Goal: Task Accomplishment & Management: Use online tool/utility

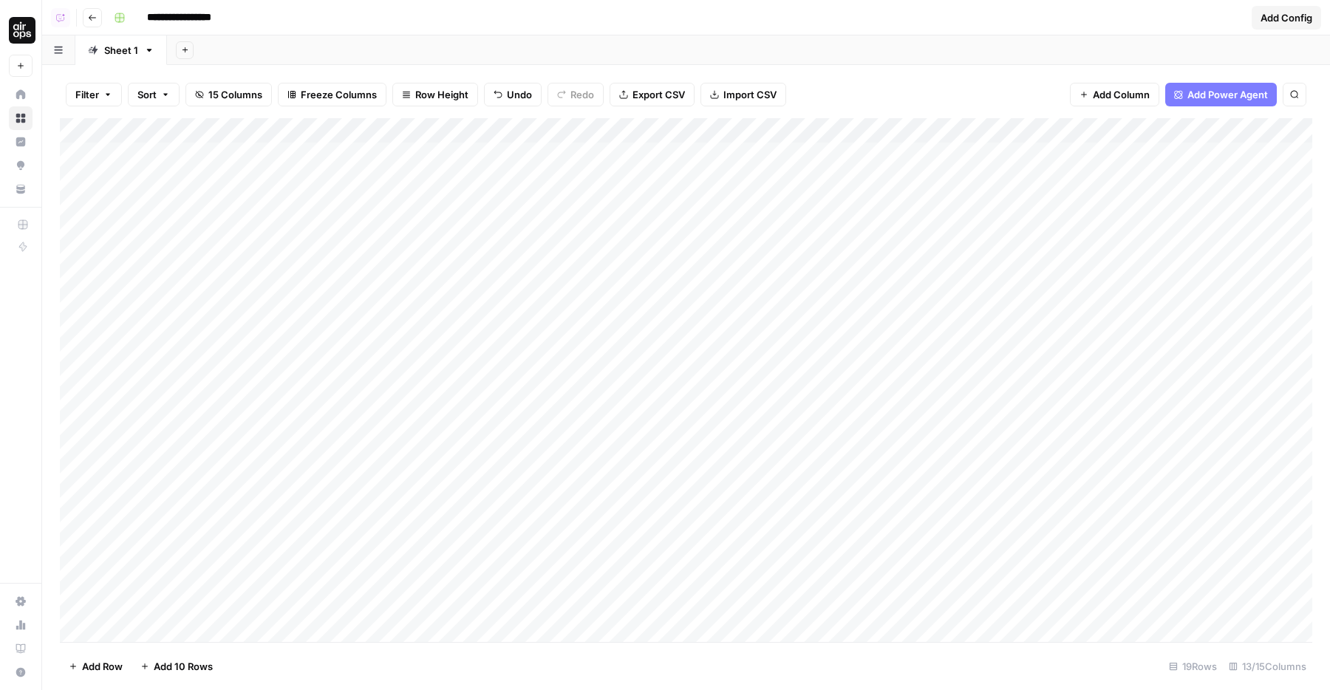
click at [152, 355] on div "Add Column" at bounding box center [686, 380] width 1253 height 524
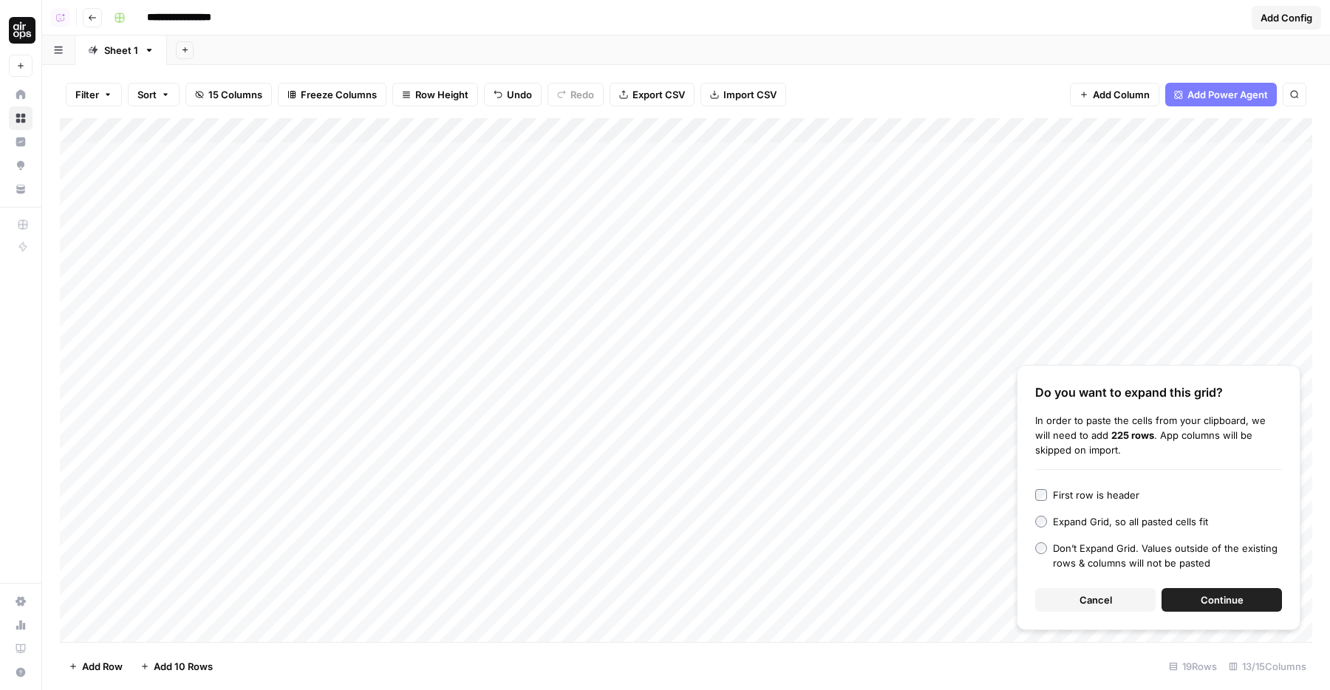
click at [1210, 596] on span "Continue" at bounding box center [1222, 600] width 43 height 15
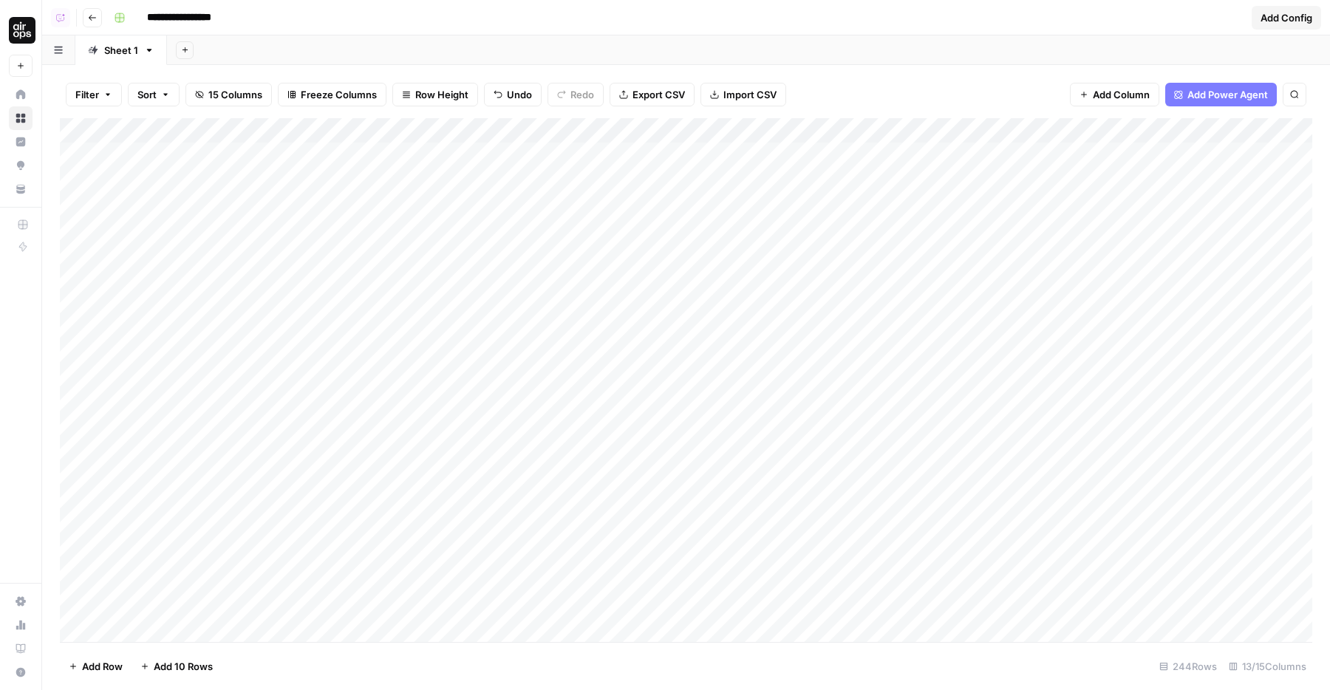
click at [245, 398] on div "Add Column" at bounding box center [686, 380] width 1253 height 524
click at [273, 360] on div "Add Column" at bounding box center [686, 380] width 1253 height 524
click at [243, 129] on div "Add Column" at bounding box center [686, 380] width 1253 height 524
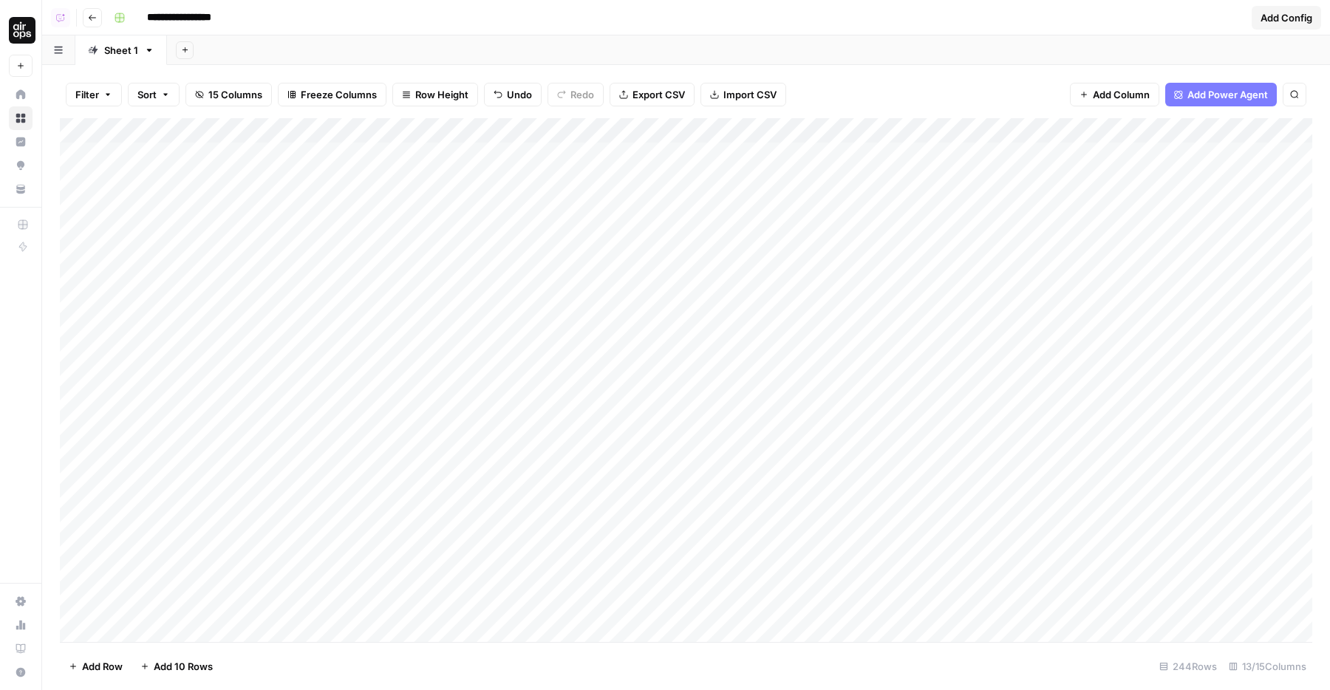
click at [271, 350] on div "Add Column" at bounding box center [686, 380] width 1253 height 524
click at [271, 351] on input at bounding box center [366, 360] width 237 height 18
type input "*********"
click at [73, 381] on div "Add Column" at bounding box center [686, 380] width 1253 height 524
click at [110, 668] on span "Delete 1 Row" at bounding box center [98, 666] width 59 height 15
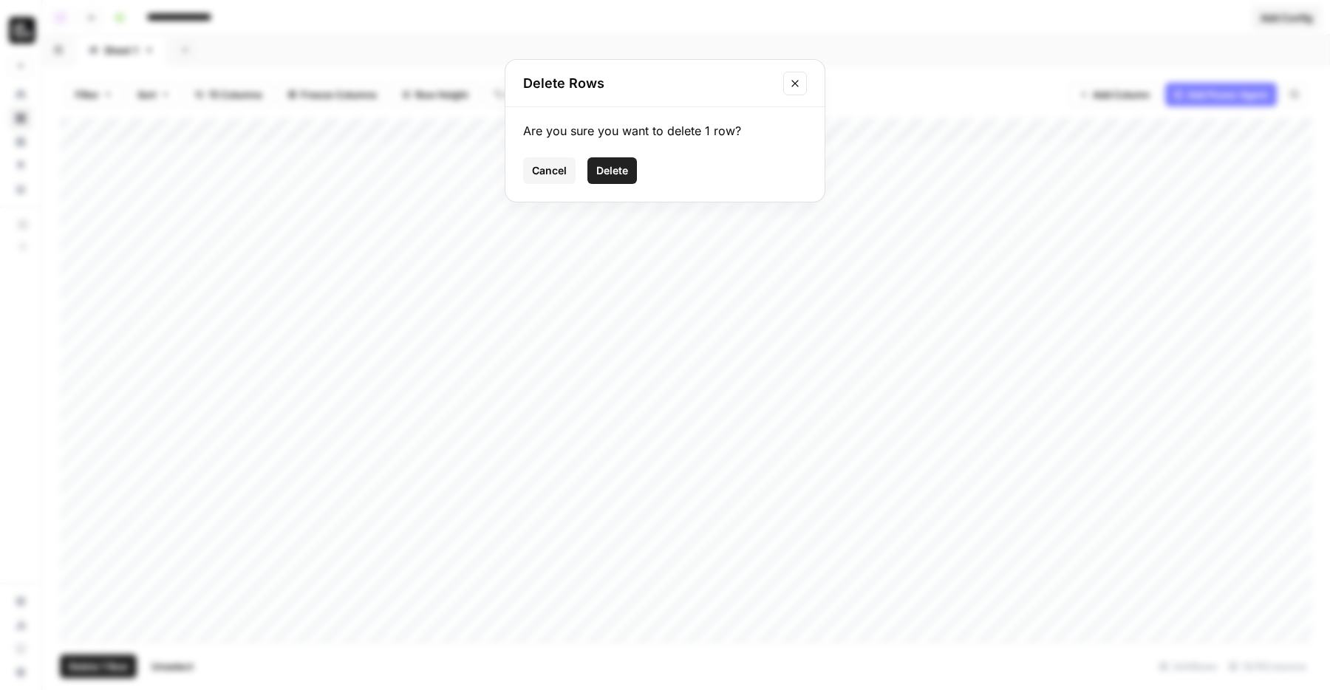
click at [611, 157] on button "Delete" at bounding box center [613, 170] width 50 height 27
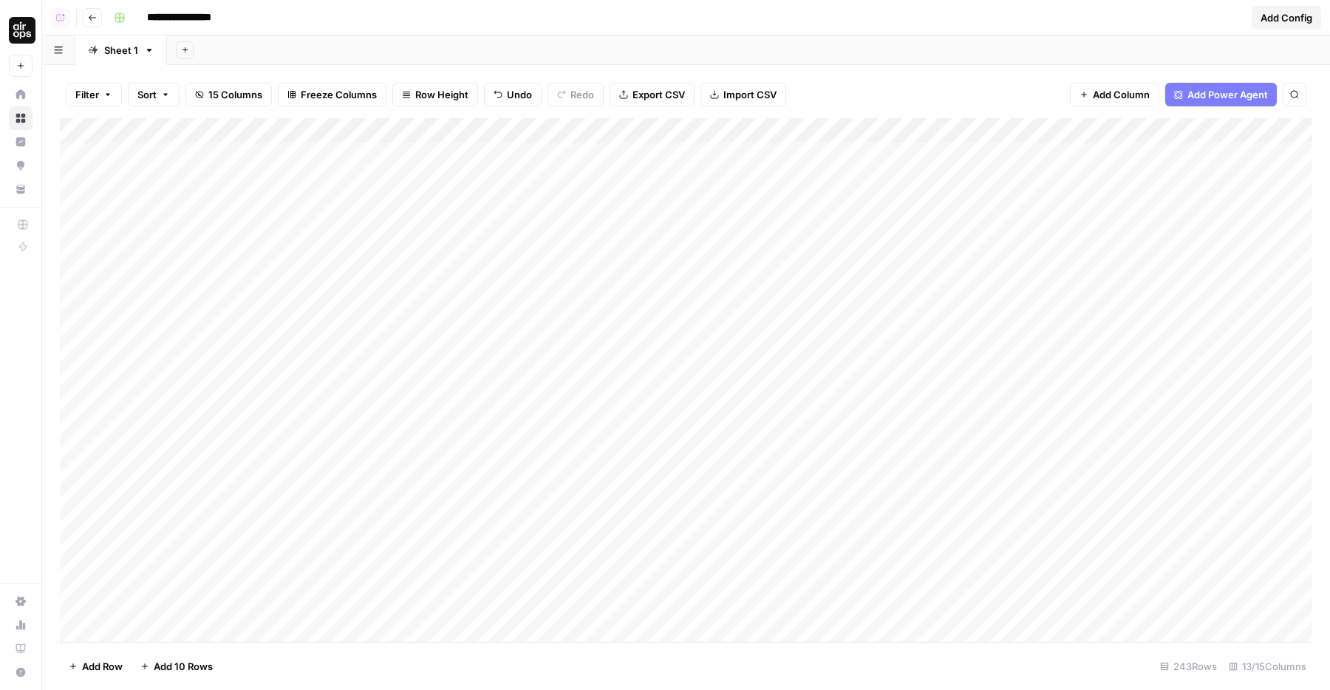
click at [256, 405] on div "Add Column" at bounding box center [686, 380] width 1253 height 524
click at [78, 411] on div "Add Column" at bounding box center [686, 380] width 1253 height 524
click at [97, 671] on span "Delete 1 Row" at bounding box center [98, 666] width 59 height 15
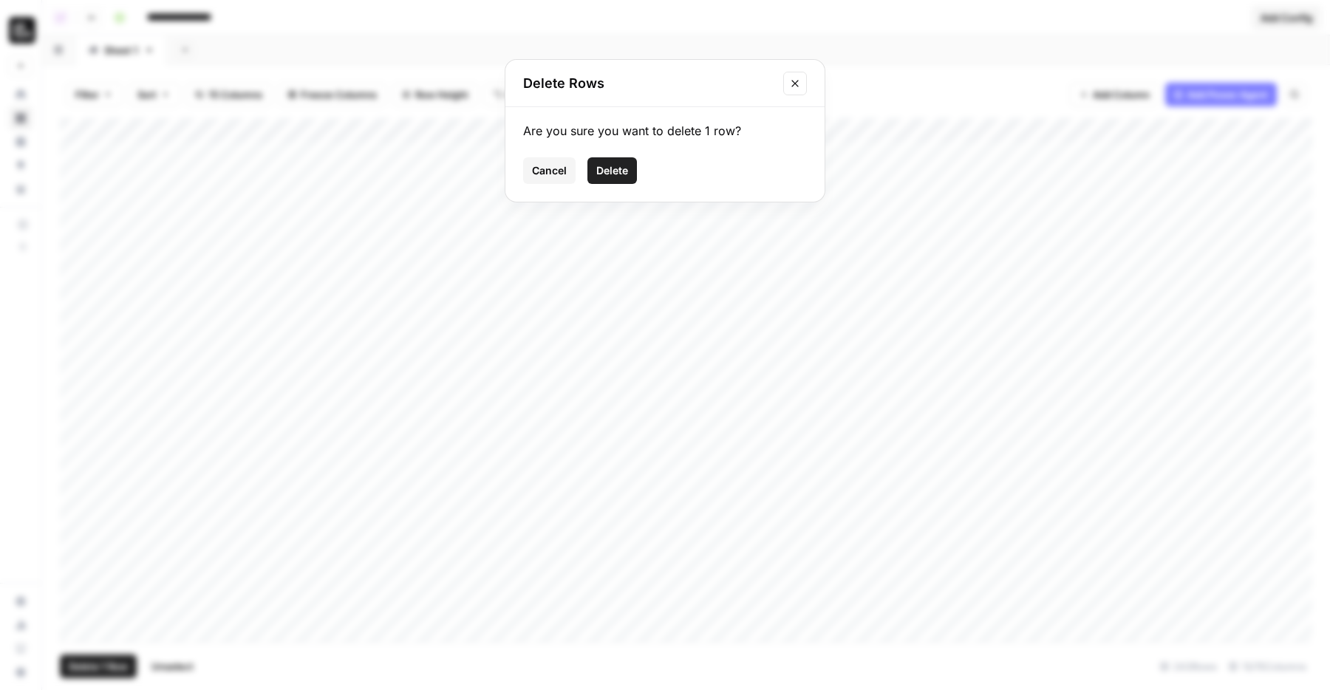
click at [602, 176] on span "Delete" at bounding box center [612, 170] width 32 height 15
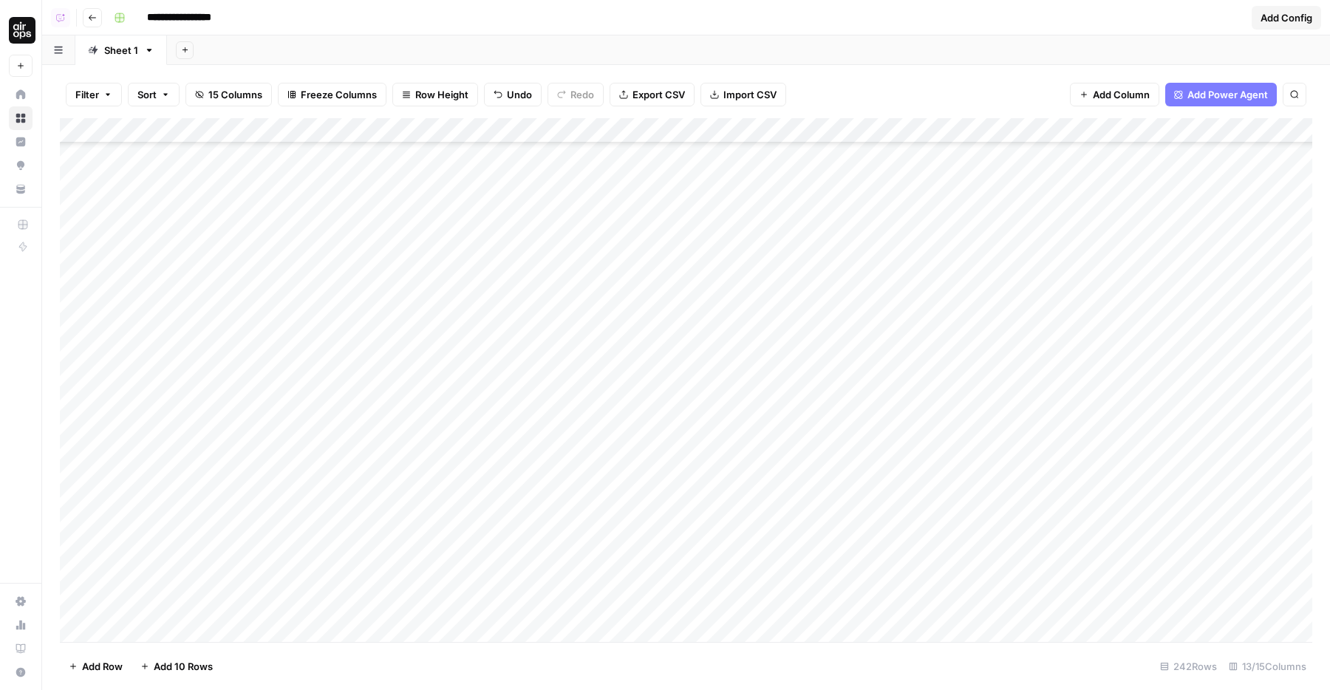
scroll to position [149, 0]
click at [248, 334] on div "Add Column" at bounding box center [686, 380] width 1253 height 524
click at [70, 378] on div "Add Column" at bounding box center [686, 380] width 1253 height 524
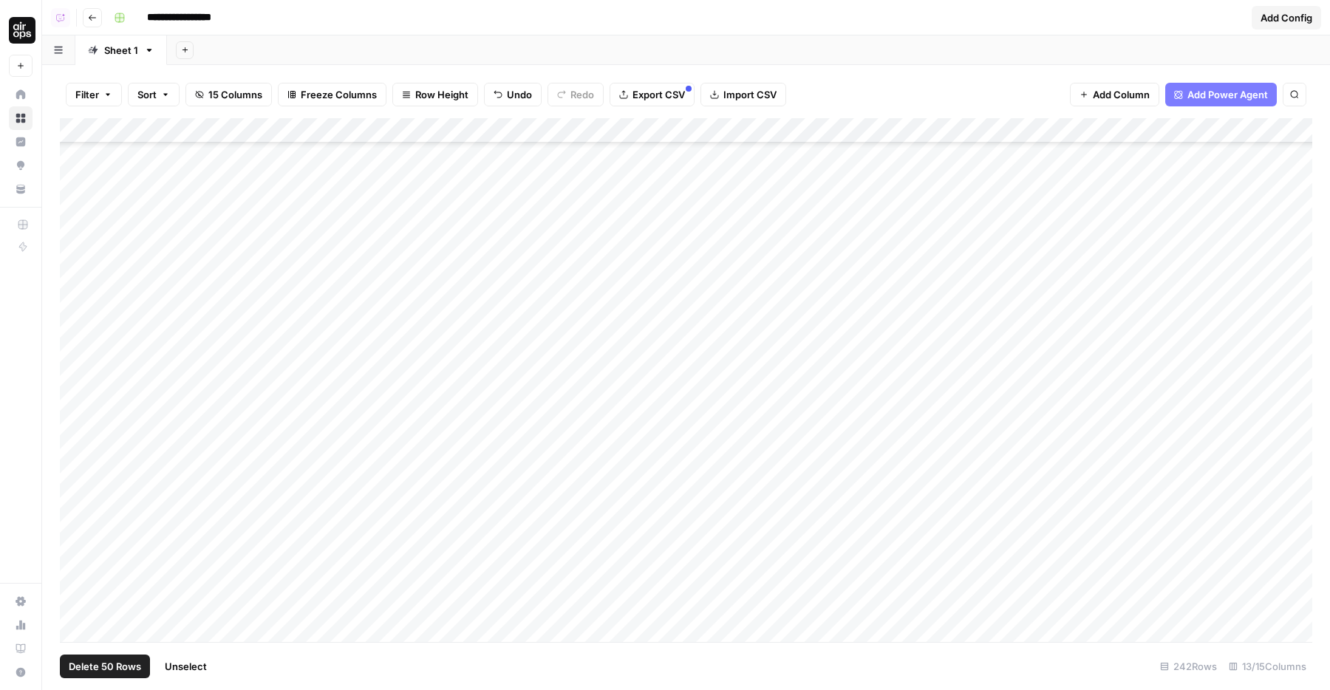
click at [77, 351] on div "Add Column" at bounding box center [686, 380] width 1253 height 524
click at [119, 667] on span "Delete 50 Rows" at bounding box center [105, 666] width 72 height 15
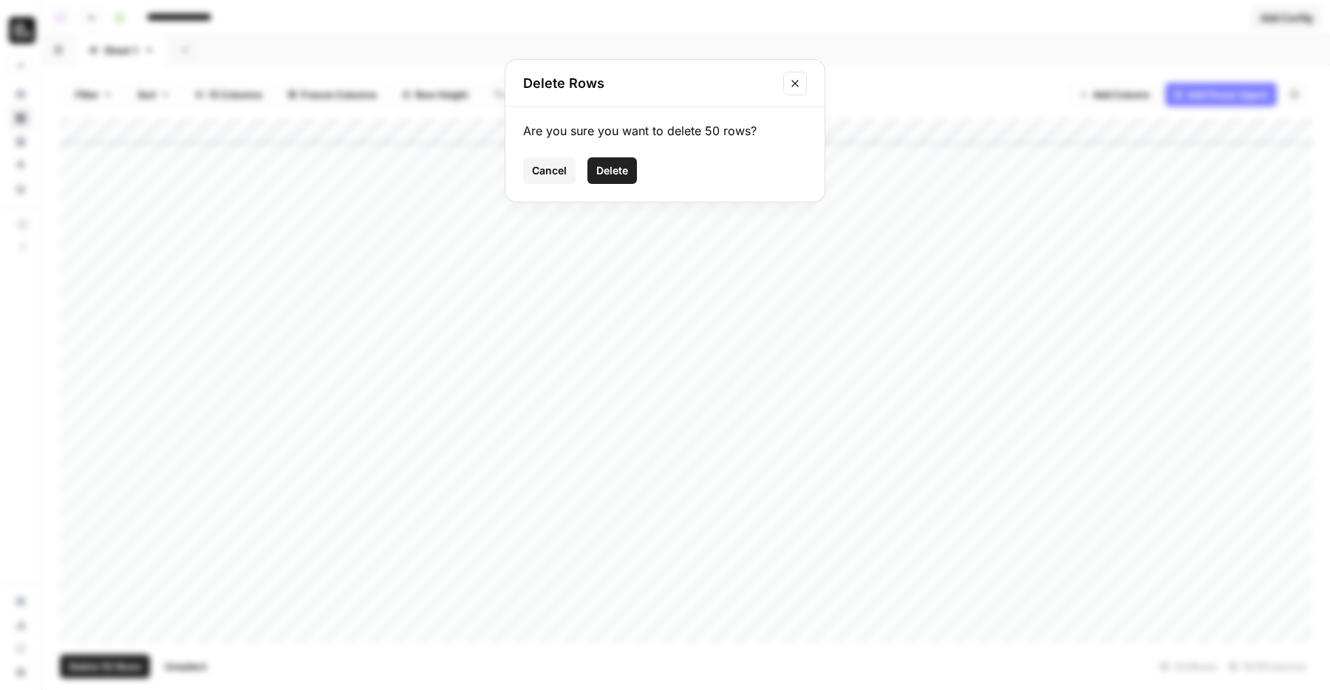
click at [611, 181] on button "Delete" at bounding box center [613, 170] width 50 height 27
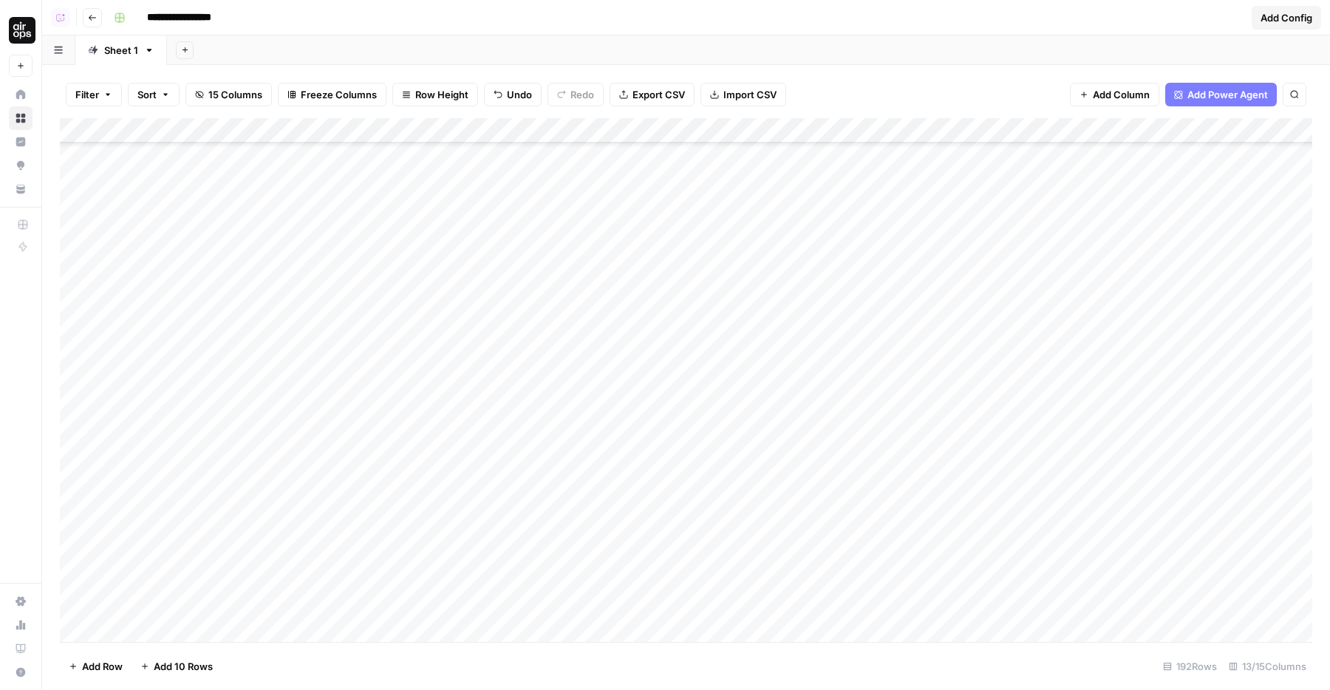
scroll to position [1764, 0]
click at [78, 503] on div "Add Column" at bounding box center [686, 380] width 1253 height 524
drag, startPoint x: 242, startPoint y: 129, endPoint x: 276, endPoint y: 129, distance: 34.0
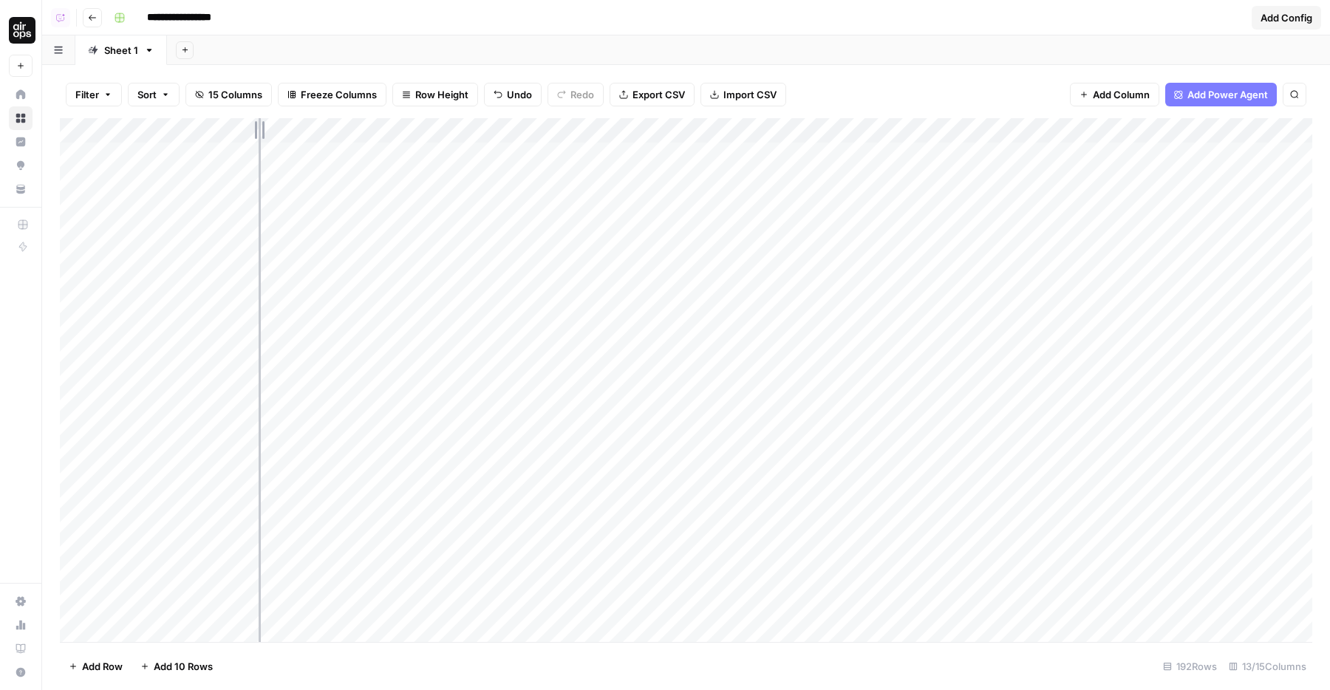
click at [276, 129] on div "Add Column" at bounding box center [686, 380] width 1253 height 524
click at [68, 375] on div "Add Column" at bounding box center [686, 380] width 1253 height 524
click at [76, 378] on div "Add Column" at bounding box center [686, 380] width 1253 height 524
click at [81, 479] on div "Add Column" at bounding box center [686, 380] width 1253 height 524
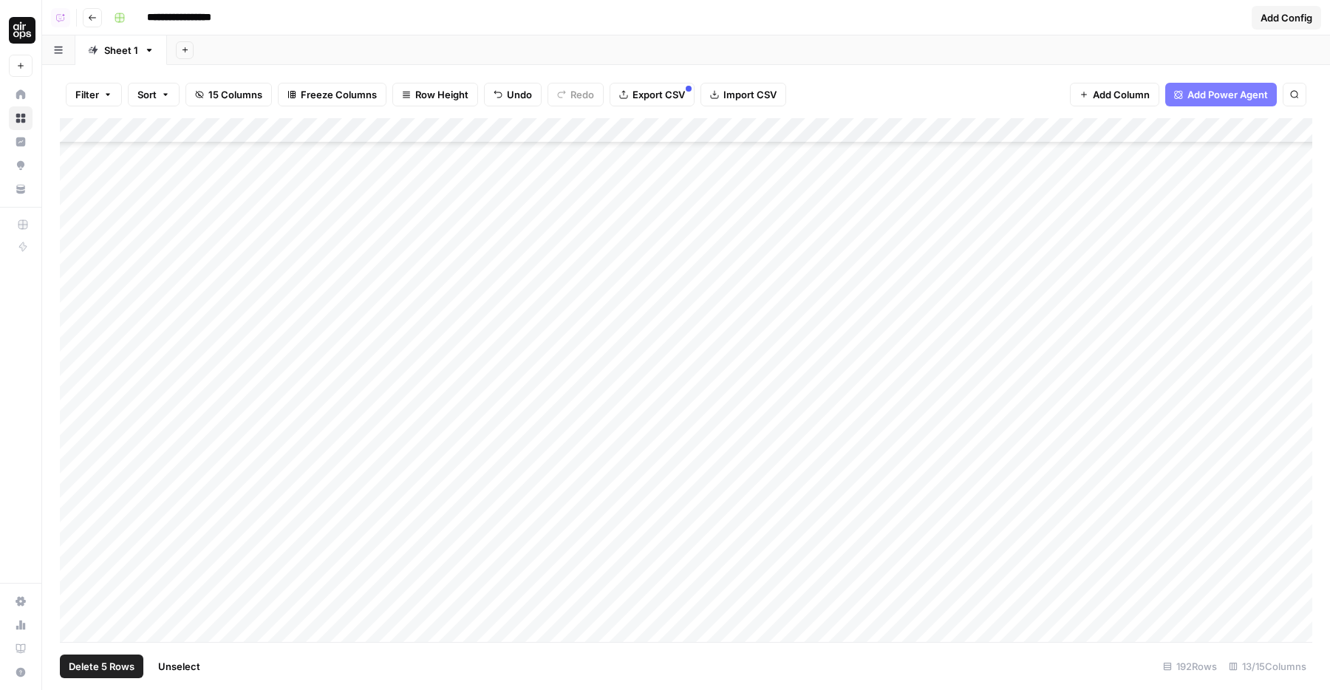
scroll to position [310, 0]
click at [72, 450] on div "Add Column" at bounding box center [686, 380] width 1253 height 524
click at [72, 445] on div "Add Column" at bounding box center [686, 380] width 1253 height 524
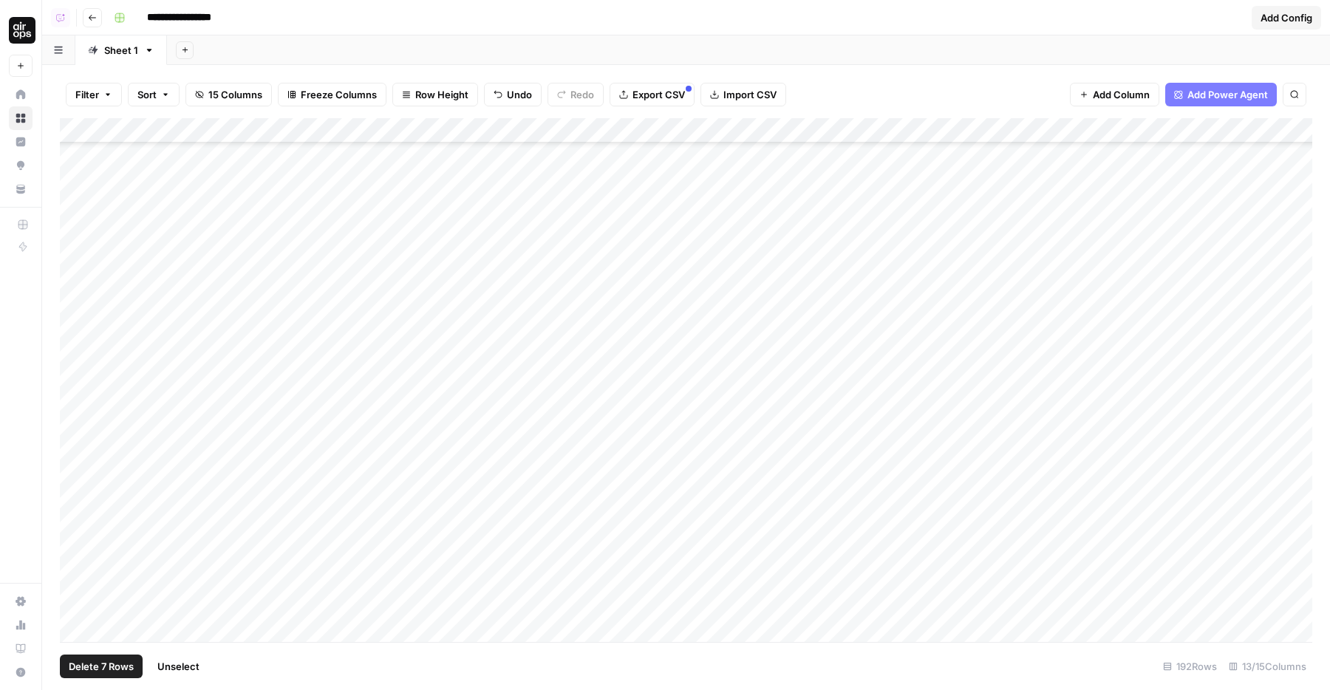
click at [72, 469] on div "Add Column" at bounding box center [686, 380] width 1253 height 524
click at [73, 441] on div "Add Column" at bounding box center [686, 380] width 1253 height 524
click at [69, 468] on div "Add Column" at bounding box center [686, 380] width 1253 height 524
click at [69, 458] on div "Add Column" at bounding box center [686, 380] width 1253 height 524
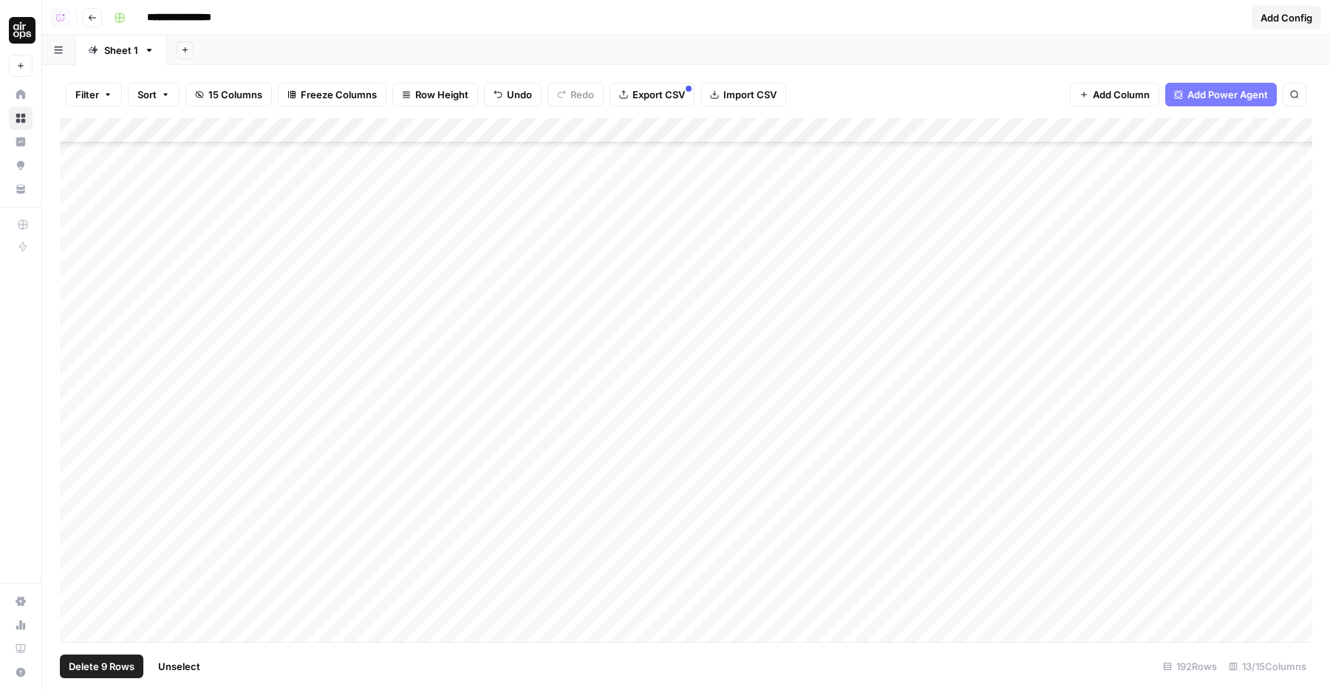
click at [75, 466] on div "Add Column" at bounding box center [686, 380] width 1253 height 524
click at [75, 494] on div "Add Column" at bounding box center [686, 380] width 1253 height 524
click at [72, 443] on div "Add Column" at bounding box center [686, 380] width 1253 height 524
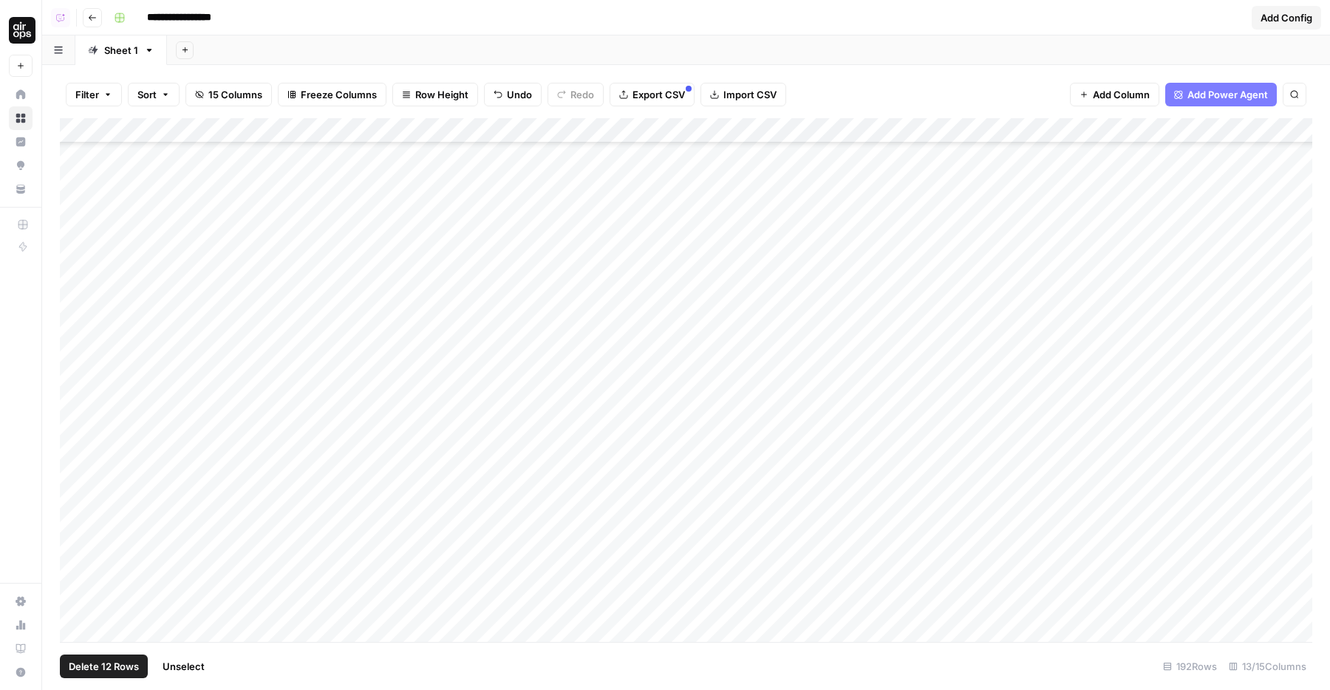
click at [71, 395] on div "Add Column" at bounding box center [686, 380] width 1253 height 524
click at [73, 408] on div "Add Column" at bounding box center [686, 380] width 1253 height 524
click at [75, 437] on div "Add Column" at bounding box center [686, 380] width 1253 height 524
click at [72, 459] on div "Add Column" at bounding box center [686, 380] width 1253 height 524
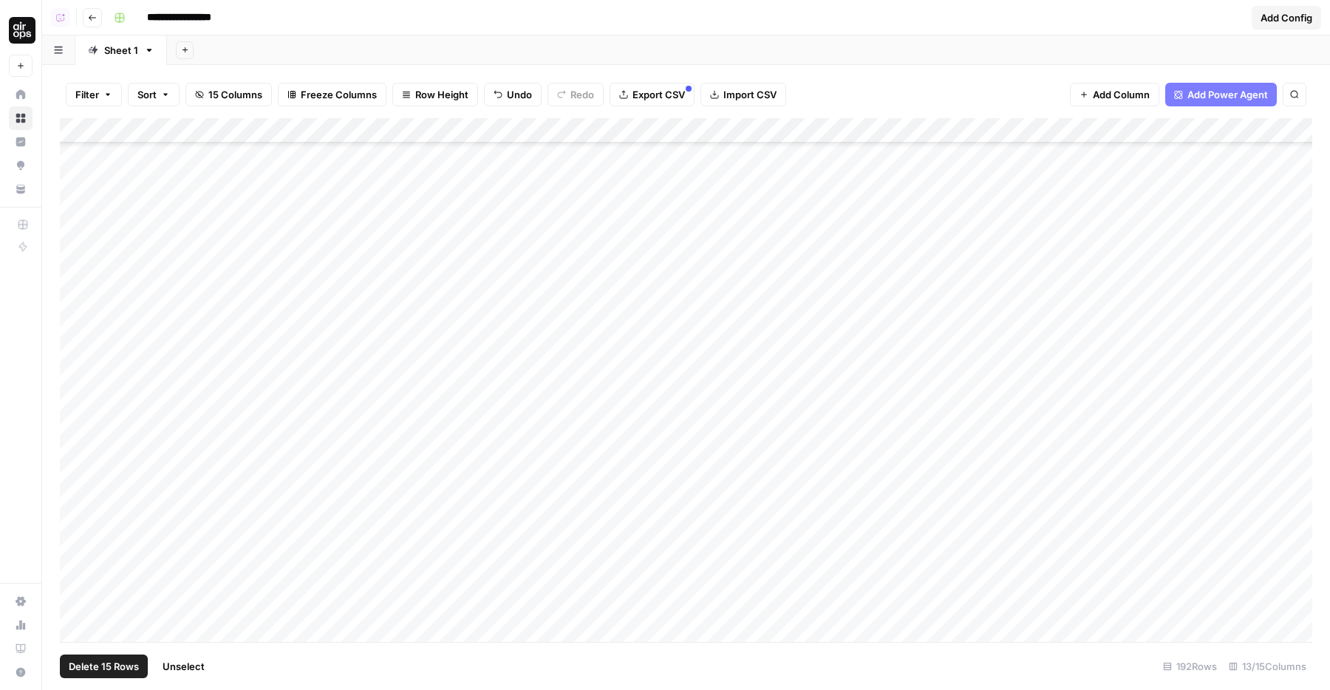
scroll to position [995, 0]
click at [77, 390] on div "Add Column" at bounding box center [686, 380] width 1253 height 524
click at [72, 453] on div "Add Column" at bounding box center [686, 380] width 1253 height 524
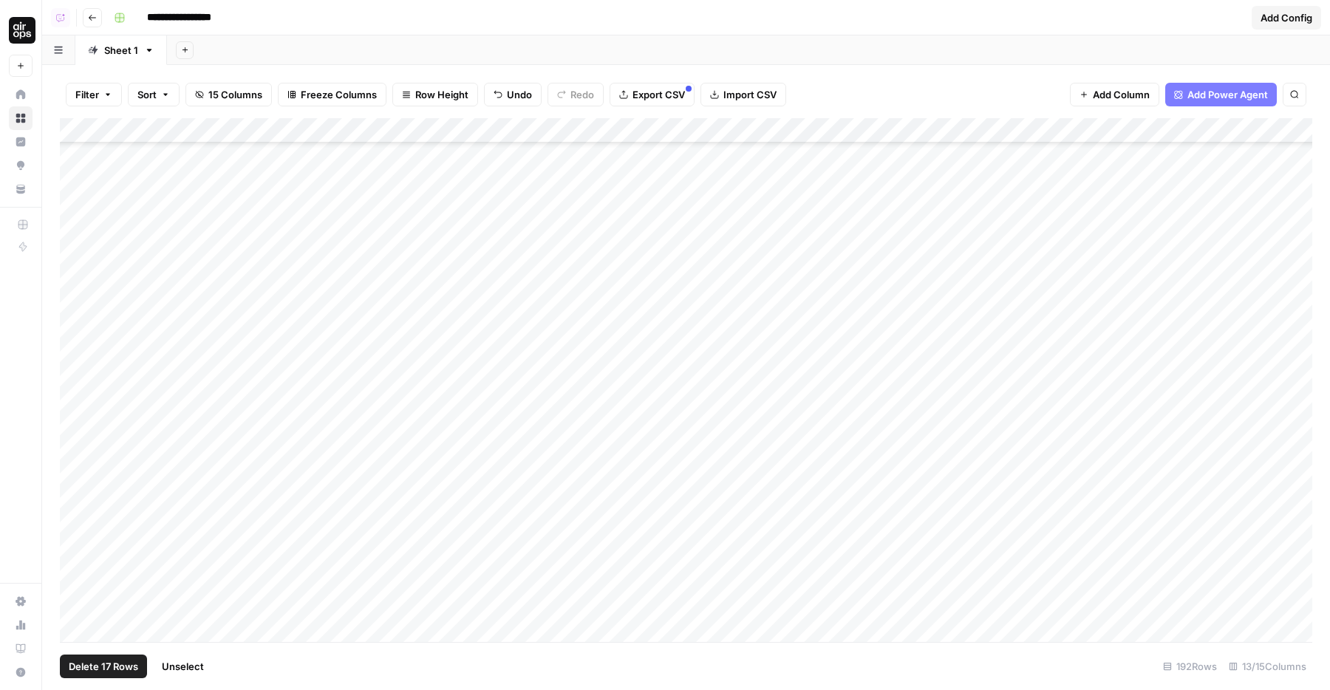
click at [72, 458] on div "Add Column" at bounding box center [686, 380] width 1253 height 524
click at [75, 400] on div "Add Column" at bounding box center [686, 380] width 1253 height 524
click at [67, 390] on div "Add Column" at bounding box center [686, 380] width 1253 height 524
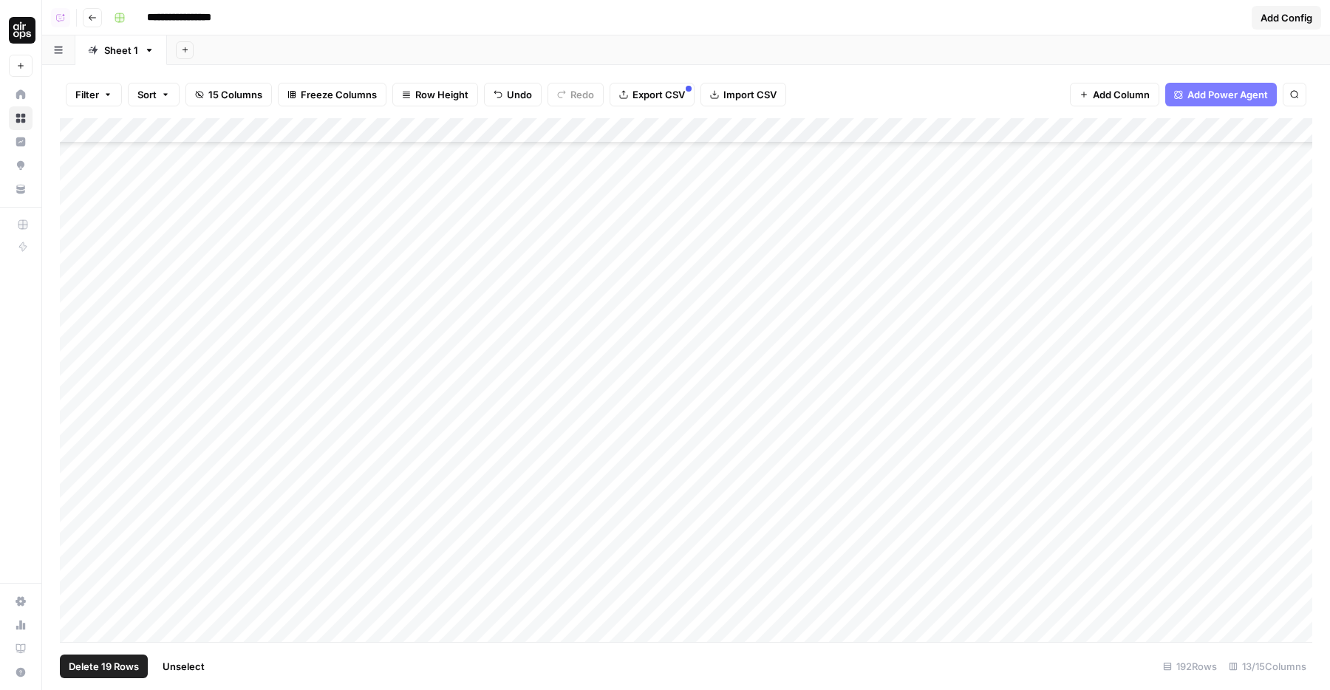
click at [72, 392] on div "Add Column" at bounding box center [686, 380] width 1253 height 524
click at [77, 412] on div "Add Column" at bounding box center [686, 380] width 1253 height 524
click at [97, 672] on span "Delete 21 Rows" at bounding box center [104, 666] width 70 height 15
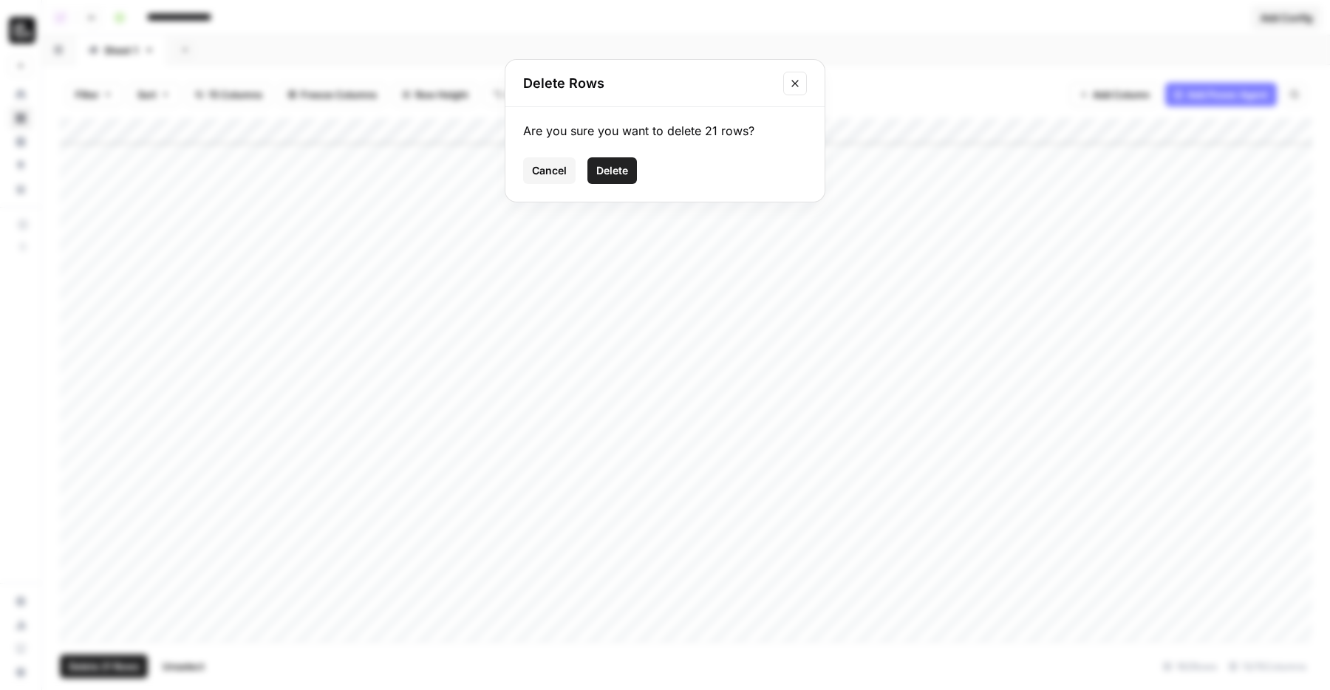
click at [606, 174] on span "Delete" at bounding box center [612, 170] width 32 height 15
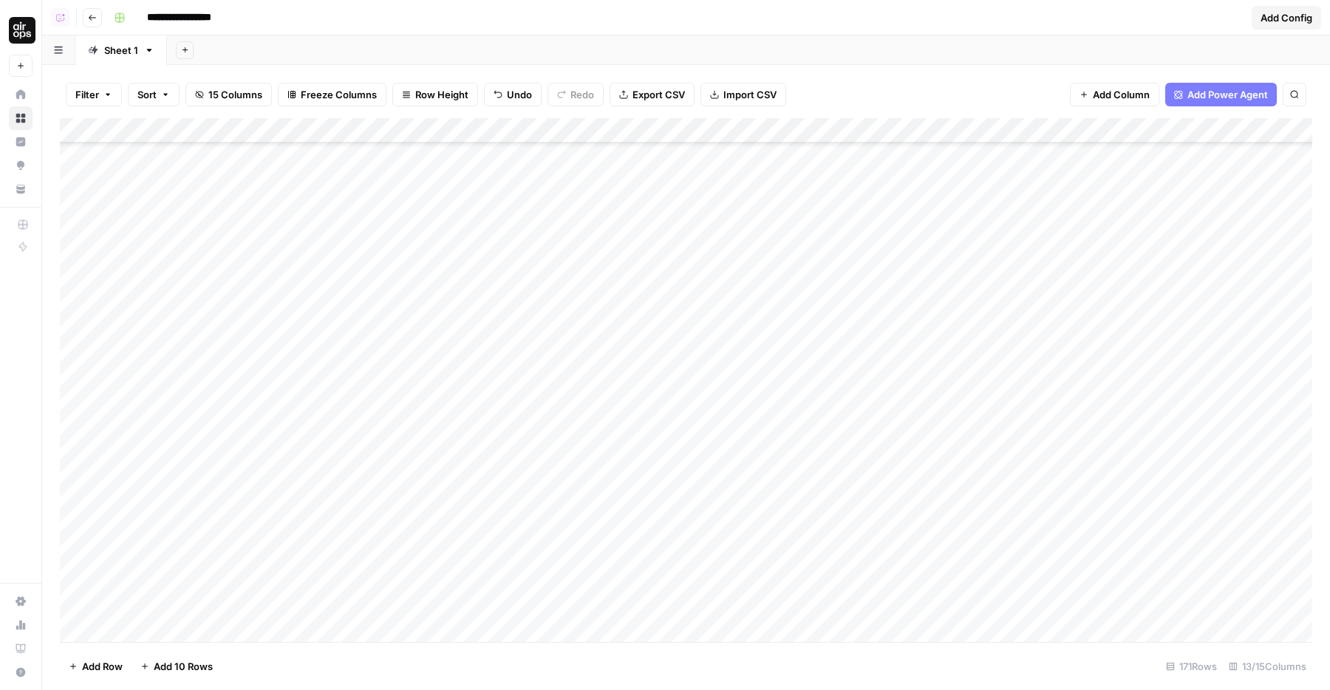
scroll to position [1591, 0]
click at [71, 297] on div "Add Column" at bounding box center [686, 380] width 1253 height 524
click at [79, 315] on div "Add Column" at bounding box center [686, 380] width 1253 height 524
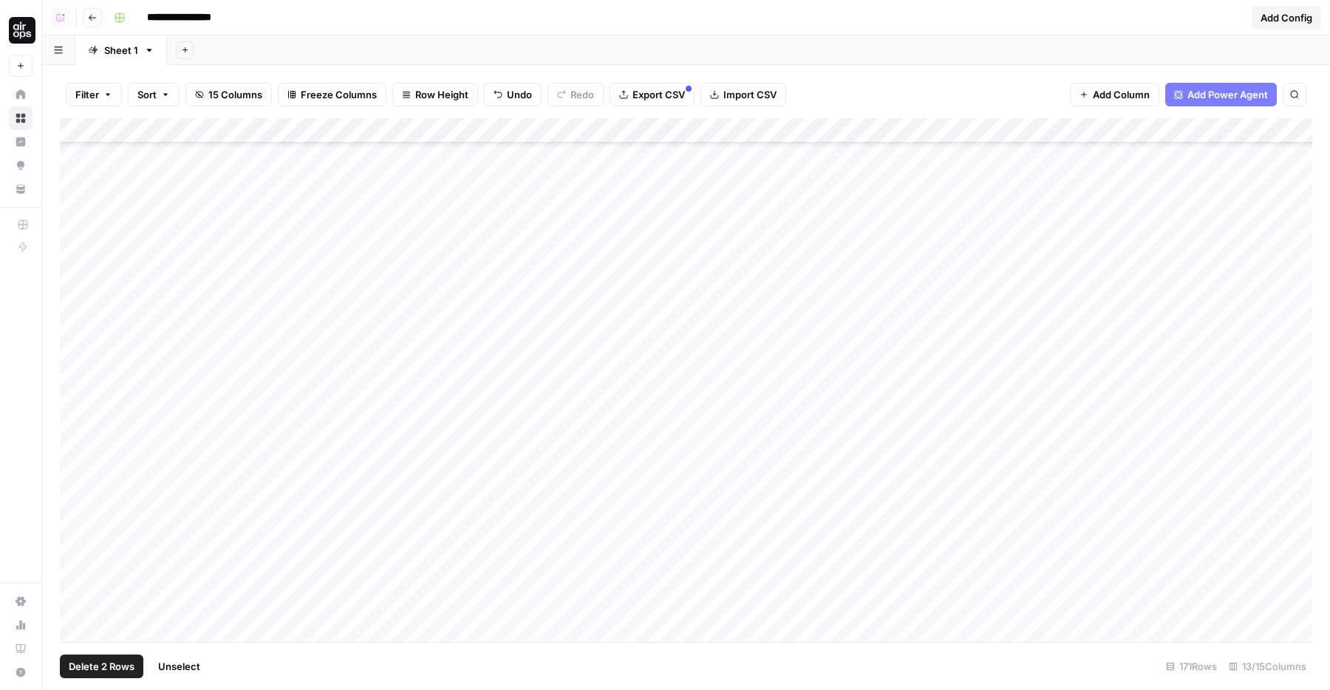
click at [80, 282] on div "Add Column" at bounding box center [686, 380] width 1253 height 524
click at [78, 276] on div "Add Column" at bounding box center [686, 380] width 1253 height 524
click at [75, 275] on div "Add Column" at bounding box center [686, 380] width 1253 height 524
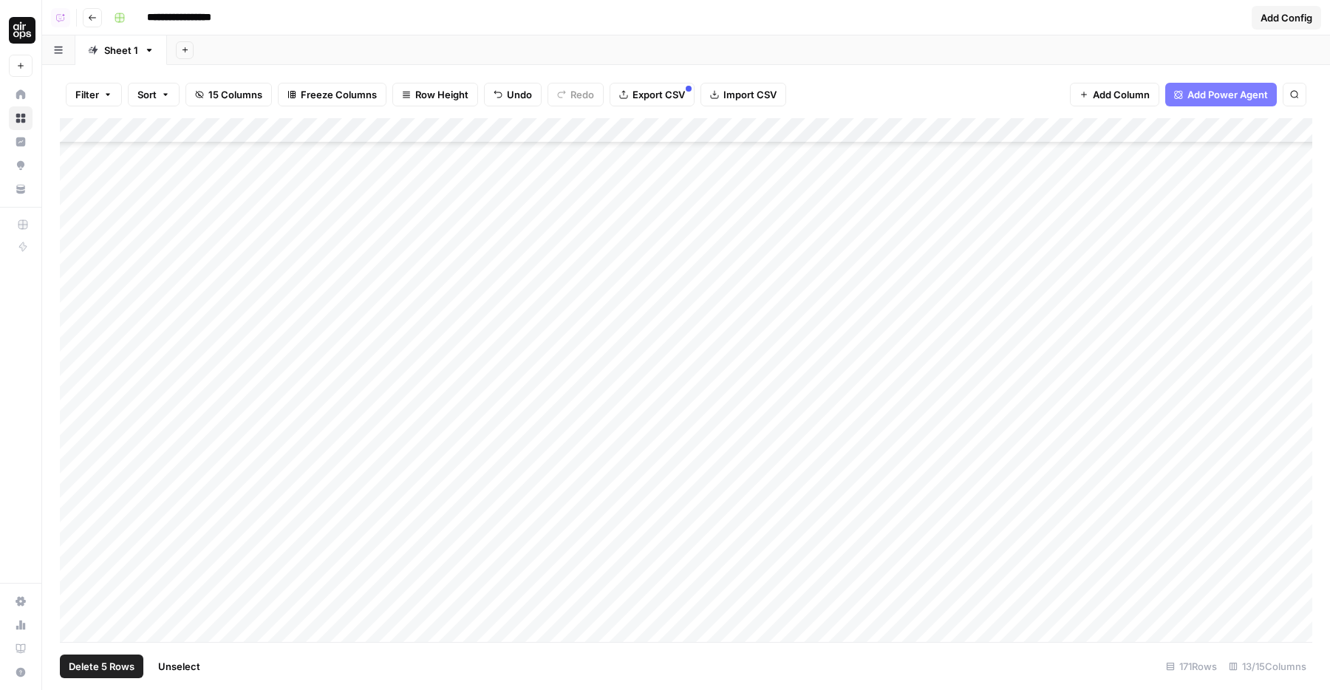
click at [78, 304] on div "Add Column" at bounding box center [686, 380] width 1253 height 524
click at [78, 322] on div "Add Column" at bounding box center [686, 380] width 1253 height 524
click at [74, 330] on div "Add Column" at bounding box center [686, 380] width 1253 height 524
click at [80, 404] on div "Add Column" at bounding box center [686, 380] width 1253 height 524
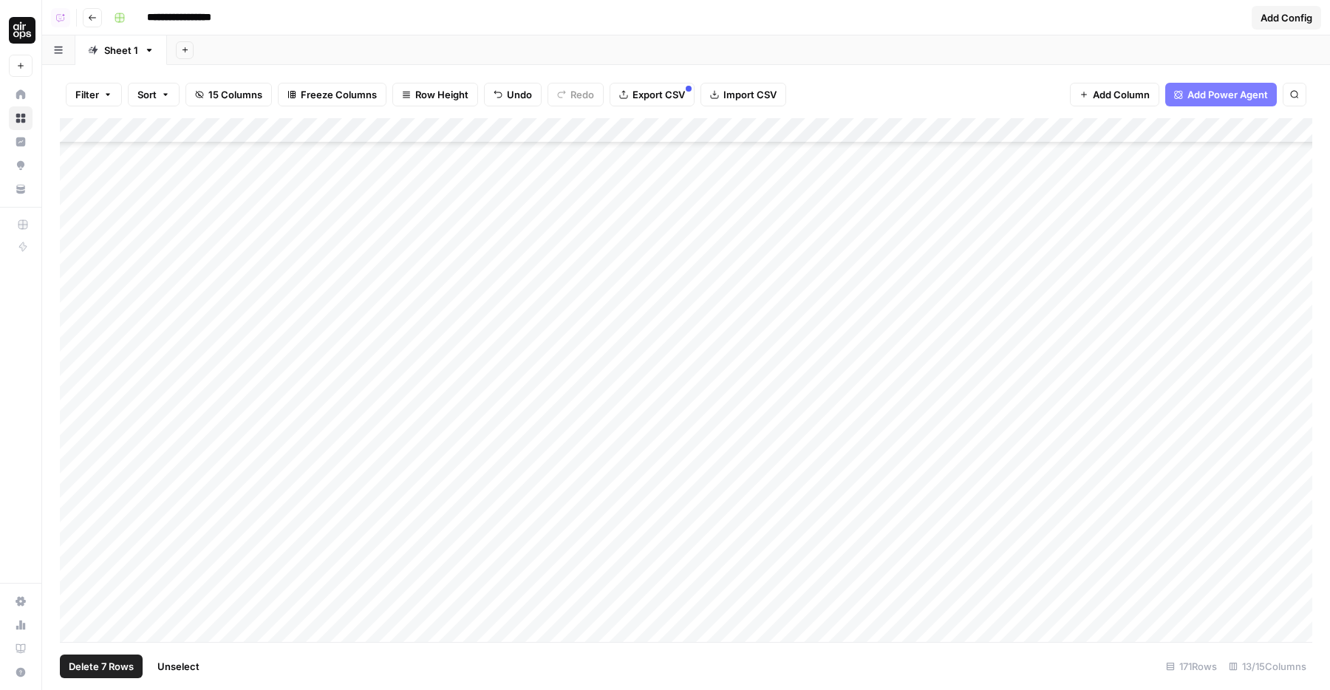
scroll to position [1996, 0]
click at [77, 381] on div "Add Column" at bounding box center [686, 380] width 1253 height 524
click at [78, 373] on div "Add Column" at bounding box center [686, 380] width 1253 height 524
click at [72, 217] on div "Add Column" at bounding box center [686, 380] width 1253 height 524
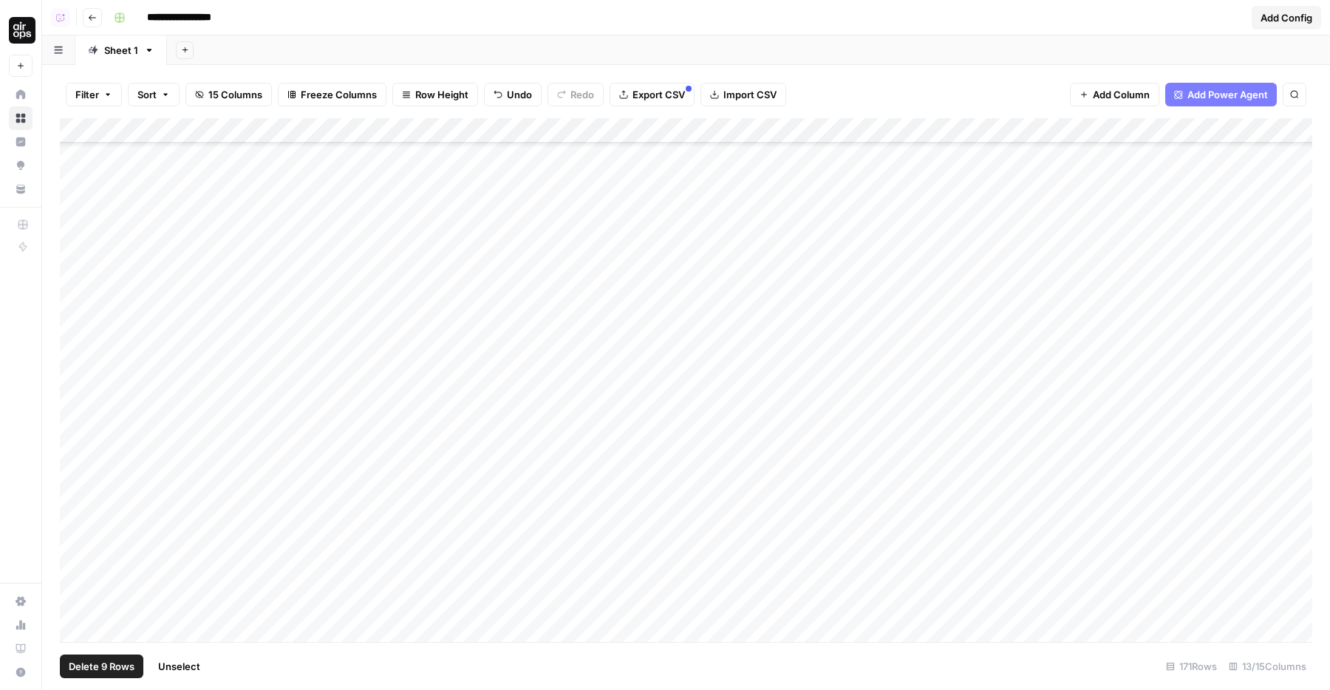
scroll to position [2207, 0]
click at [81, 235] on div "Add Column" at bounding box center [686, 380] width 1253 height 524
click at [76, 316] on div "Add Column" at bounding box center [686, 380] width 1253 height 524
click at [78, 314] on div "Add Column" at bounding box center [686, 380] width 1253 height 524
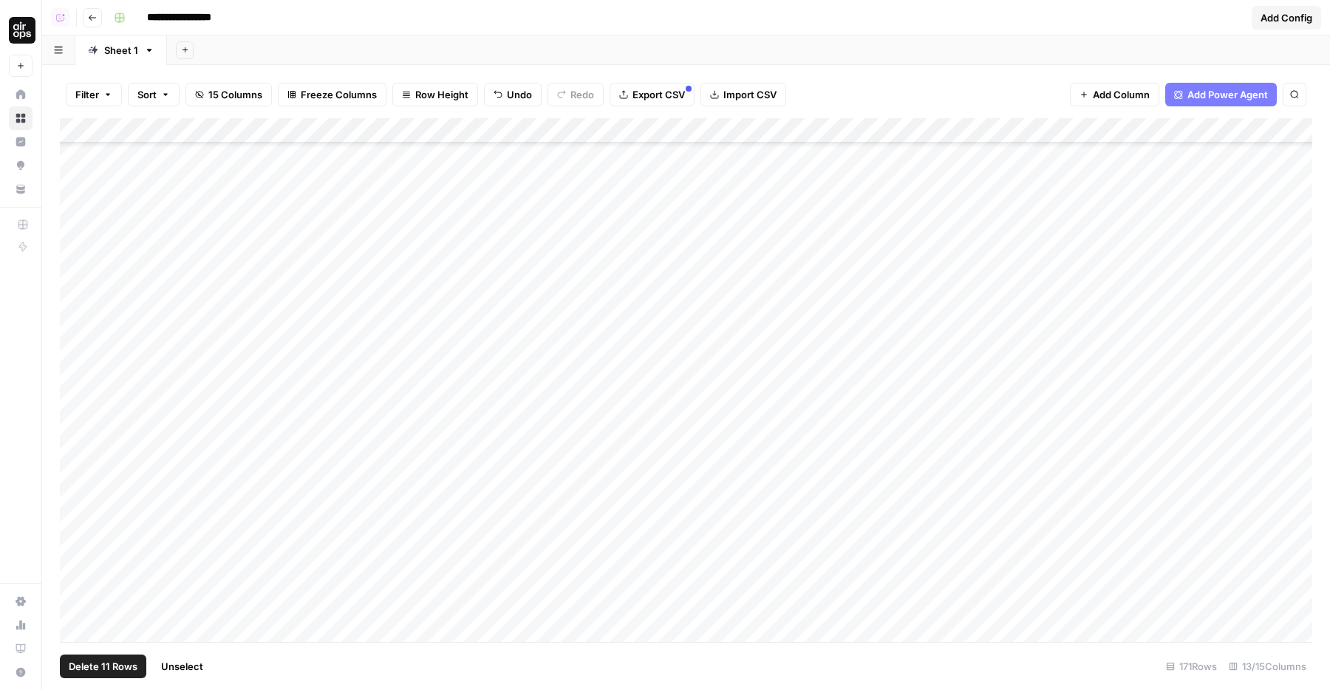
click at [76, 266] on div "Add Column" at bounding box center [686, 380] width 1253 height 524
click at [76, 290] on div "Add Column" at bounding box center [686, 380] width 1253 height 524
click at [76, 314] on div "Add Column" at bounding box center [686, 380] width 1253 height 524
click at [75, 285] on div "Add Column" at bounding box center [686, 380] width 1253 height 524
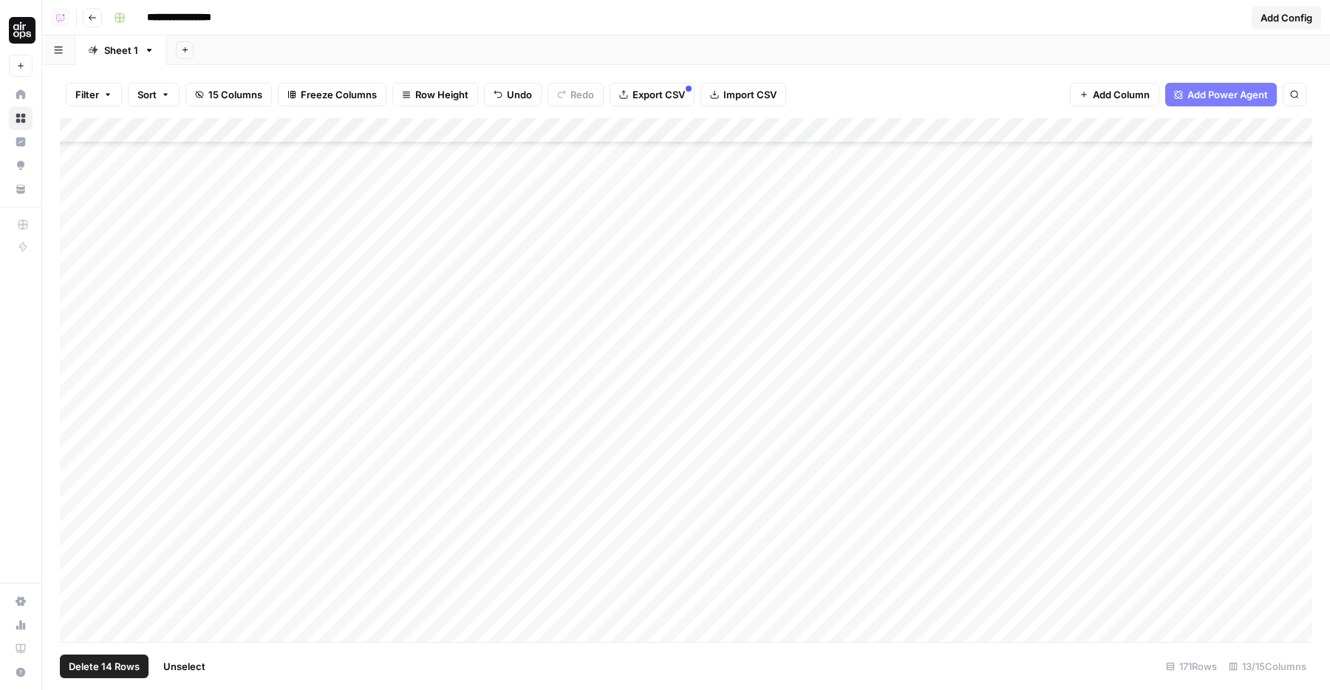
scroll to position [2705, 0]
click at [76, 316] on div "Add Column" at bounding box center [686, 380] width 1253 height 524
click at [72, 305] on div "Add Column" at bounding box center [686, 380] width 1253 height 524
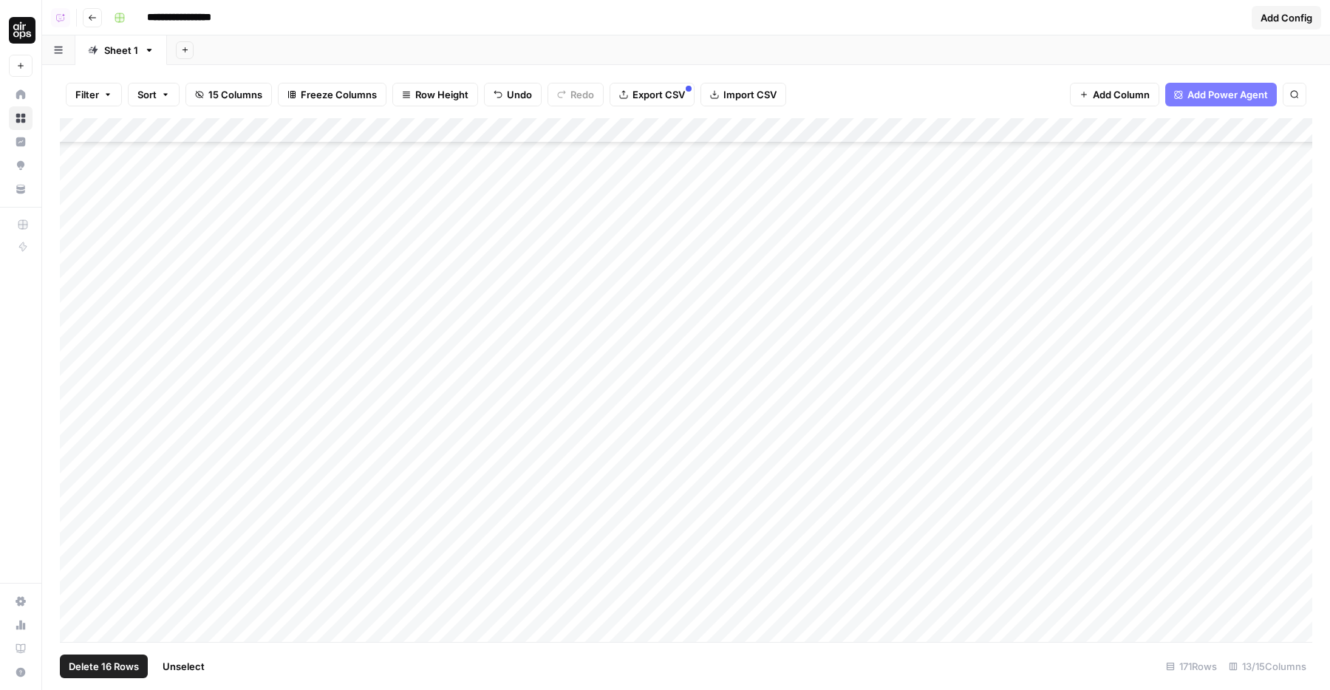
click at [76, 228] on div "Add Column" at bounding box center [686, 380] width 1253 height 524
click at [78, 310] on div "Add Column" at bounding box center [686, 380] width 1253 height 524
click at [79, 319] on div "Add Column" at bounding box center [686, 380] width 1253 height 524
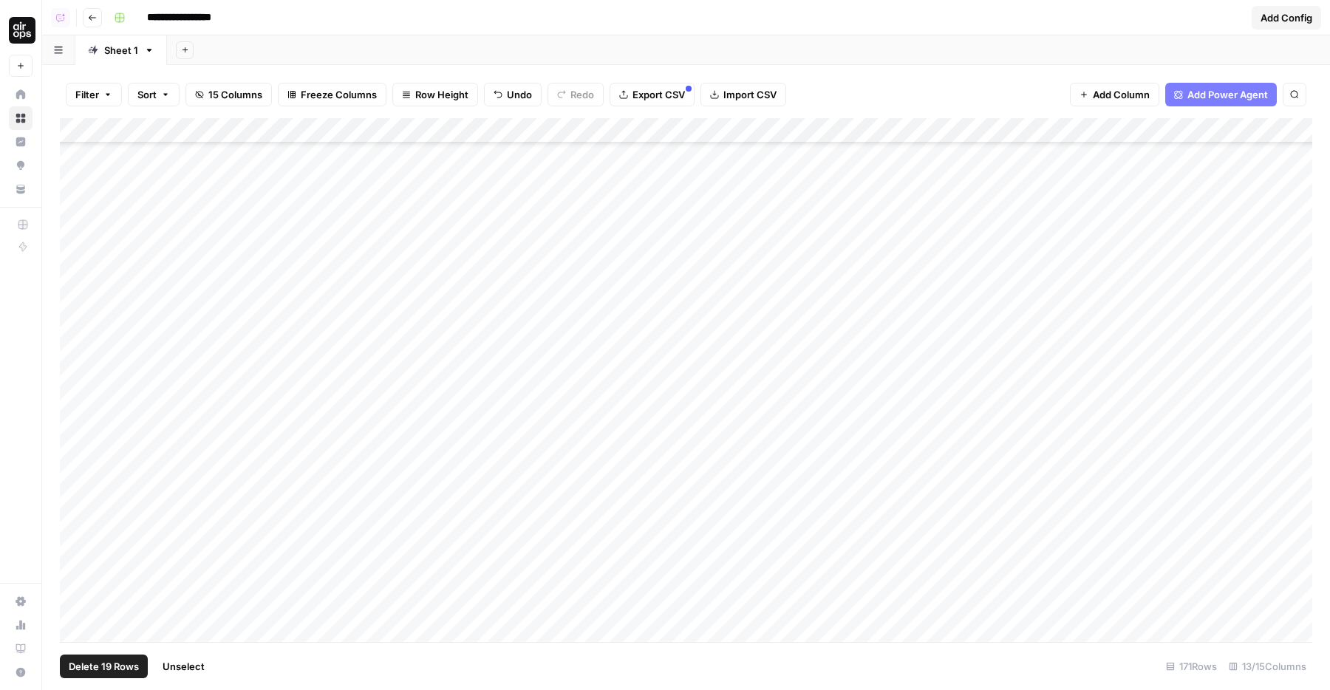
click at [73, 265] on div "Add Column" at bounding box center [686, 380] width 1253 height 524
click at [74, 262] on div "Add Column" at bounding box center [686, 380] width 1253 height 524
click at [74, 268] on div "Add Column" at bounding box center [686, 380] width 1253 height 524
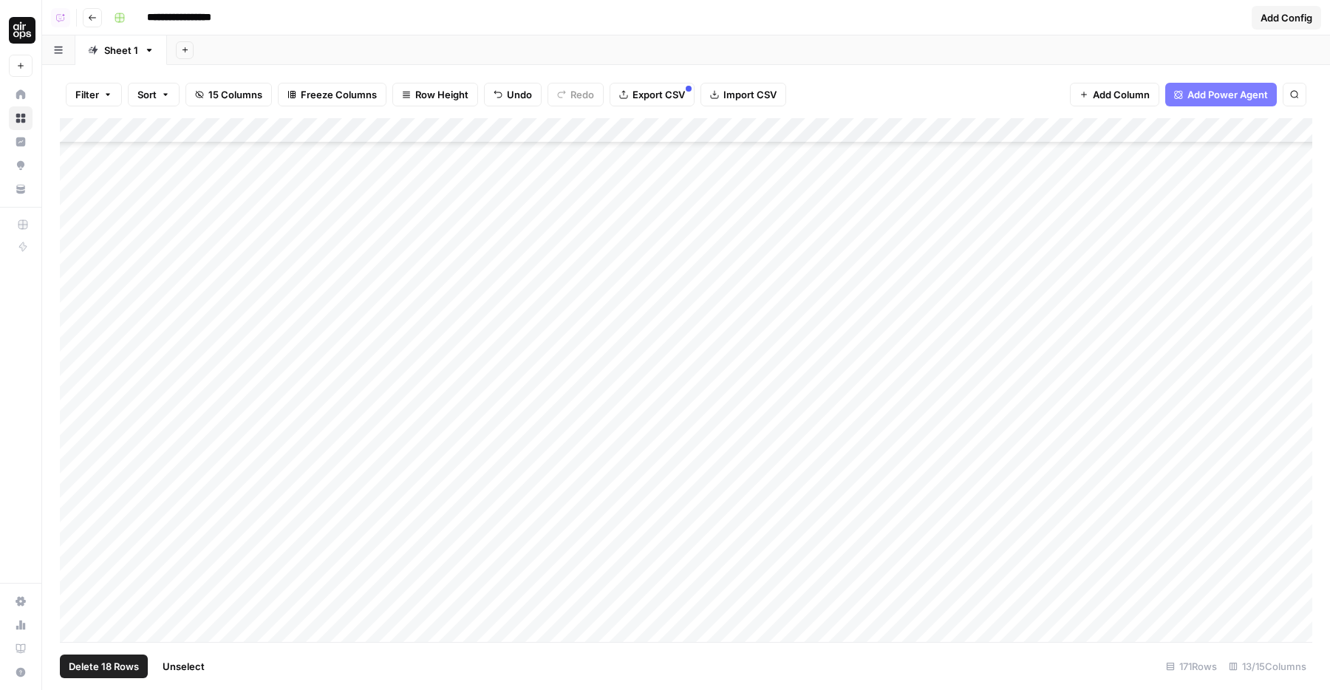
scroll to position [3777, 0]
click at [79, 371] on div "Add Column" at bounding box center [686, 380] width 1253 height 524
click at [101, 666] on span "Delete 19 Rows" at bounding box center [104, 666] width 70 height 15
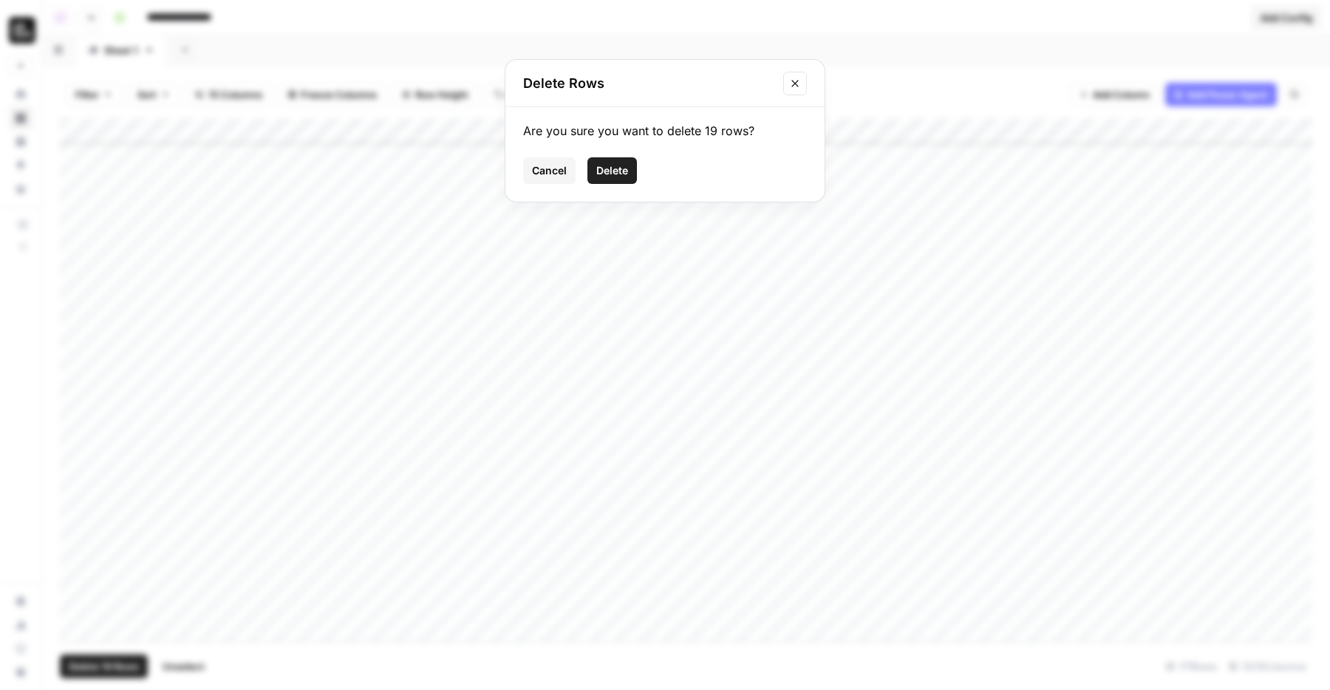
click at [613, 171] on span "Delete" at bounding box center [612, 170] width 32 height 15
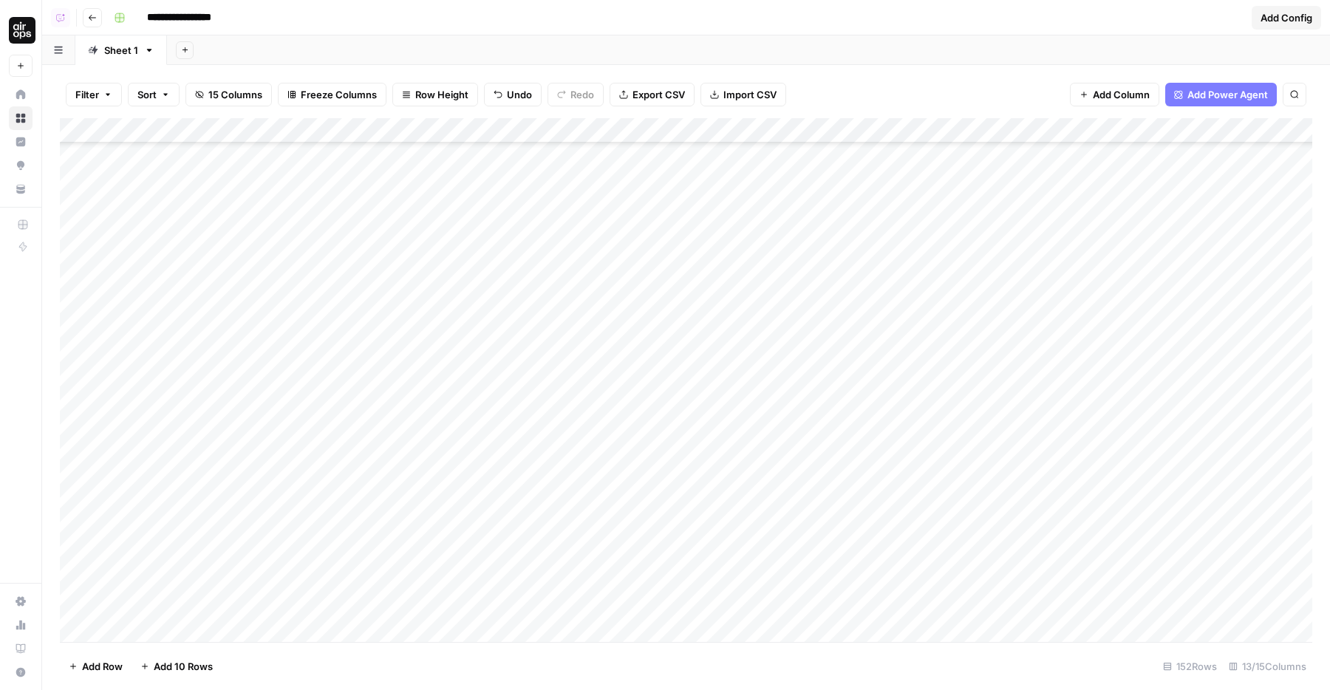
scroll to position [3236, 0]
click at [70, 312] on div "Add Column" at bounding box center [686, 380] width 1253 height 524
click at [81, 455] on div "Add Column" at bounding box center [686, 380] width 1253 height 524
click at [80, 435] on div "Add Column" at bounding box center [686, 380] width 1253 height 524
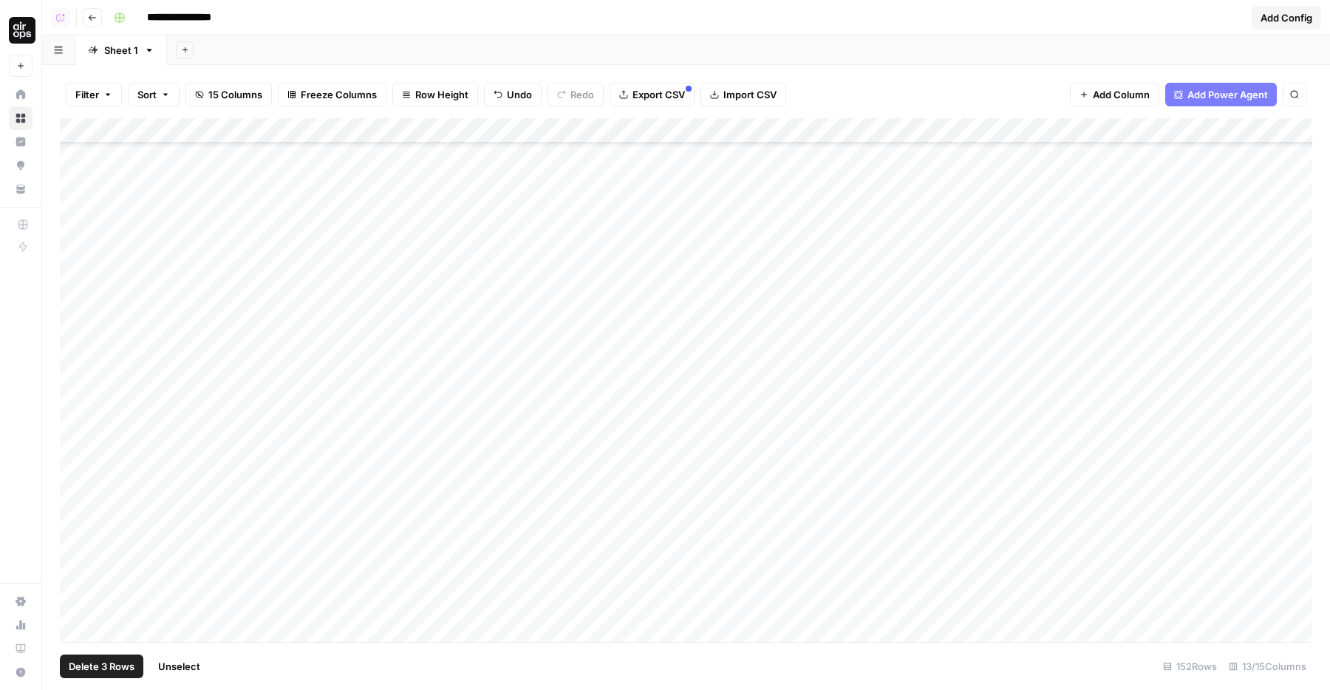
scroll to position [2553, 0]
click at [78, 394] on div "Add Column" at bounding box center [686, 380] width 1253 height 524
click at [97, 667] on span "Delete 4 Rows" at bounding box center [102, 666] width 67 height 15
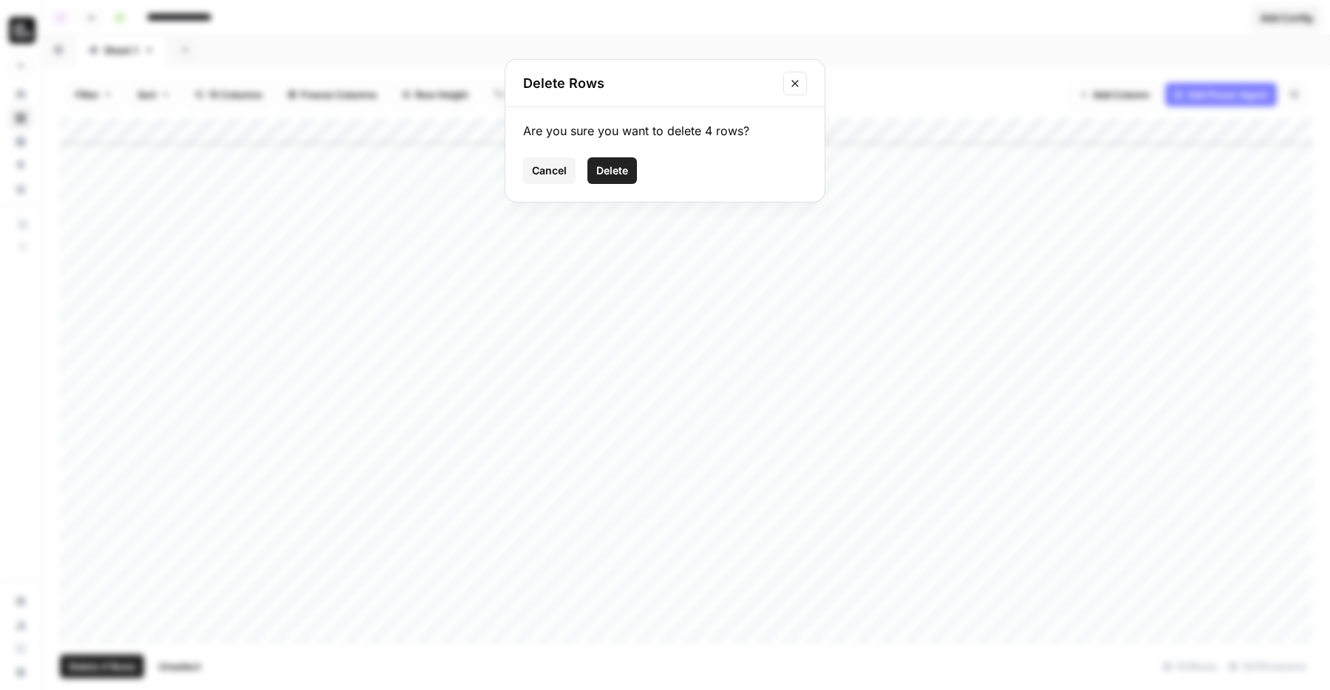
click at [603, 165] on span "Delete" at bounding box center [612, 170] width 32 height 15
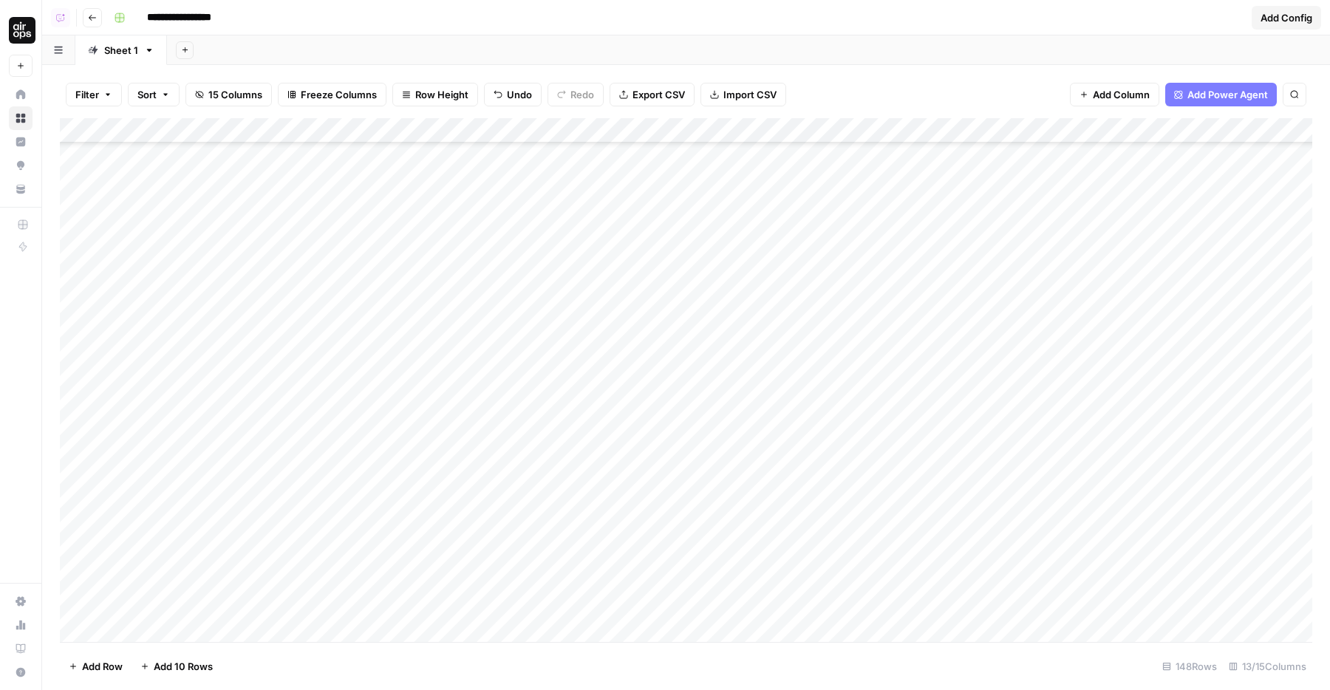
scroll to position [1250, 1]
click at [81, 363] on div "Add Column" at bounding box center [686, 380] width 1253 height 524
click at [78, 367] on div "Add Column" at bounding box center [686, 380] width 1253 height 524
click at [79, 377] on div "Add Column" at bounding box center [686, 380] width 1253 height 524
click at [80, 395] on div "Add Column" at bounding box center [686, 380] width 1253 height 524
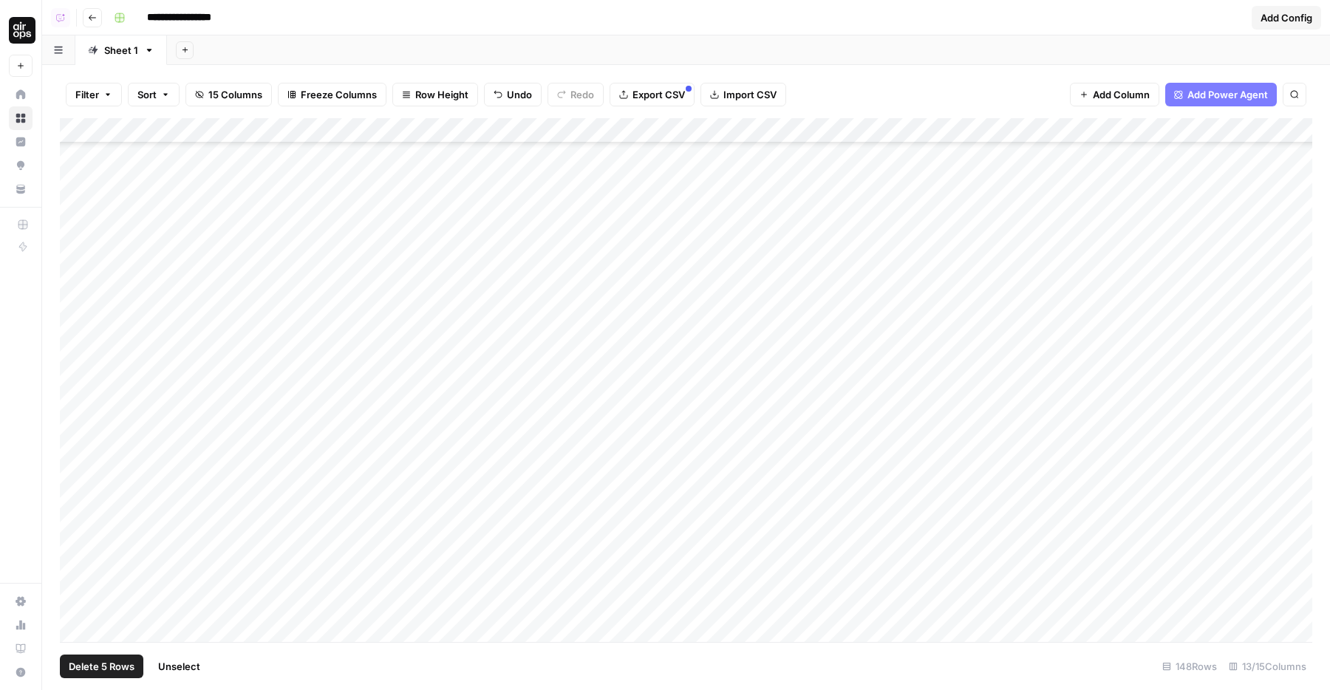
click at [83, 409] on div "Add Column" at bounding box center [686, 380] width 1253 height 524
click at [72, 468] on div "Add Column" at bounding box center [686, 380] width 1253 height 524
click at [76, 478] on div "Add Column" at bounding box center [686, 380] width 1253 height 524
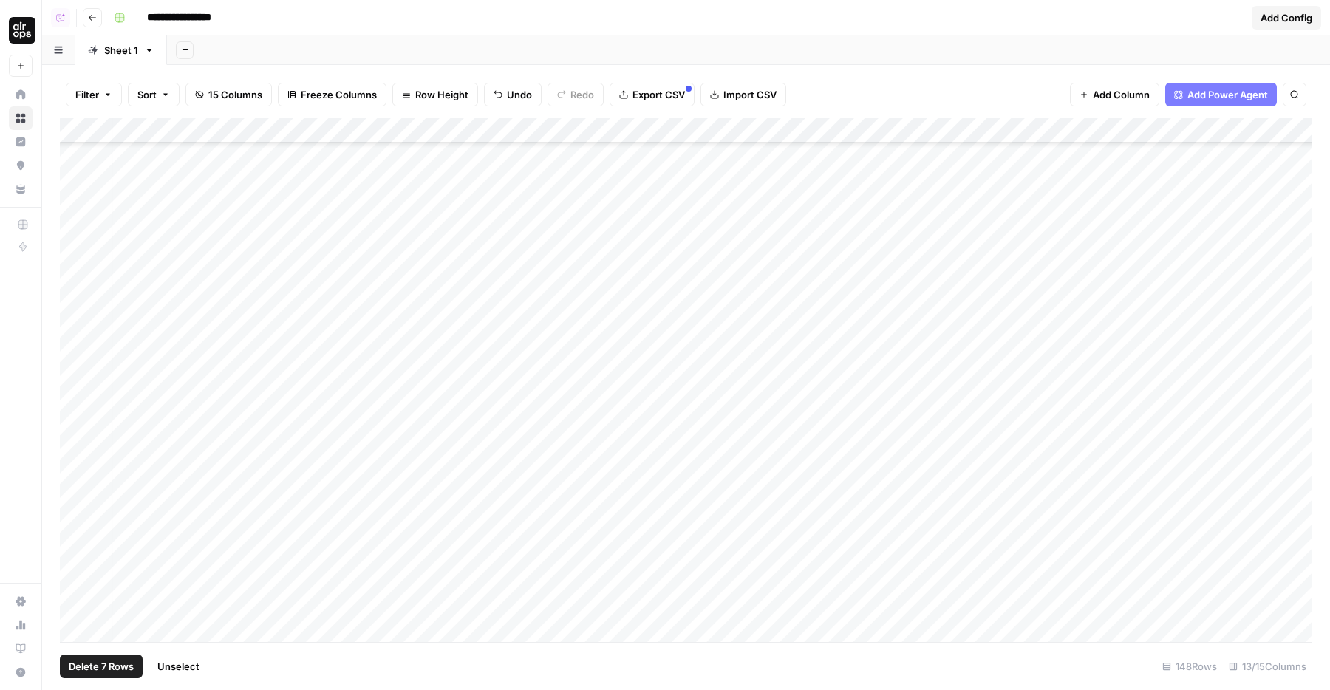
scroll to position [285, 4]
click at [75, 602] on div "Add Column" at bounding box center [686, 380] width 1253 height 524
click at [75, 575] on div "Add Column" at bounding box center [686, 380] width 1253 height 524
click at [82, 508] on div "Add Column" at bounding box center [686, 380] width 1253 height 524
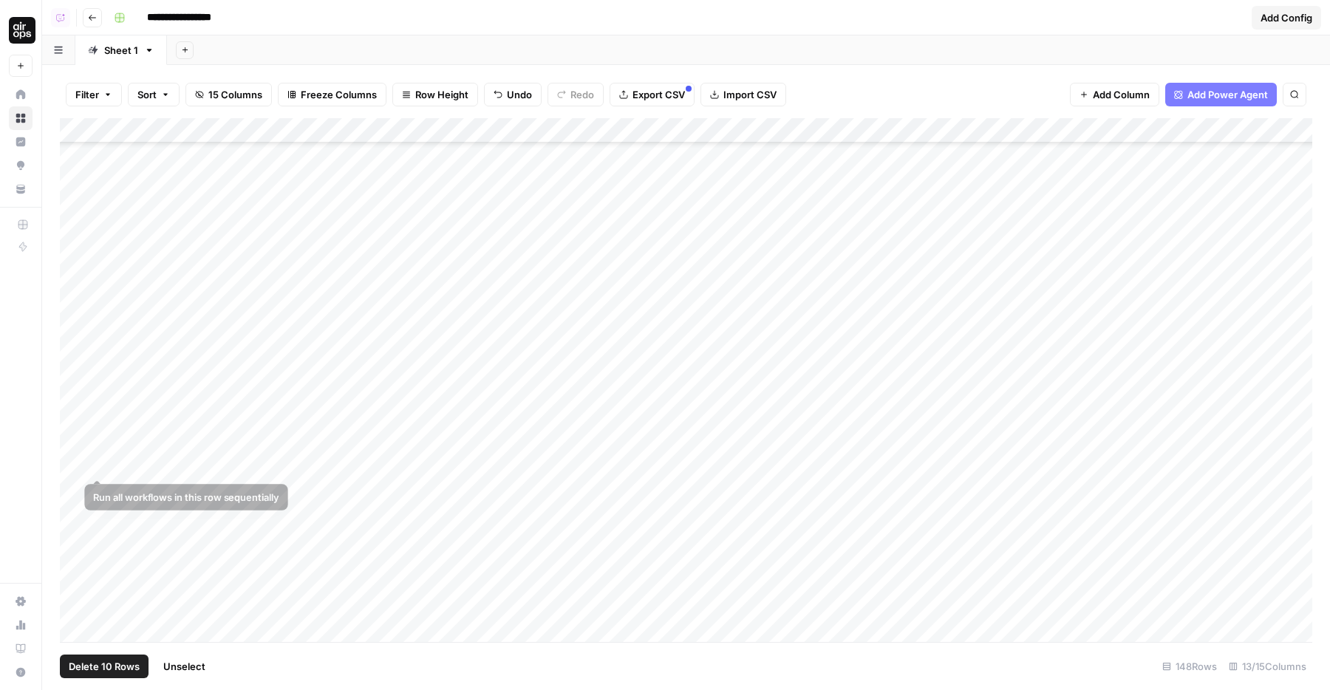
scroll to position [163, 0]
click at [81, 494] on div "Add Column" at bounding box center [686, 380] width 1253 height 524
click at [80, 471] on div "Add Column" at bounding box center [686, 380] width 1253 height 524
click at [77, 466] on div "Add Column" at bounding box center [686, 380] width 1253 height 524
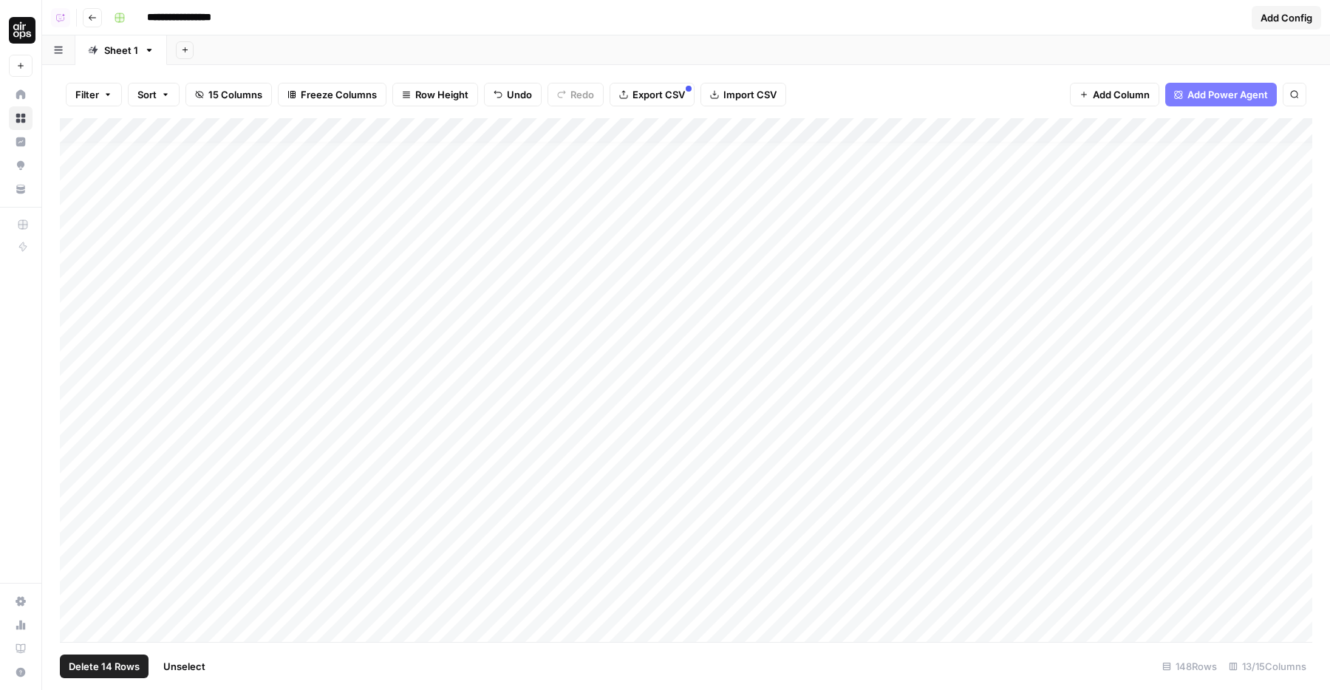
click at [78, 471] on div "Add Column" at bounding box center [686, 380] width 1253 height 524
click at [75, 443] on div "Add Column" at bounding box center [686, 380] width 1253 height 524
click at [91, 684] on footer "Delete 15 Rows Unselect 148 Rows 13/15 Columns" at bounding box center [686, 666] width 1253 height 48
click at [105, 667] on span "Delete 15 Rows" at bounding box center [104, 666] width 70 height 15
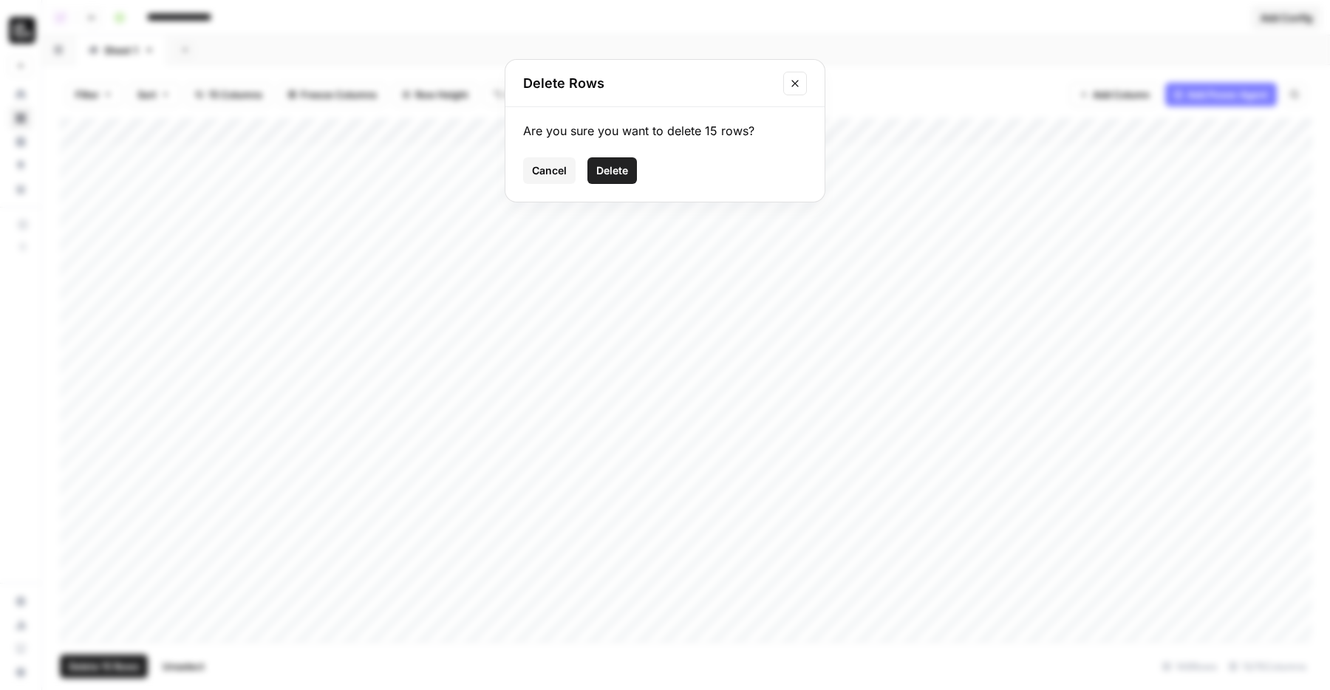
click at [611, 182] on button "Delete" at bounding box center [613, 170] width 50 height 27
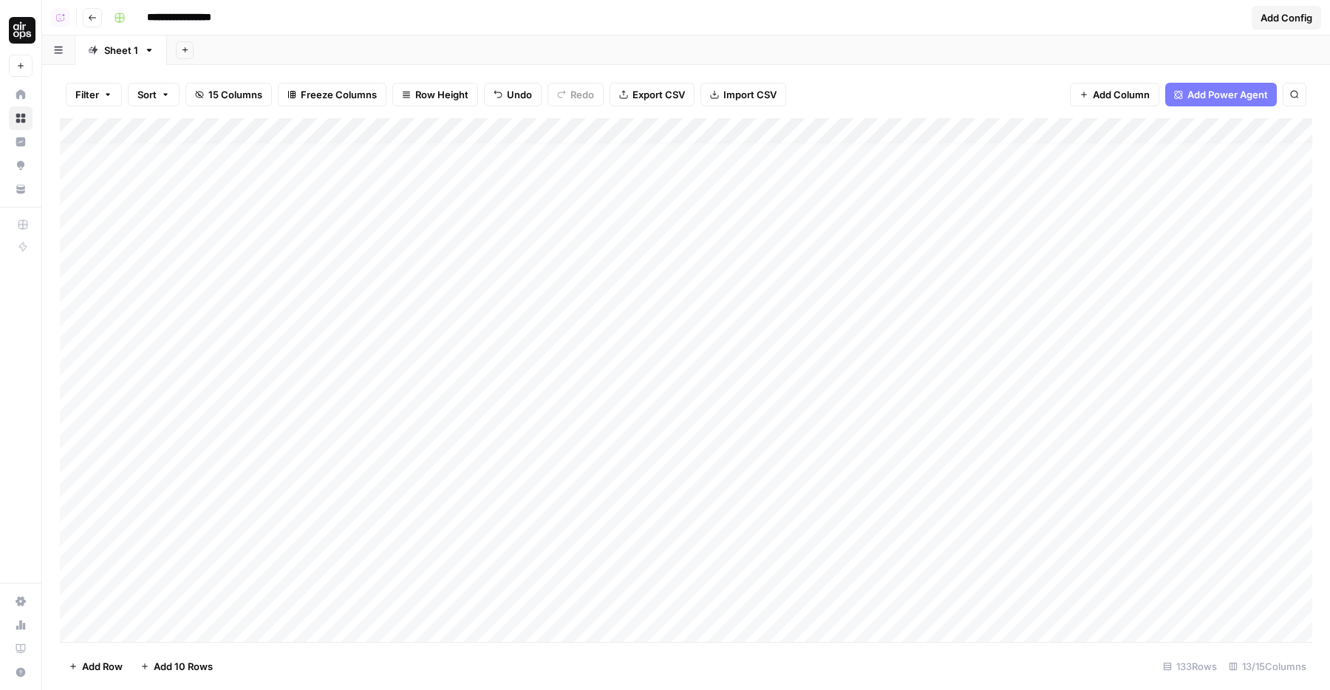
click at [574, 386] on div "Add Column" at bounding box center [686, 380] width 1253 height 524
click at [293, 368] on div "Add Column" at bounding box center [686, 380] width 1253 height 524
type input "**********"
drag, startPoint x: 380, startPoint y: 129, endPoint x: 395, endPoint y: 129, distance: 15.5
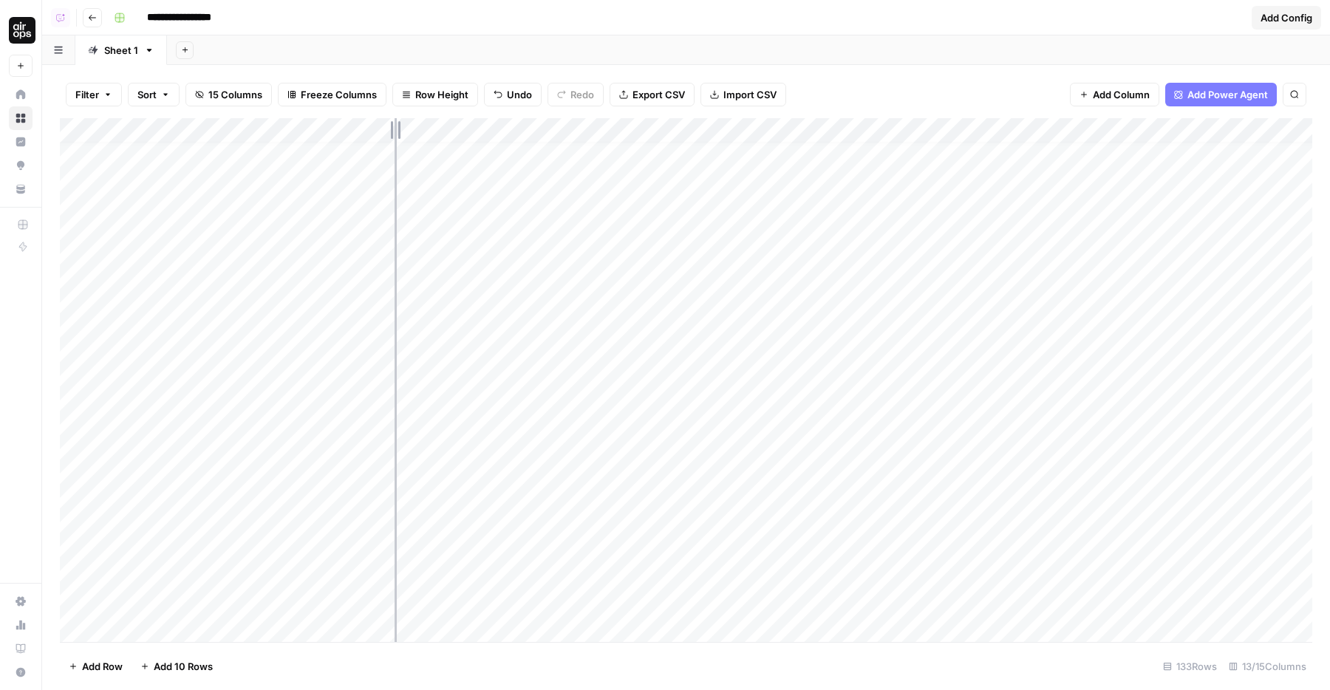
click at [395, 129] on div "Add Column" at bounding box center [686, 380] width 1253 height 524
click at [225, 273] on div "Add Column" at bounding box center [686, 380] width 1253 height 524
click at [1109, 91] on span "Add Column" at bounding box center [1121, 94] width 57 height 15
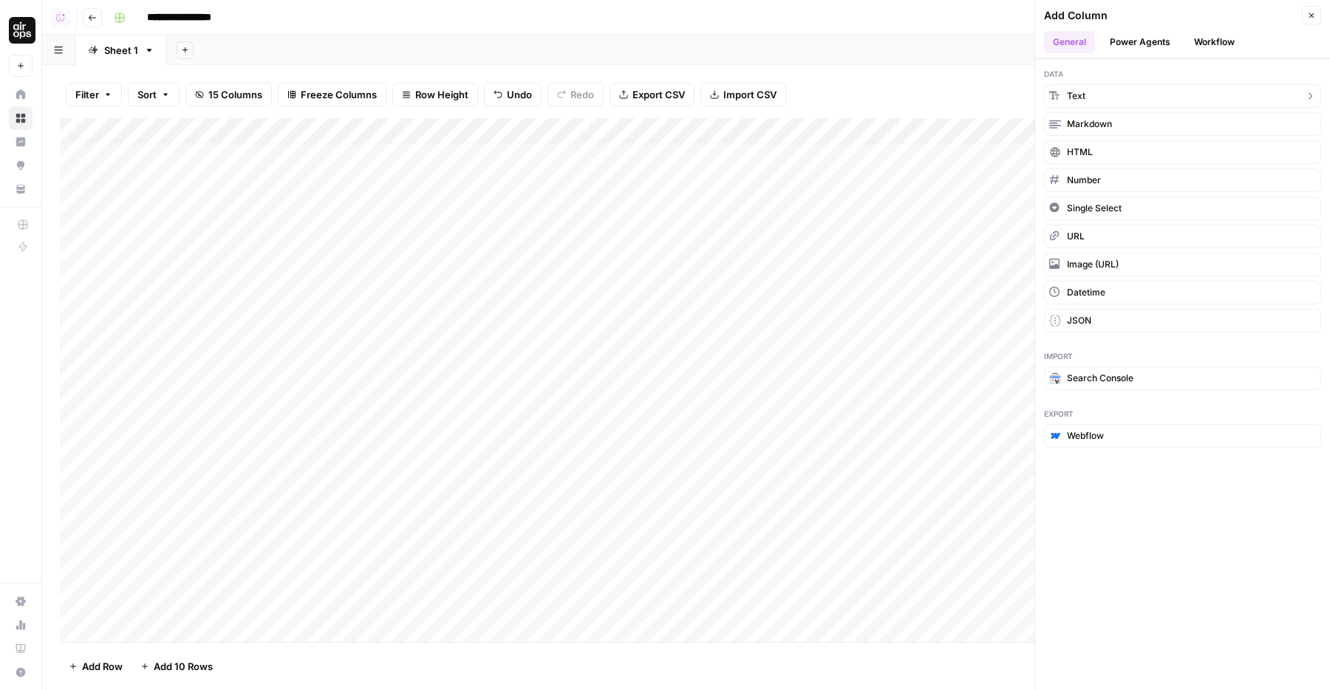
click at [1107, 99] on button "Text" at bounding box center [1182, 96] width 277 height 24
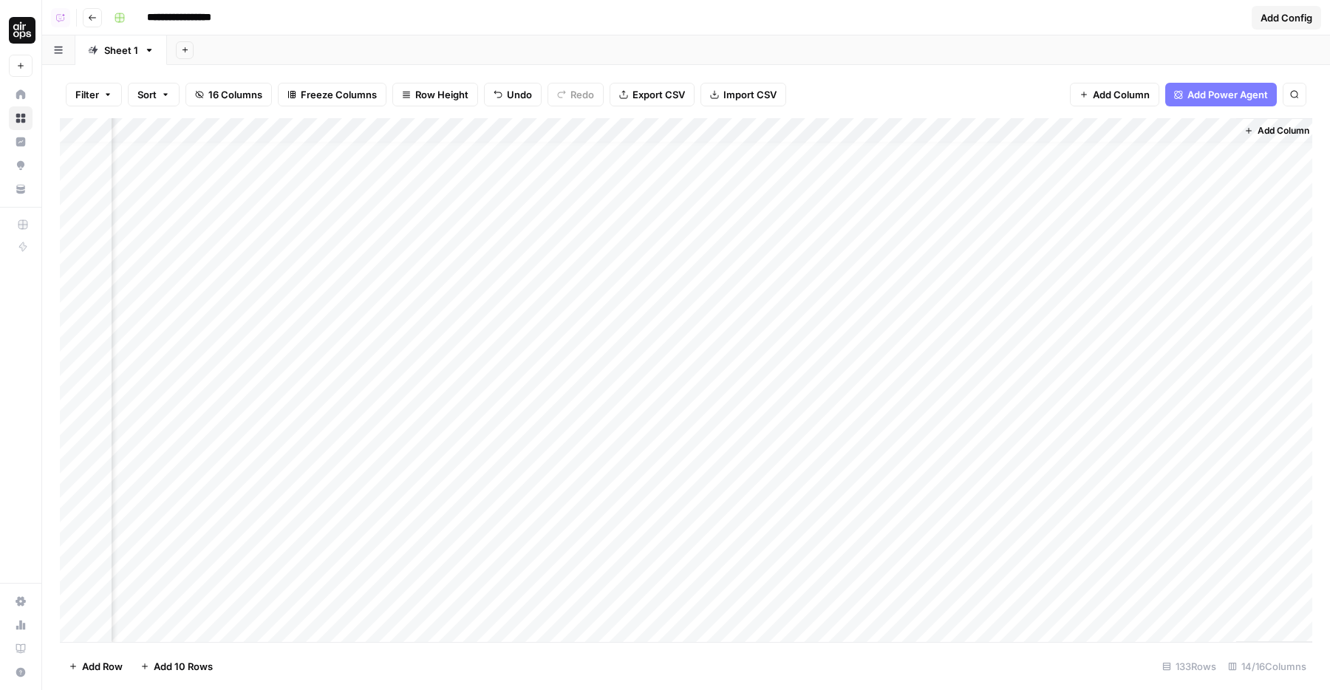
scroll to position [10, 1095]
click at [1109, 92] on span "Add Column" at bounding box center [1121, 94] width 57 height 15
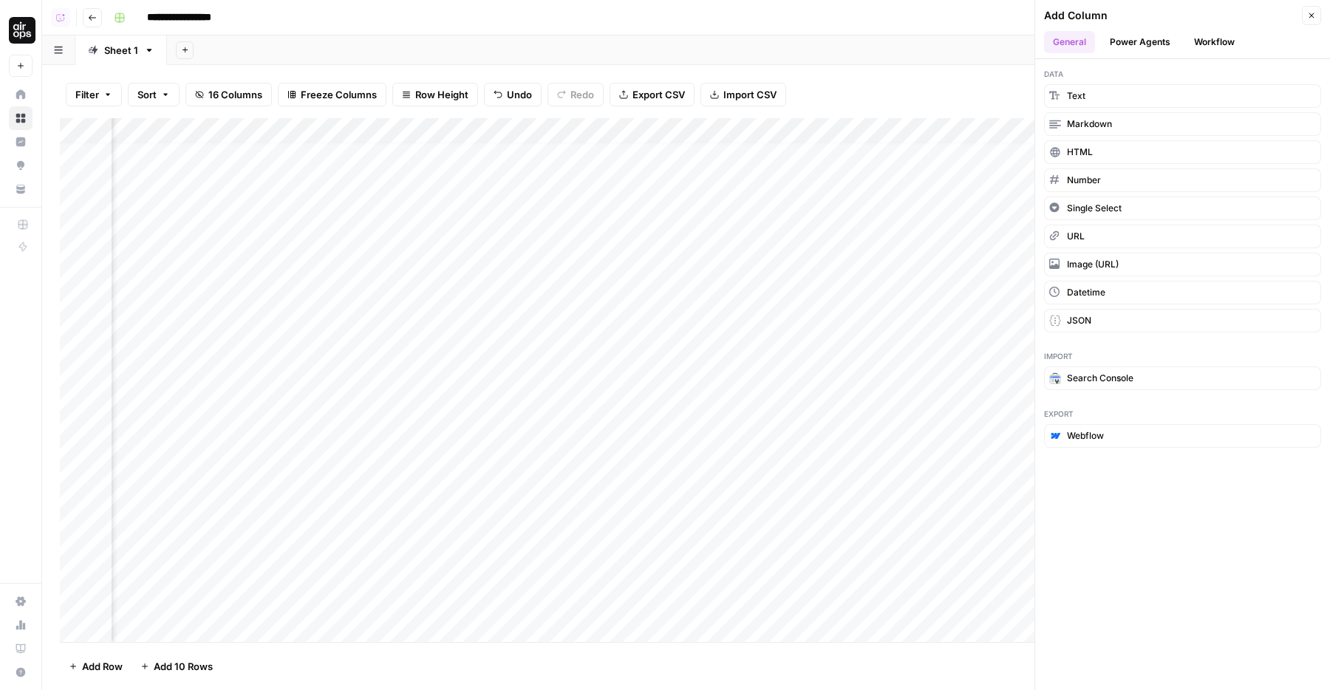
click at [1205, 35] on button "Workflow" at bounding box center [1215, 42] width 58 height 22
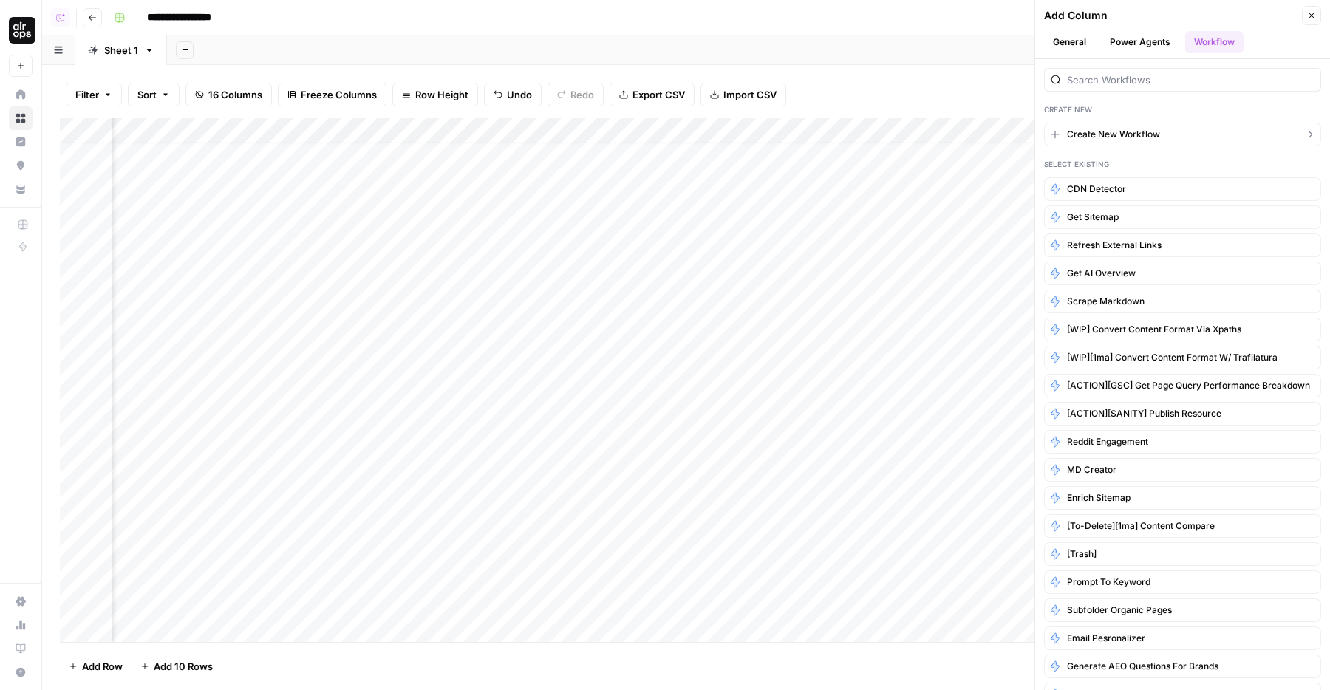
click at [1109, 137] on span "Create New Workflow" at bounding box center [1113, 134] width 93 height 13
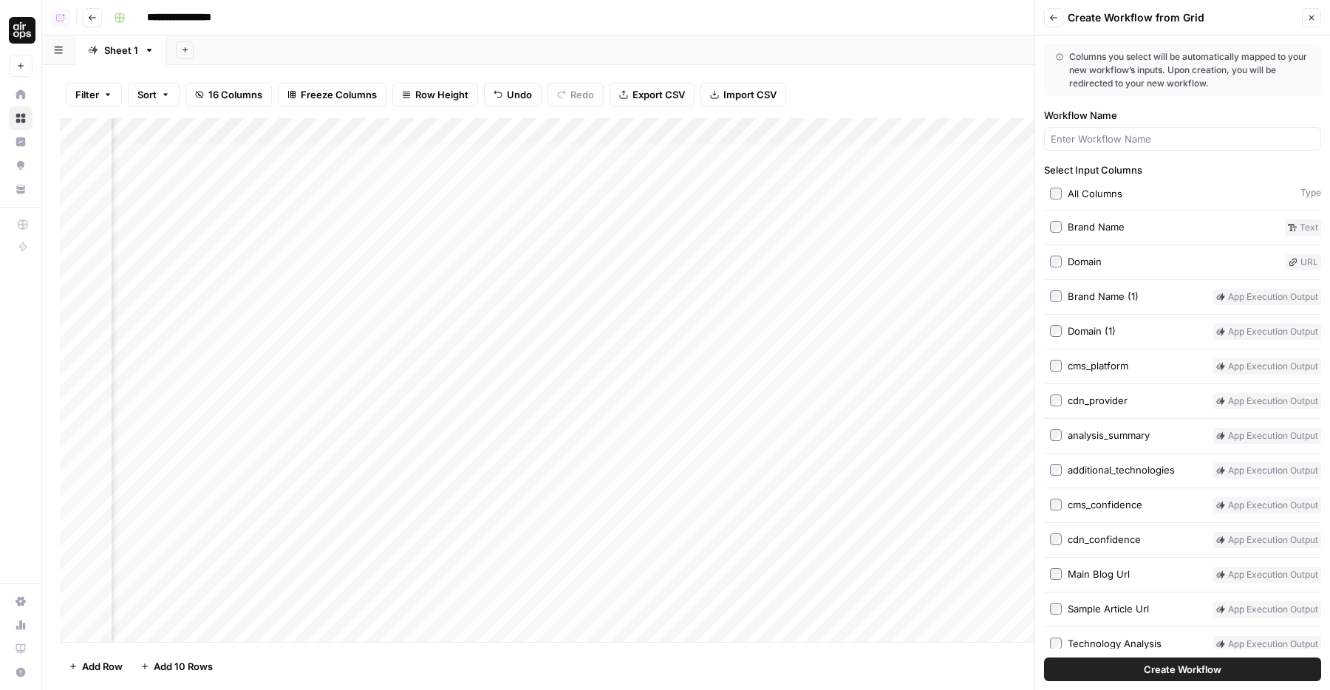
click at [1143, 659] on button "Create Workflow" at bounding box center [1182, 670] width 277 height 24
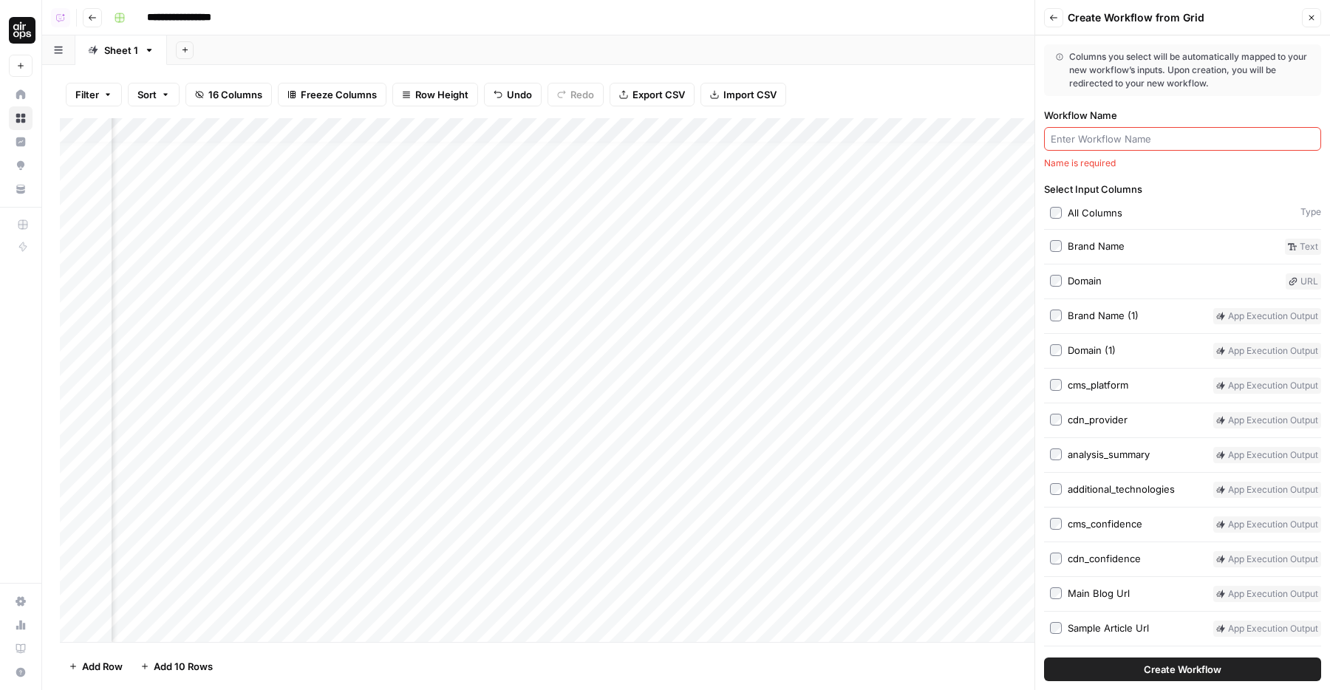
click at [1078, 161] on div "Name is required" at bounding box center [1182, 163] width 277 height 13
click at [1081, 141] on input "Workflow Name" at bounding box center [1183, 139] width 264 height 15
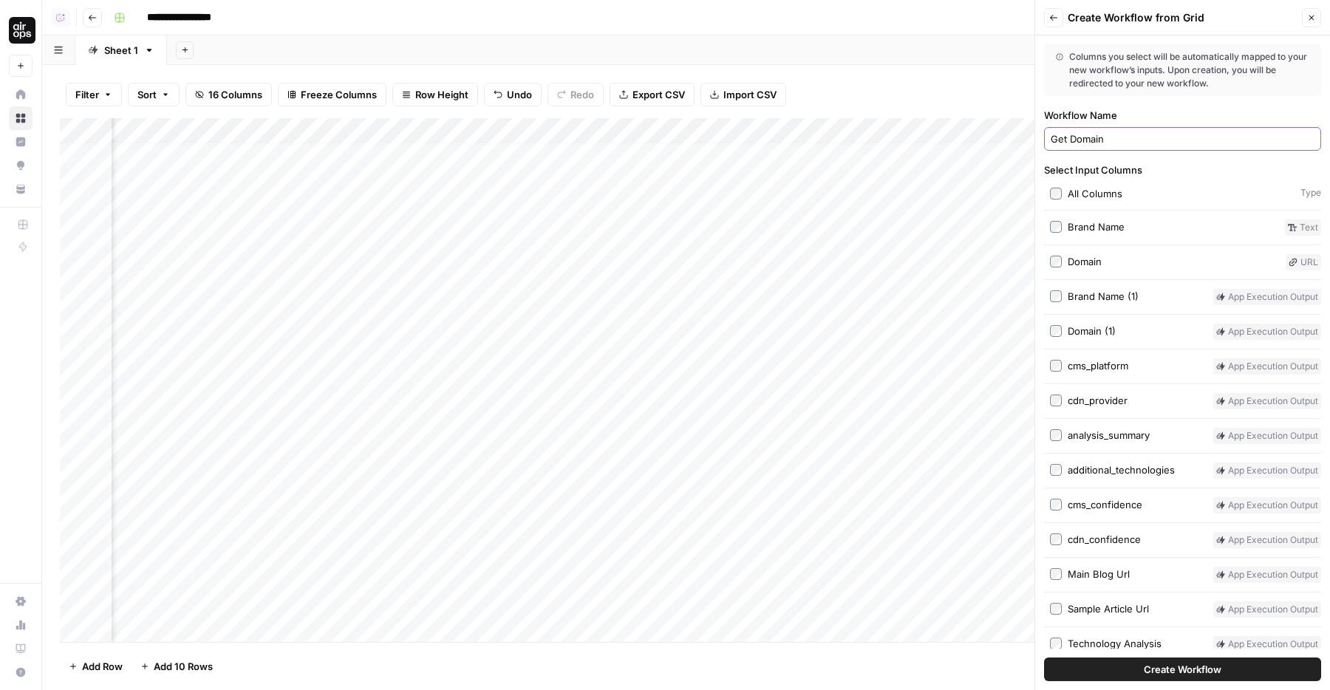
type input "Get Domain"
click at [1143, 667] on button "Create Workflow" at bounding box center [1182, 670] width 277 height 24
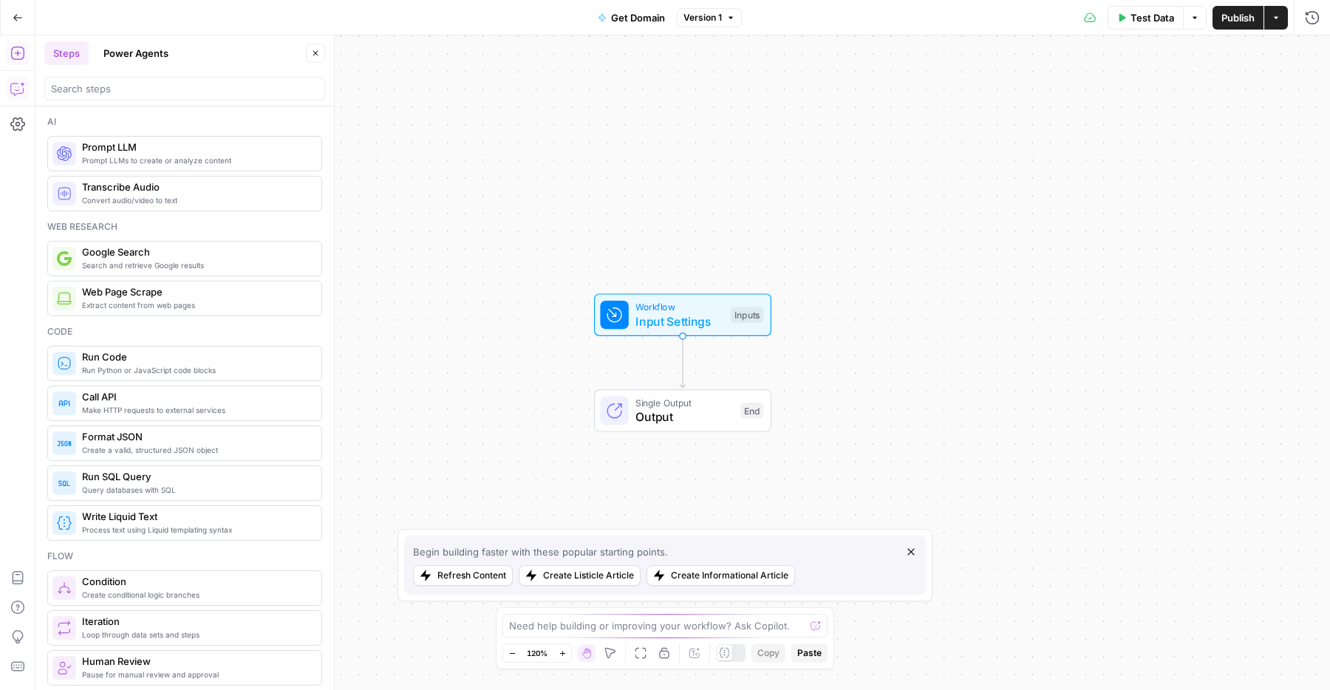
click at [12, 92] on icon "button" at bounding box center [16, 90] width 13 height 12
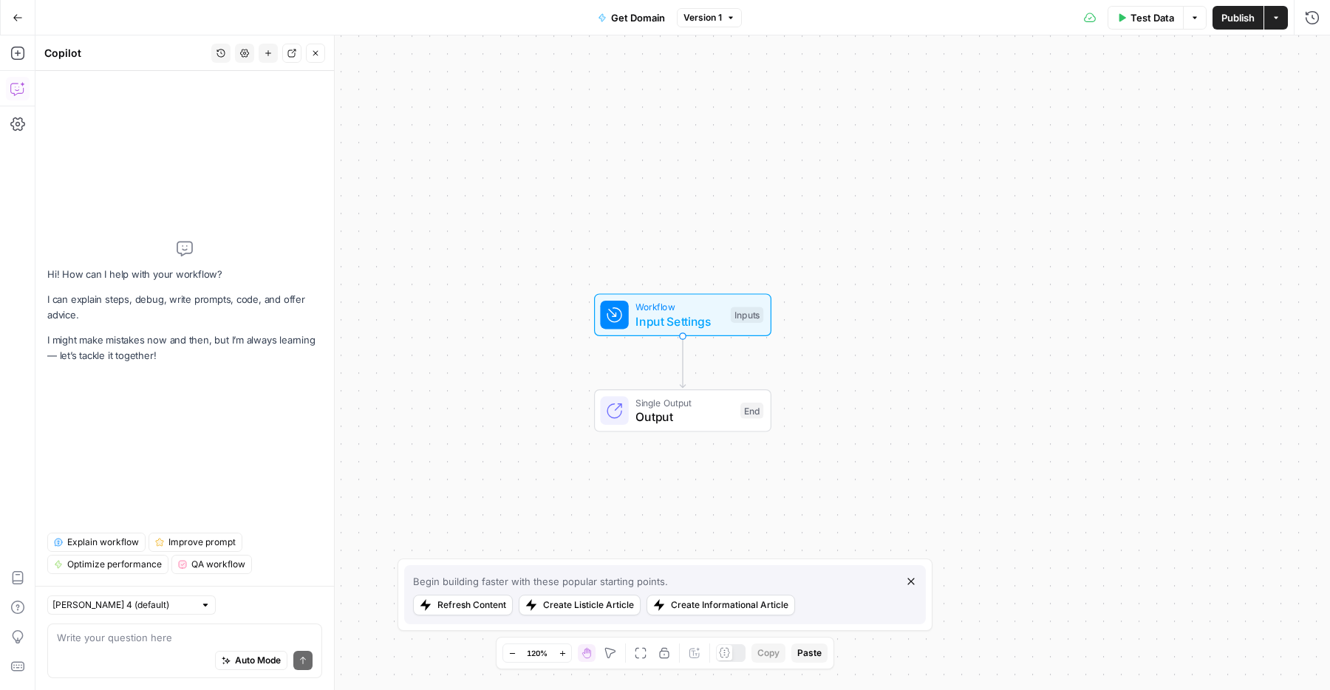
click at [119, 640] on textarea at bounding box center [185, 637] width 256 height 15
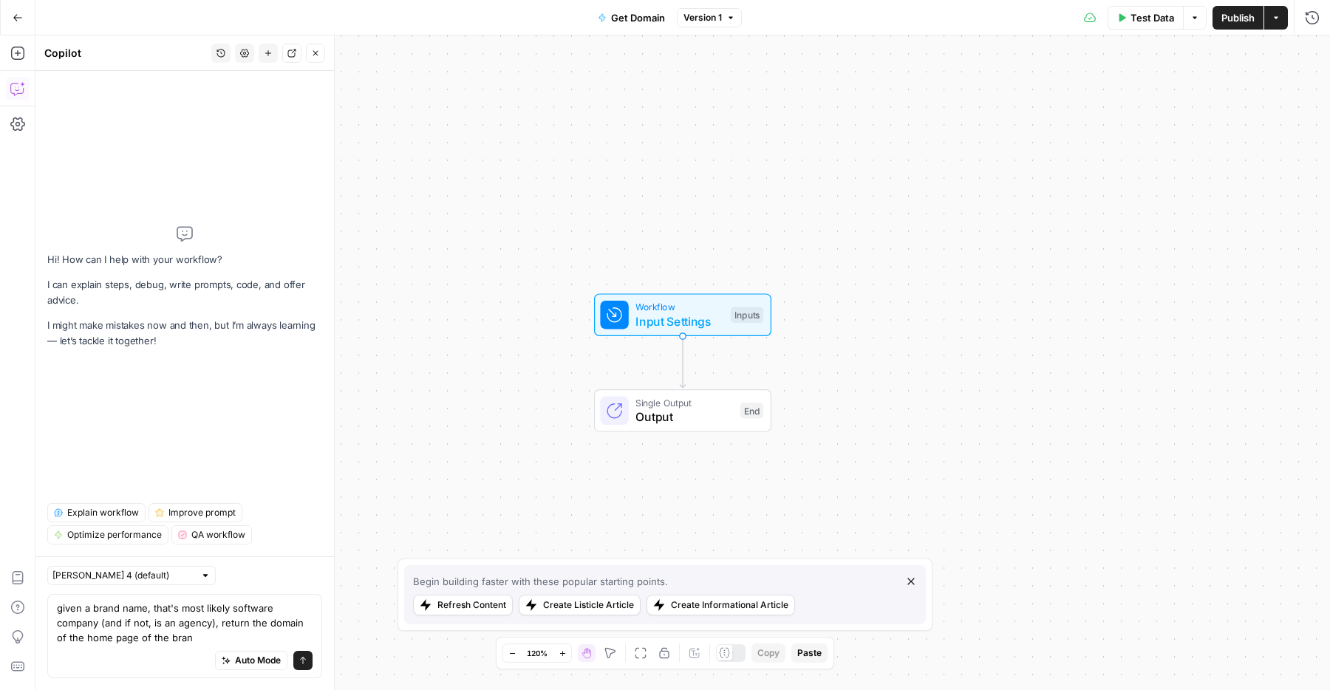
type textarea "given a brand name, that's most likely software company (and if not, is an agen…"
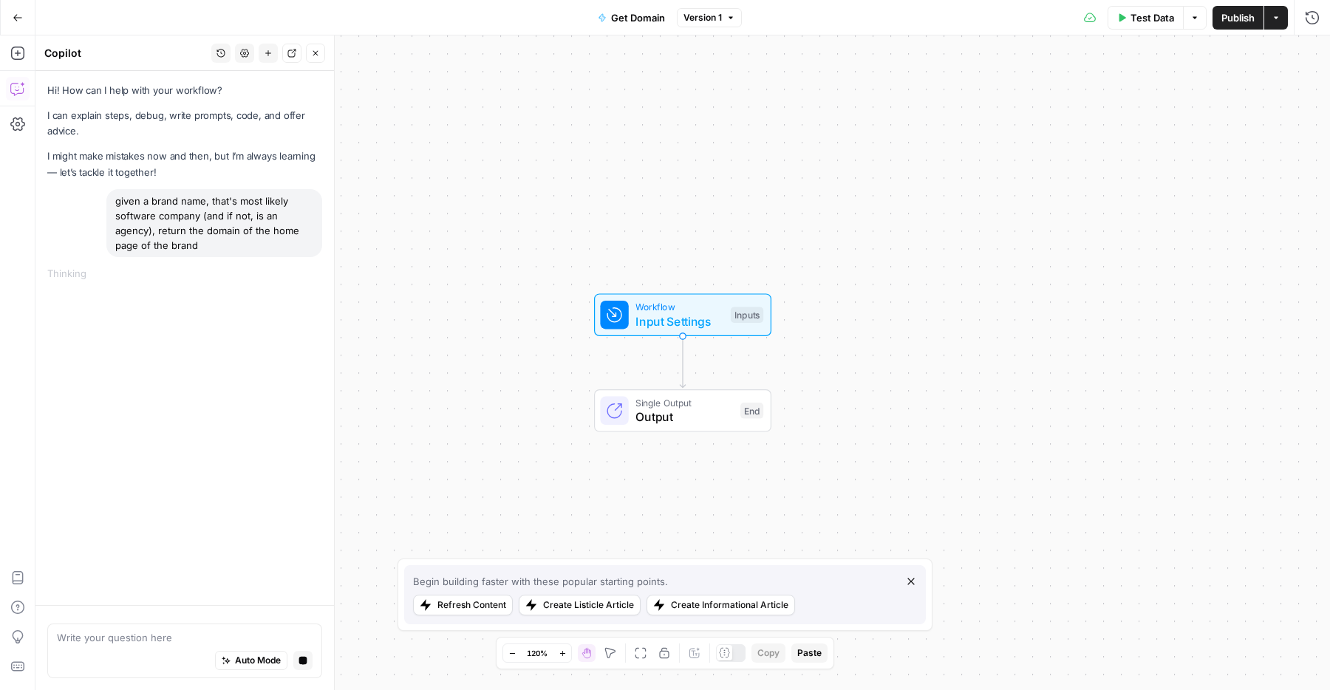
click at [914, 582] on icon "button" at bounding box center [911, 582] width 12 height 12
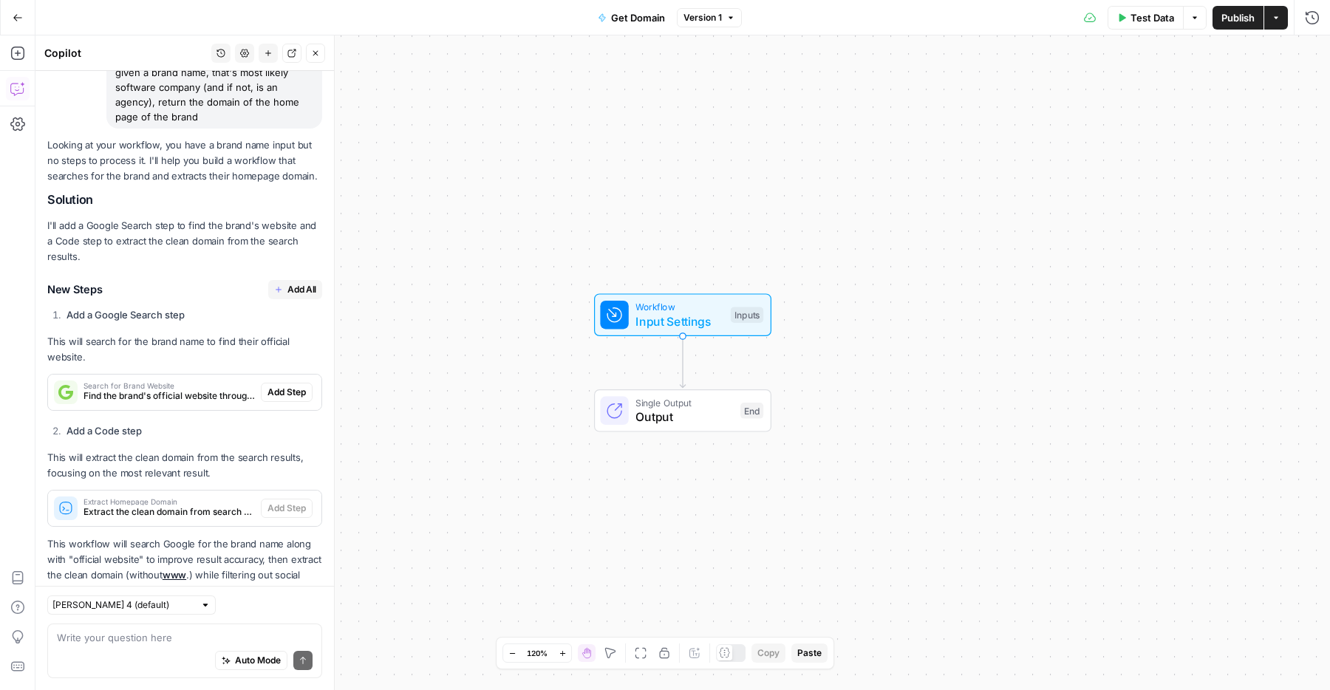
scroll to position [177, 0]
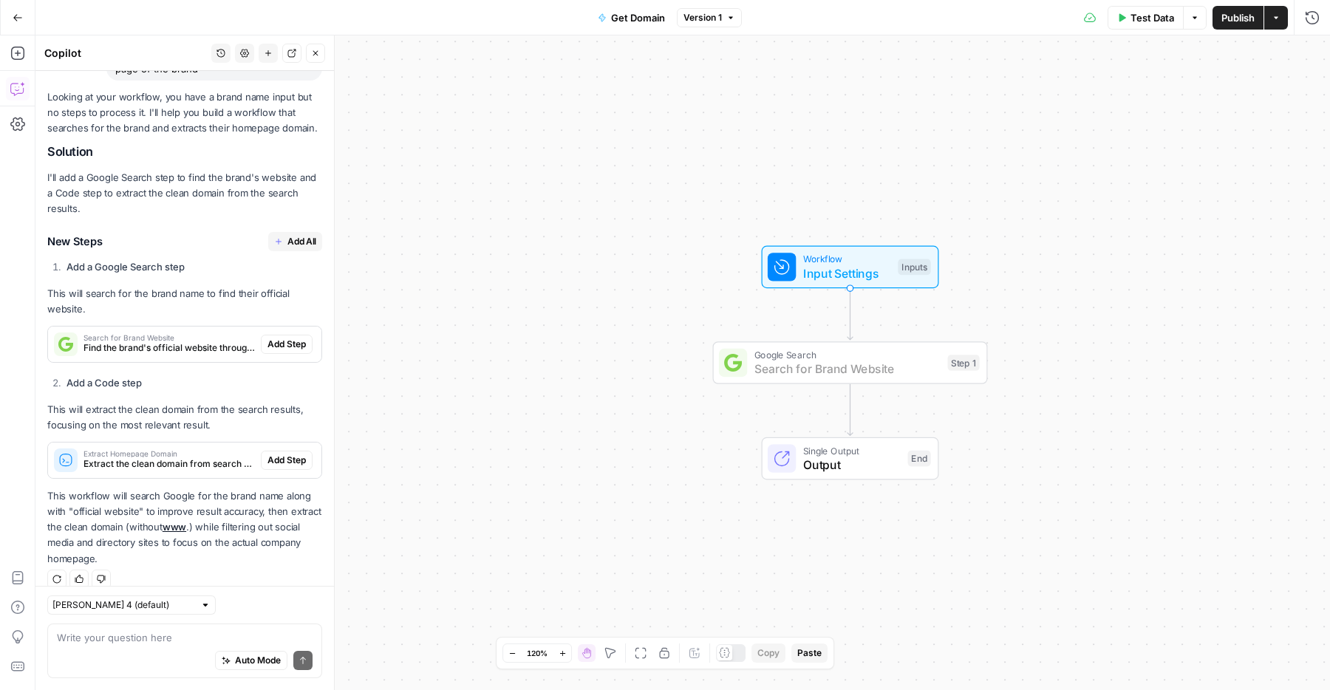
click at [286, 338] on span "Add Step" at bounding box center [287, 344] width 38 height 13
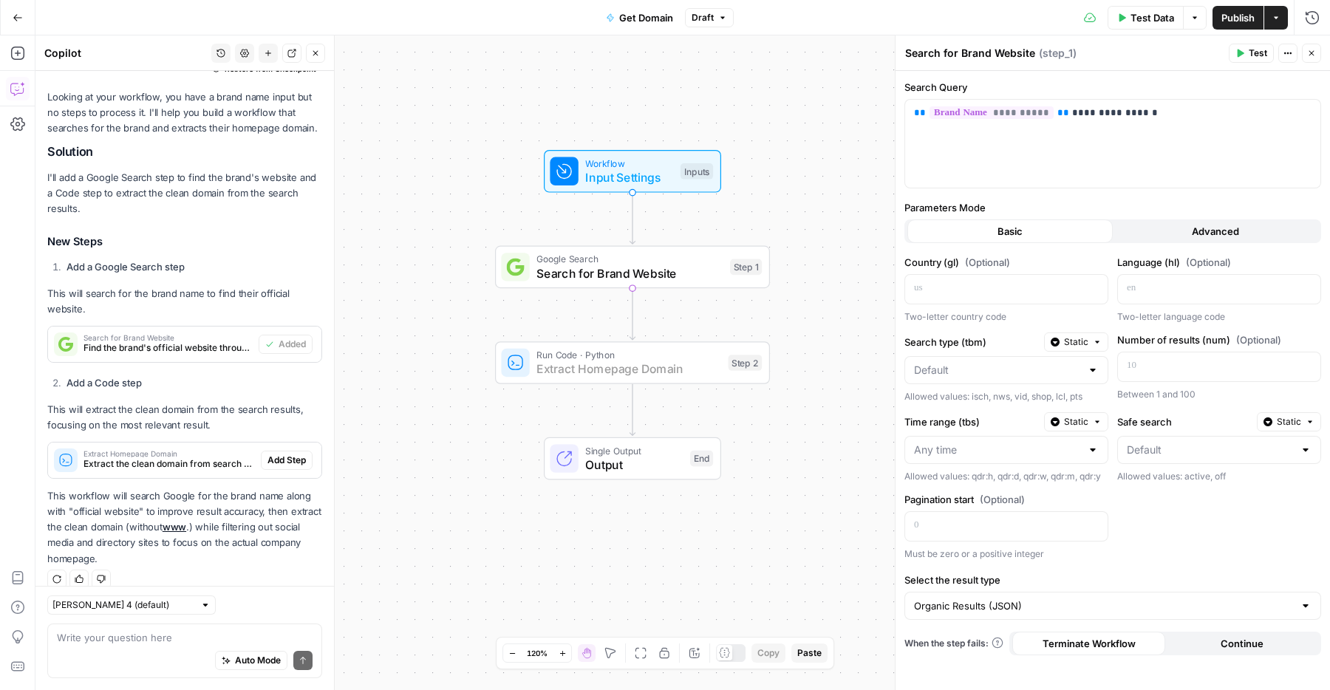
click at [293, 454] on span "Add Step" at bounding box center [287, 460] width 38 height 13
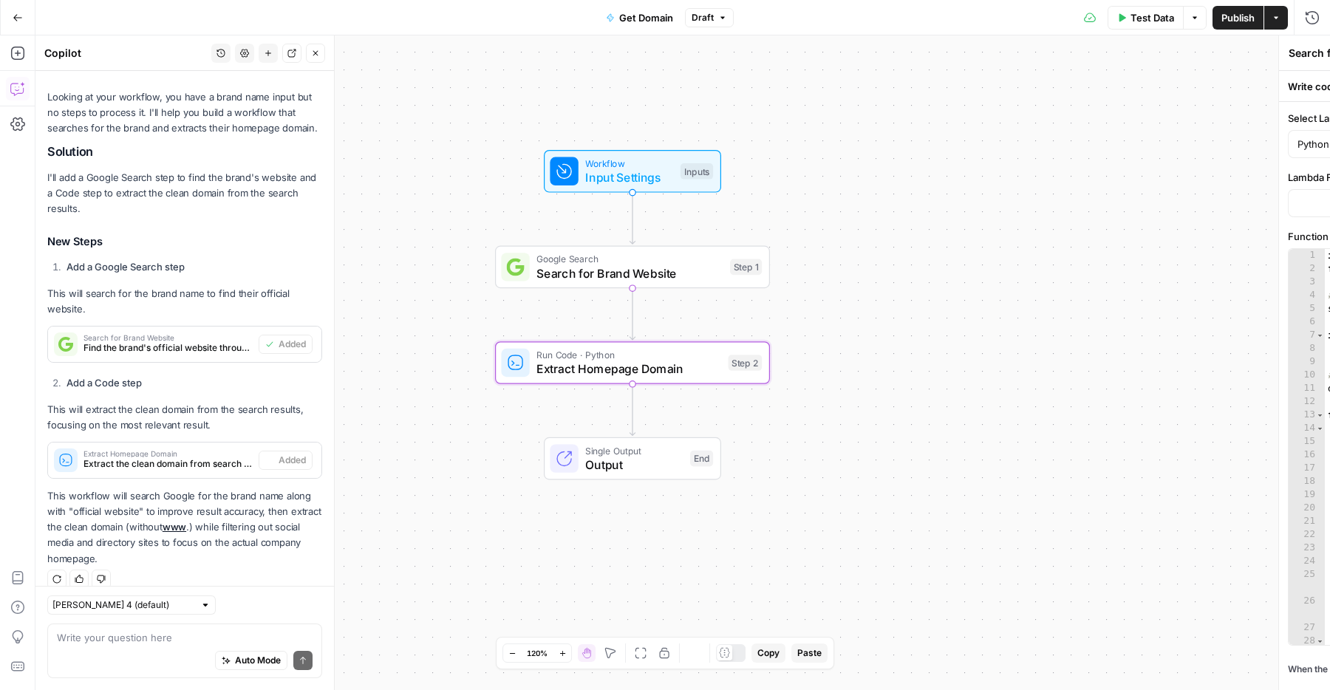
type textarea "Extract Homepage Domain"
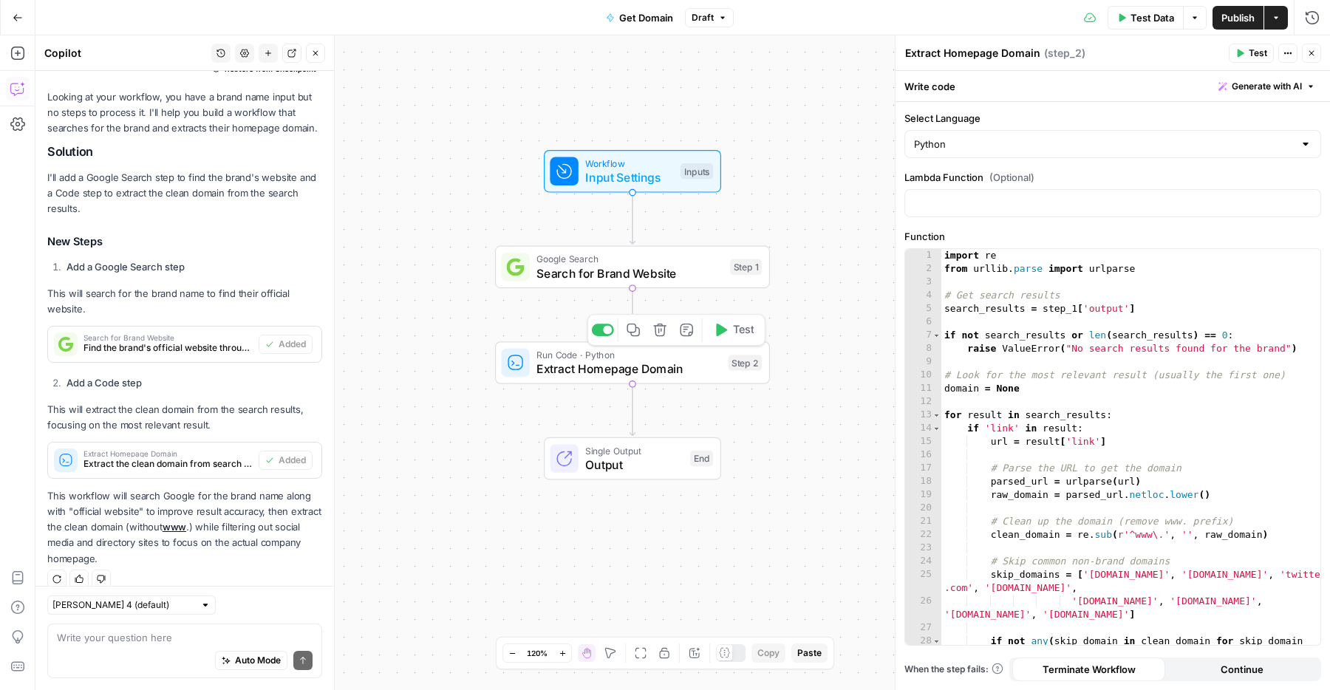
click at [662, 337] on button "Delete step" at bounding box center [660, 330] width 23 height 23
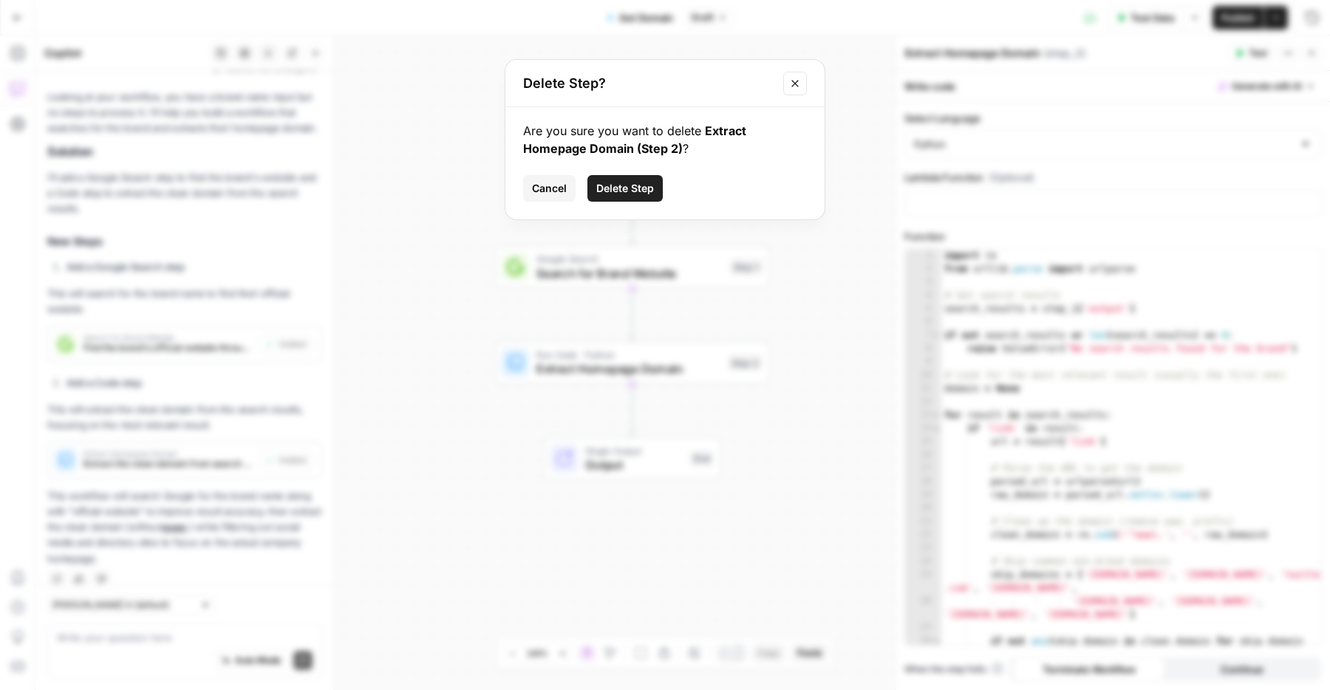
click at [638, 194] on span "Delete Step" at bounding box center [625, 188] width 58 height 15
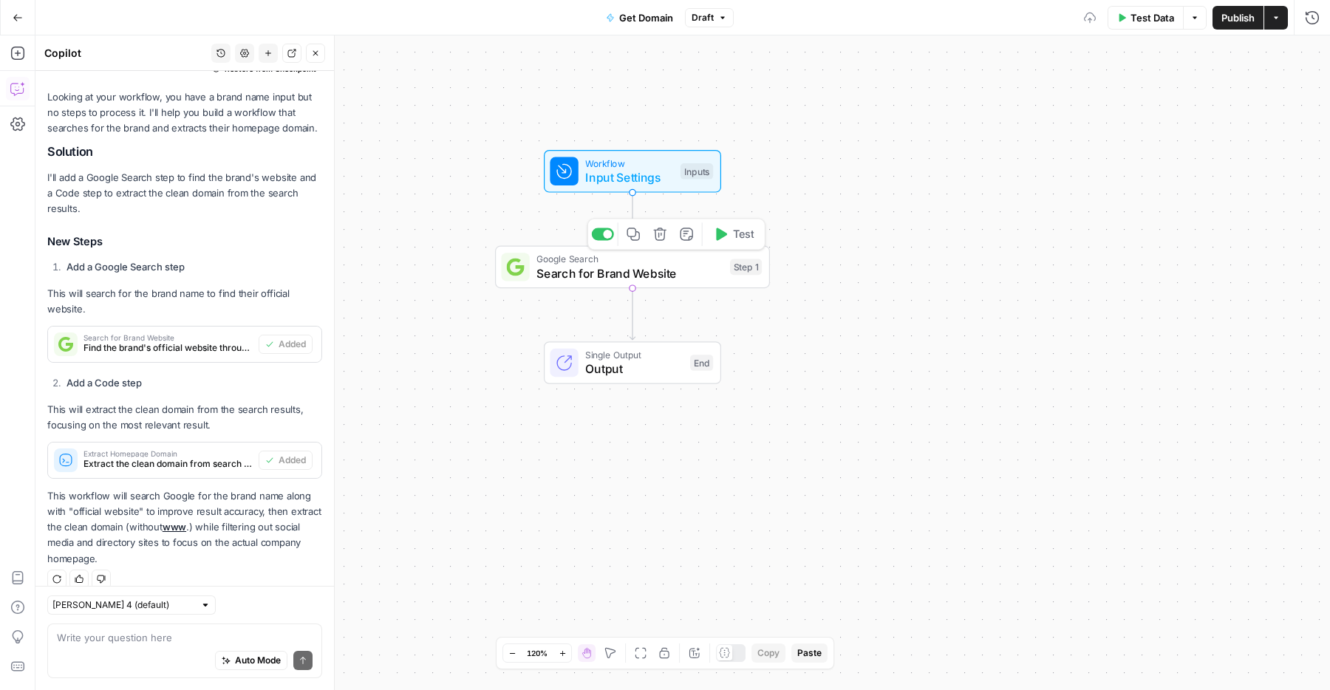
click at [650, 242] on button "Delete step" at bounding box center [660, 233] width 23 height 23
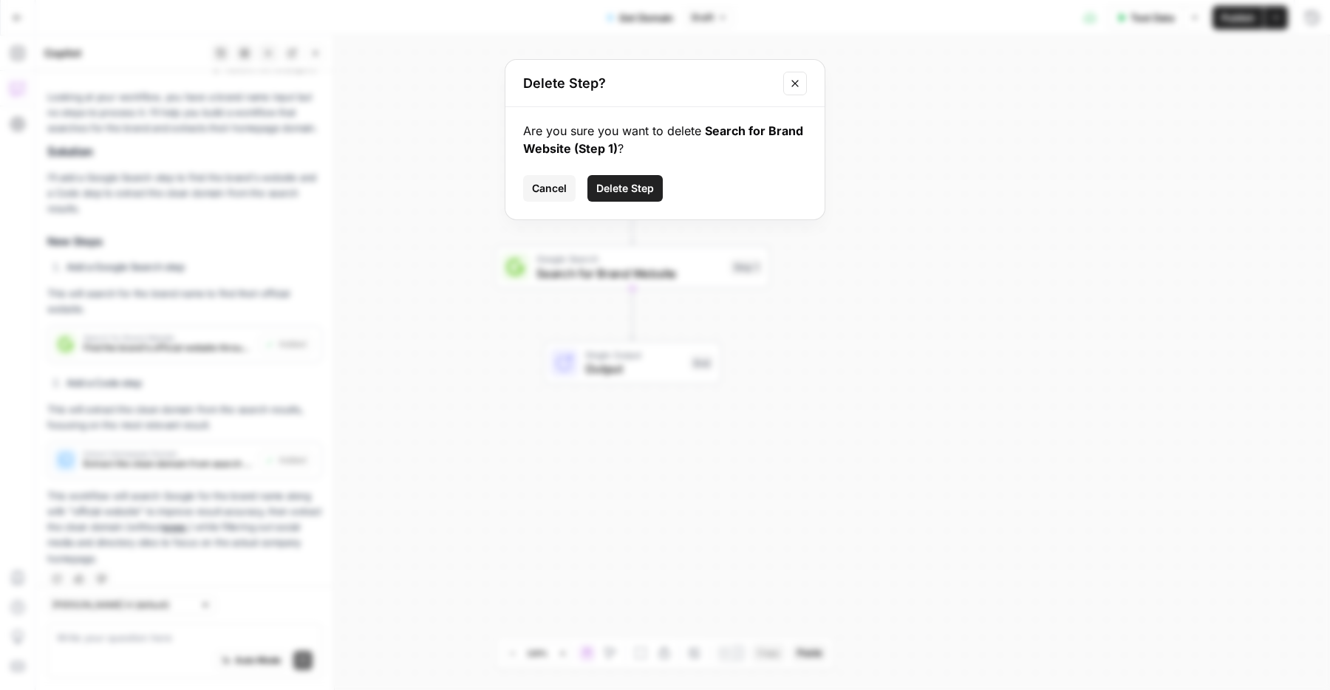
click at [615, 173] on div "Are you sure you want to delete Search for Brand Website (Step 1) ? Cancel Dele…" at bounding box center [665, 163] width 319 height 112
click at [616, 183] on span "Delete Step" at bounding box center [625, 188] width 58 height 15
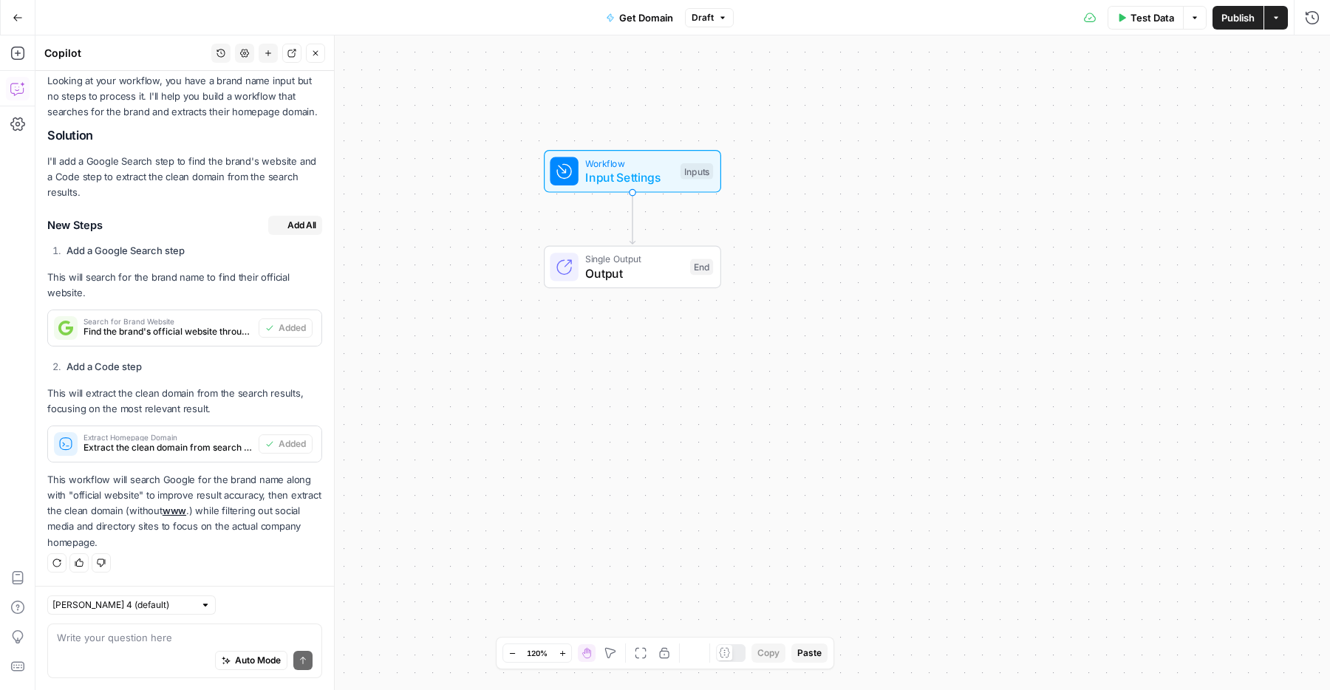
scroll to position [177, 0]
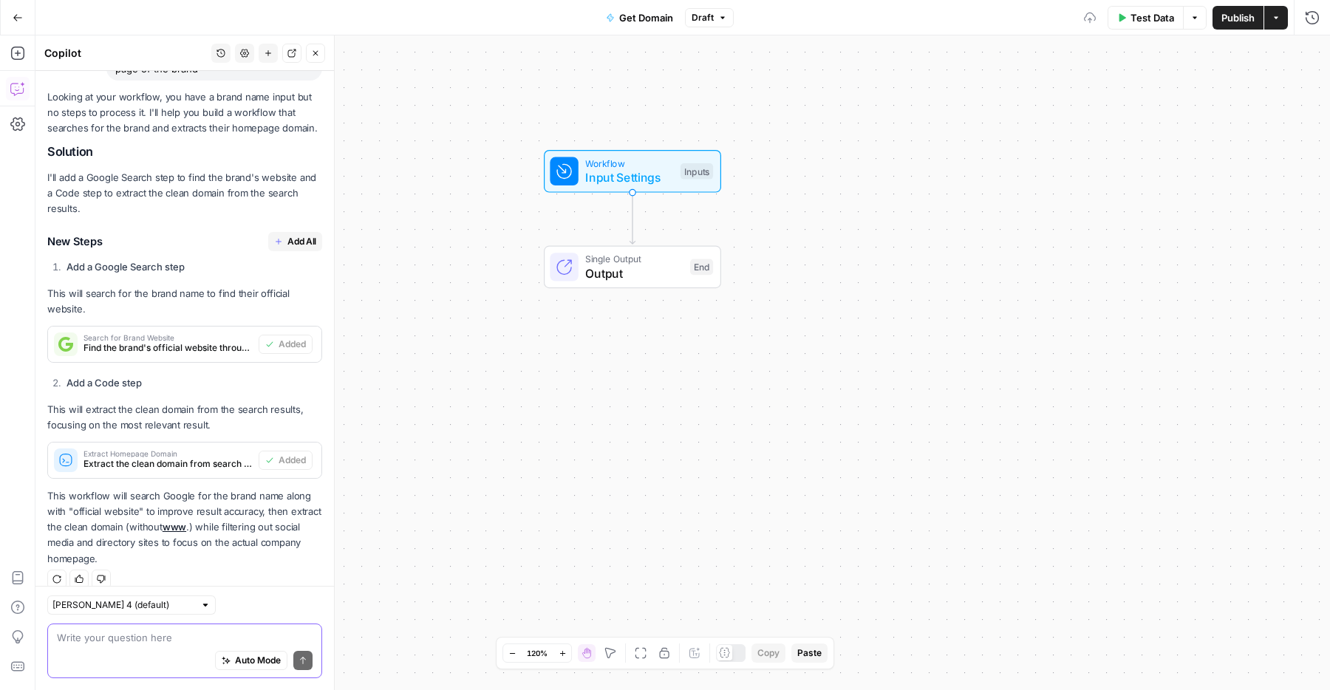
click at [191, 630] on textarea at bounding box center [185, 637] width 256 height 15
type textarea "use an llm step"
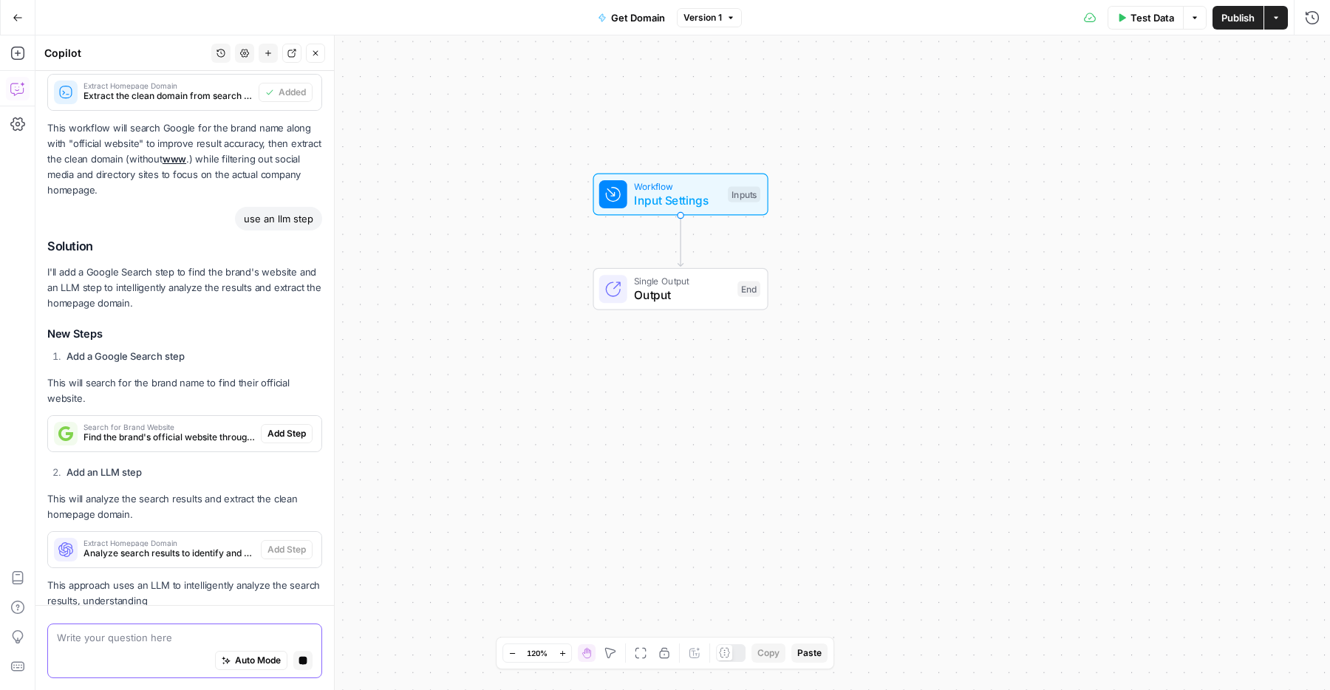
scroll to position [555, 0]
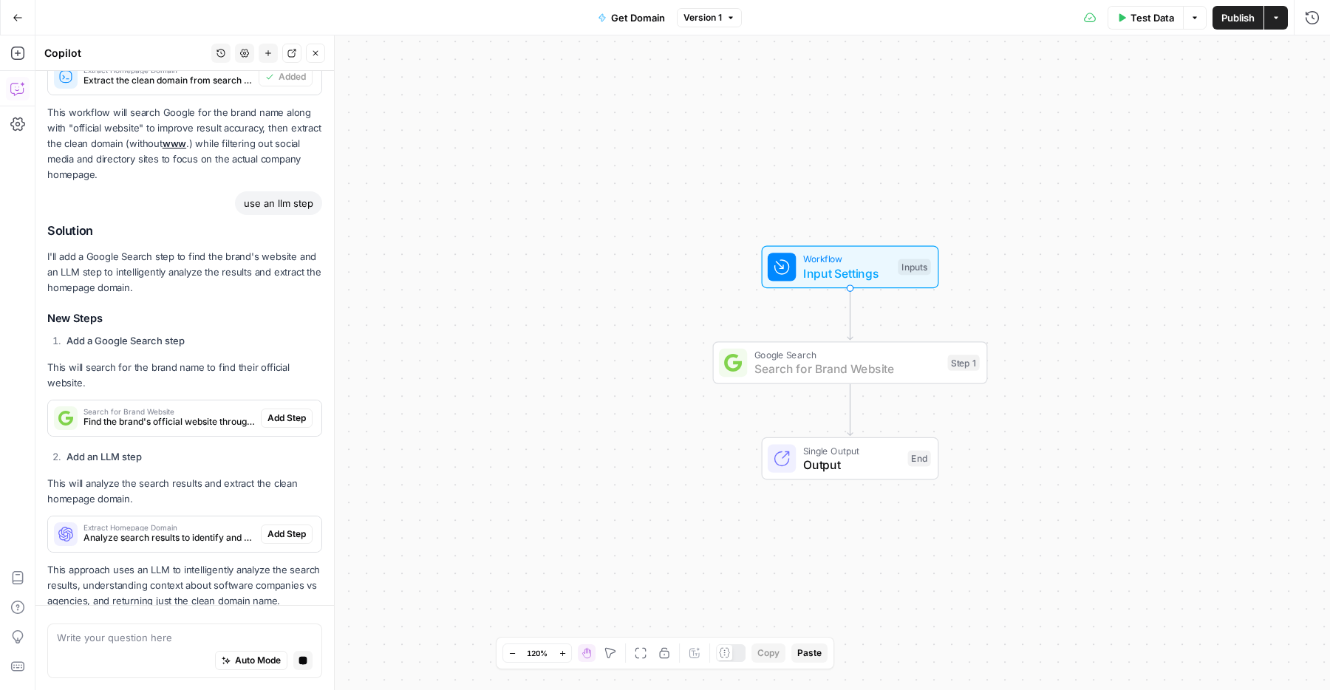
click at [276, 412] on span "Add Step" at bounding box center [287, 418] width 38 height 13
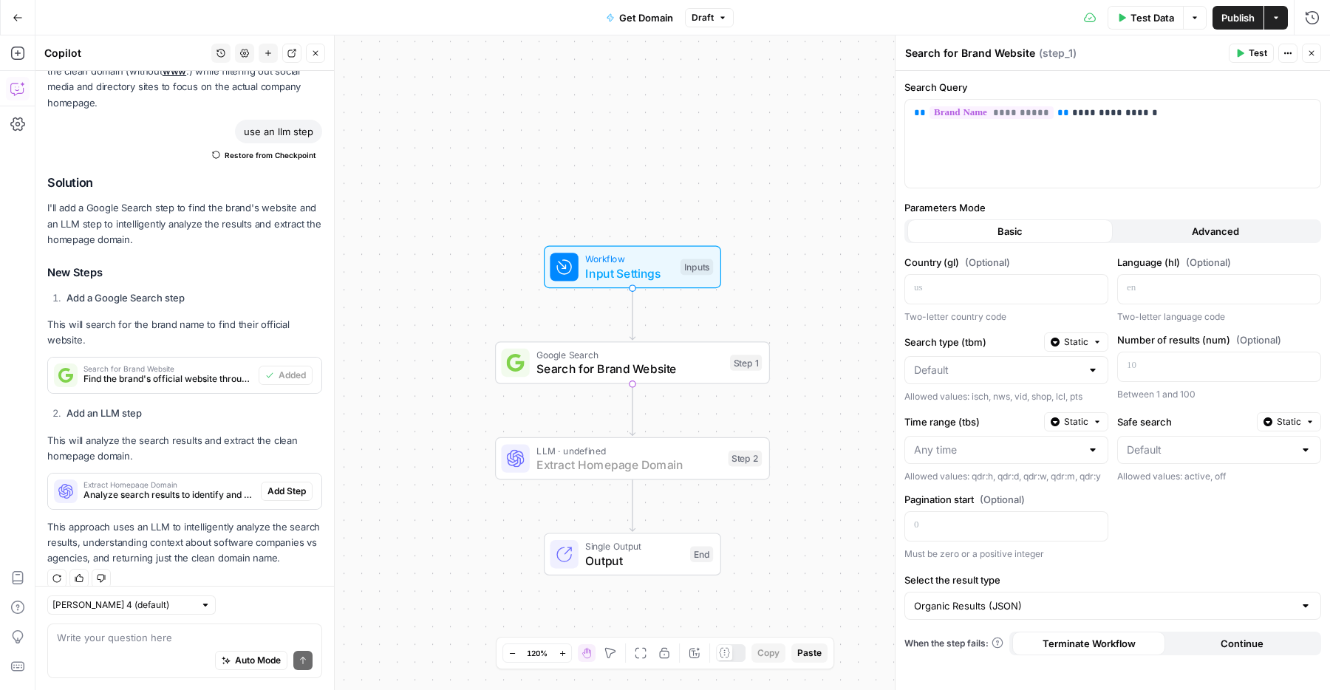
click at [276, 485] on span "Add Step" at bounding box center [287, 491] width 38 height 13
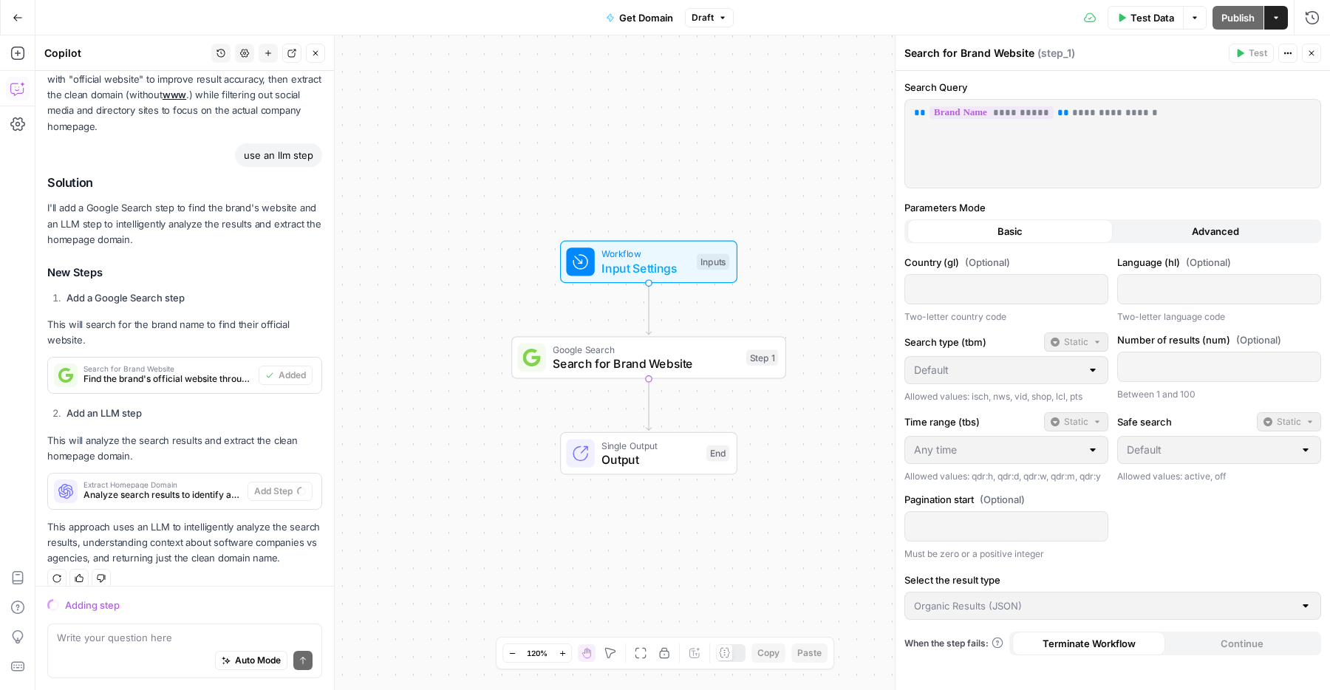
drag, startPoint x: 449, startPoint y: 491, endPoint x: 466, endPoint y: 486, distance: 17.1
click at [466, 486] on div "Workflow Input Settings Inputs Google Search Search for Brand Website Step 1 Si…" at bounding box center [682, 362] width 1295 height 655
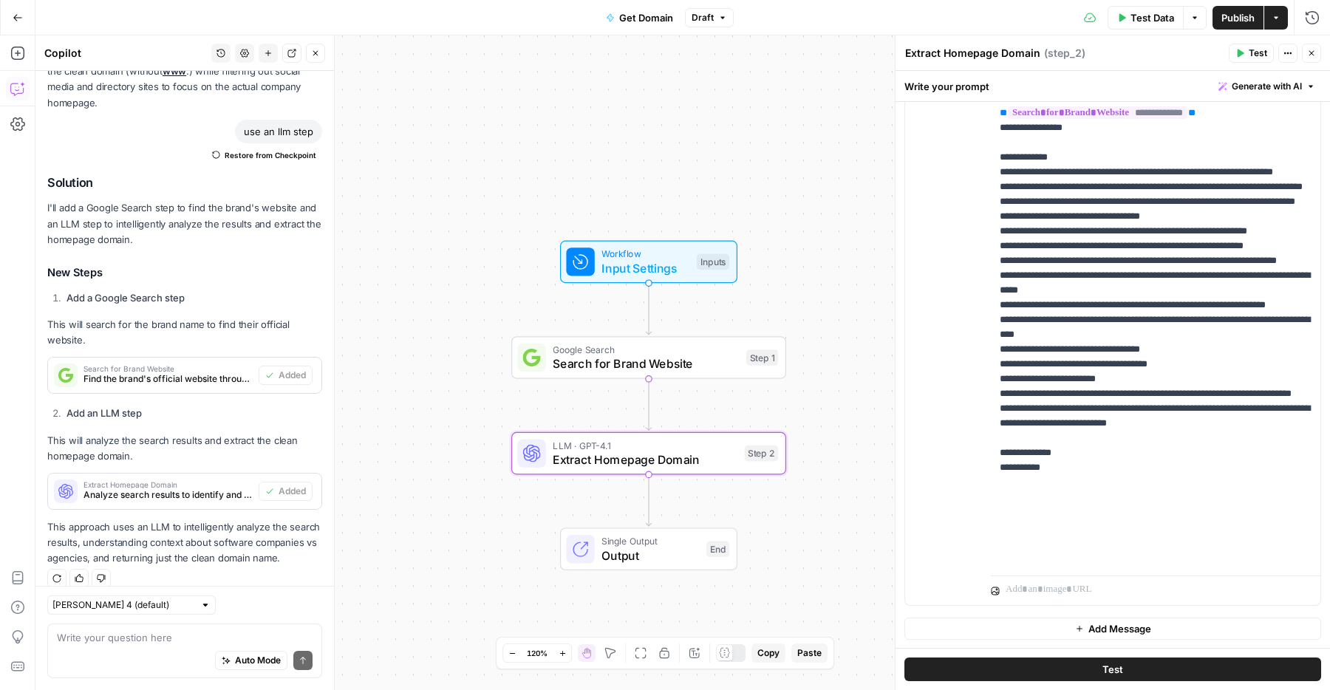
scroll to position [290, 0]
click at [1237, 24] on span "Publish" at bounding box center [1238, 17] width 33 height 15
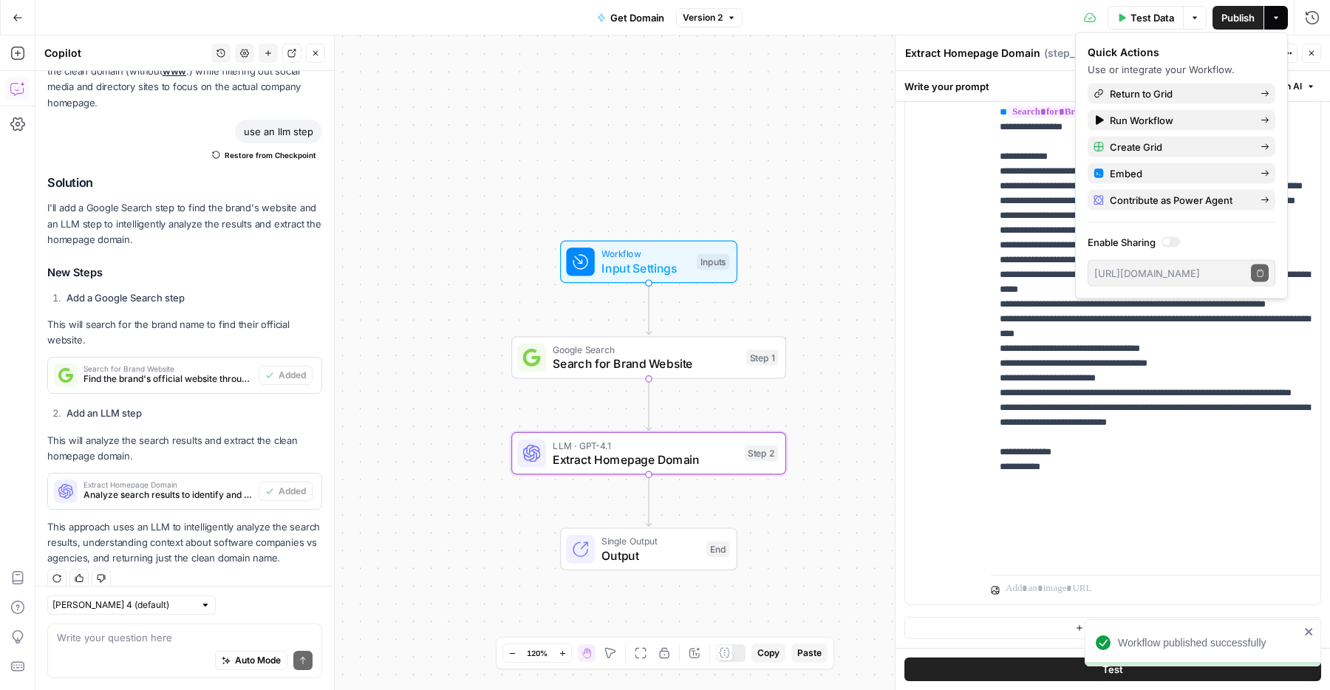
scroll to position [0, 0]
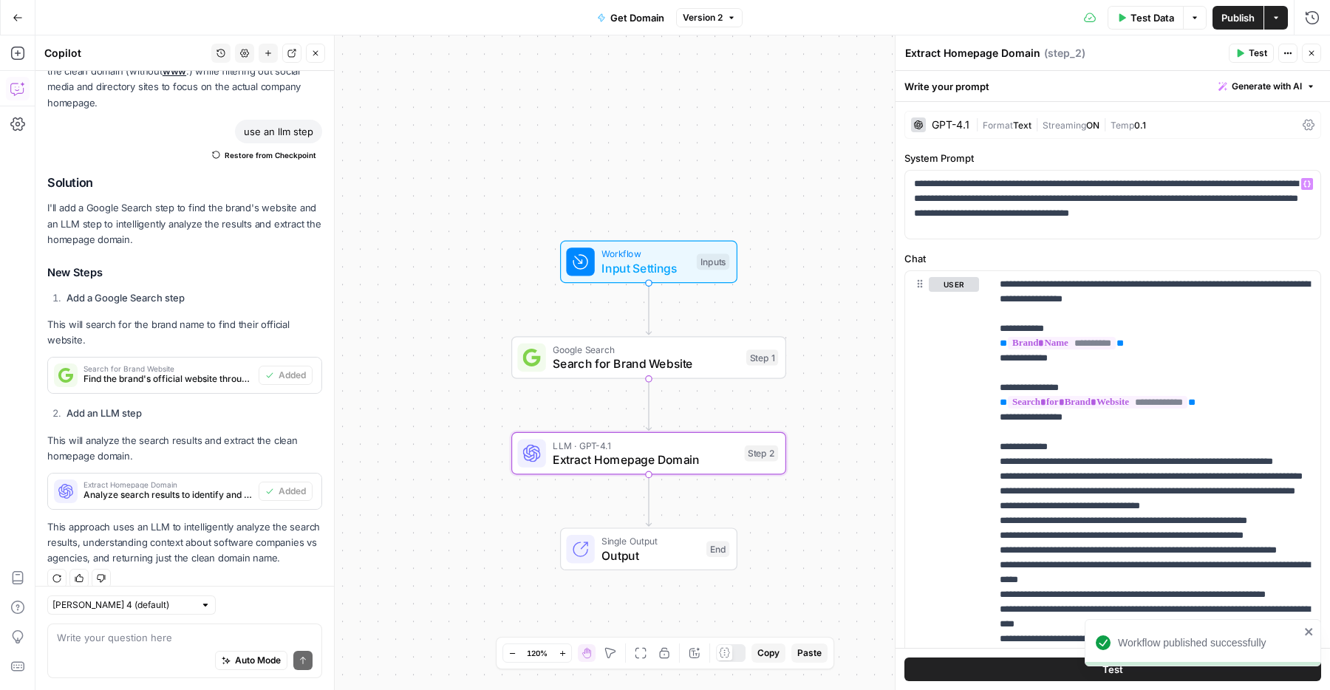
click at [993, 115] on div "GPT-4.1 | Format Text | Streaming ON | Temp 0.1" at bounding box center [1113, 125] width 417 height 28
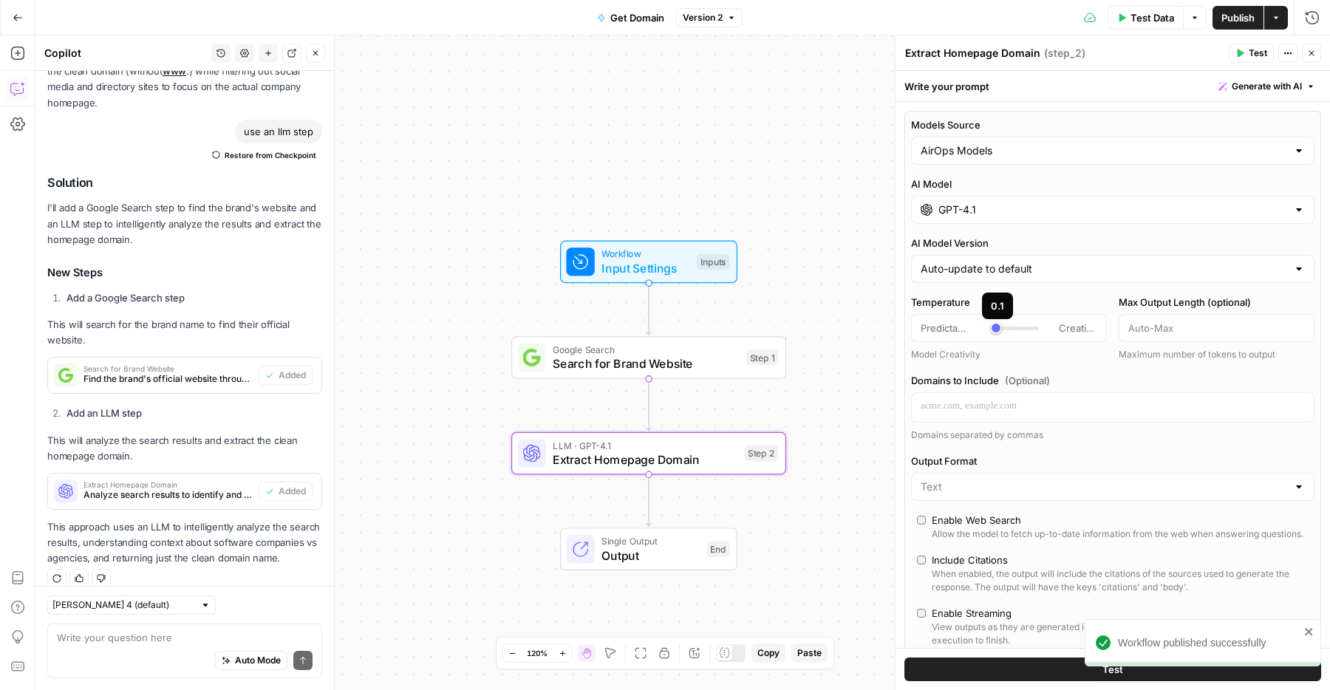
type input "*"
click at [977, 327] on div "Predictable Creative" at bounding box center [1009, 328] width 177 height 15
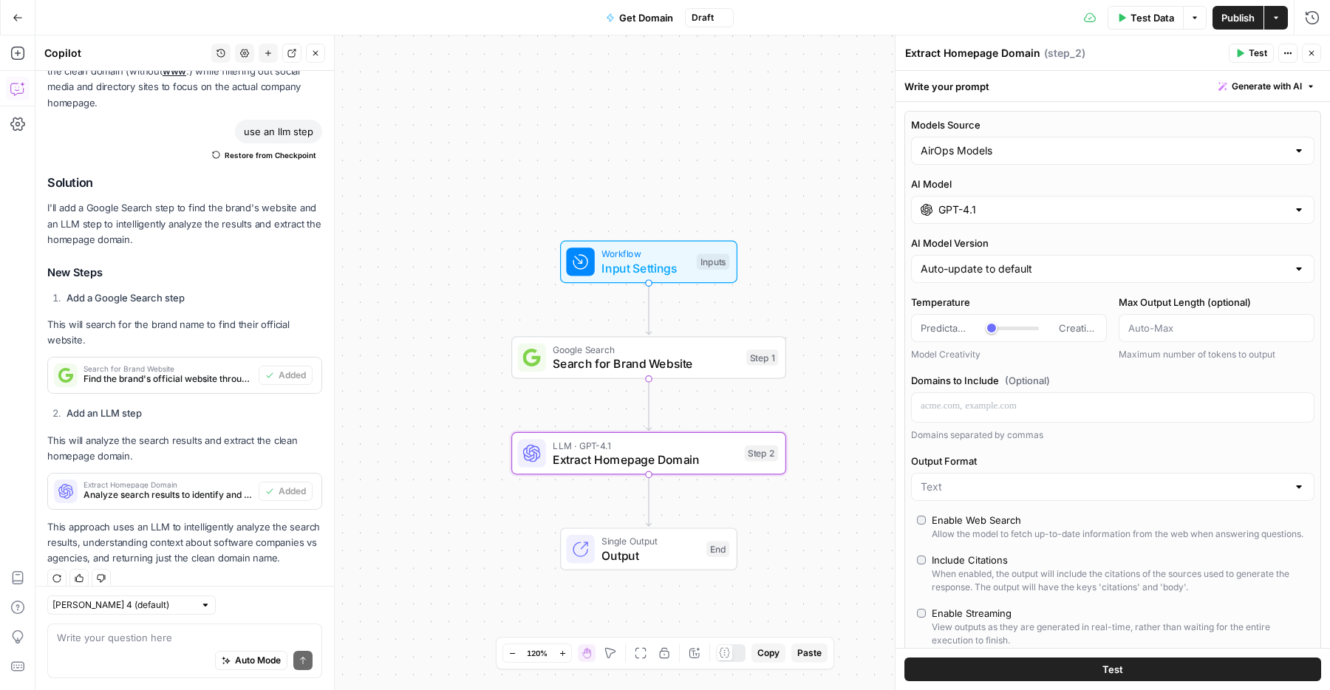
click at [1313, 56] on icon "button" at bounding box center [1311, 53] width 9 height 9
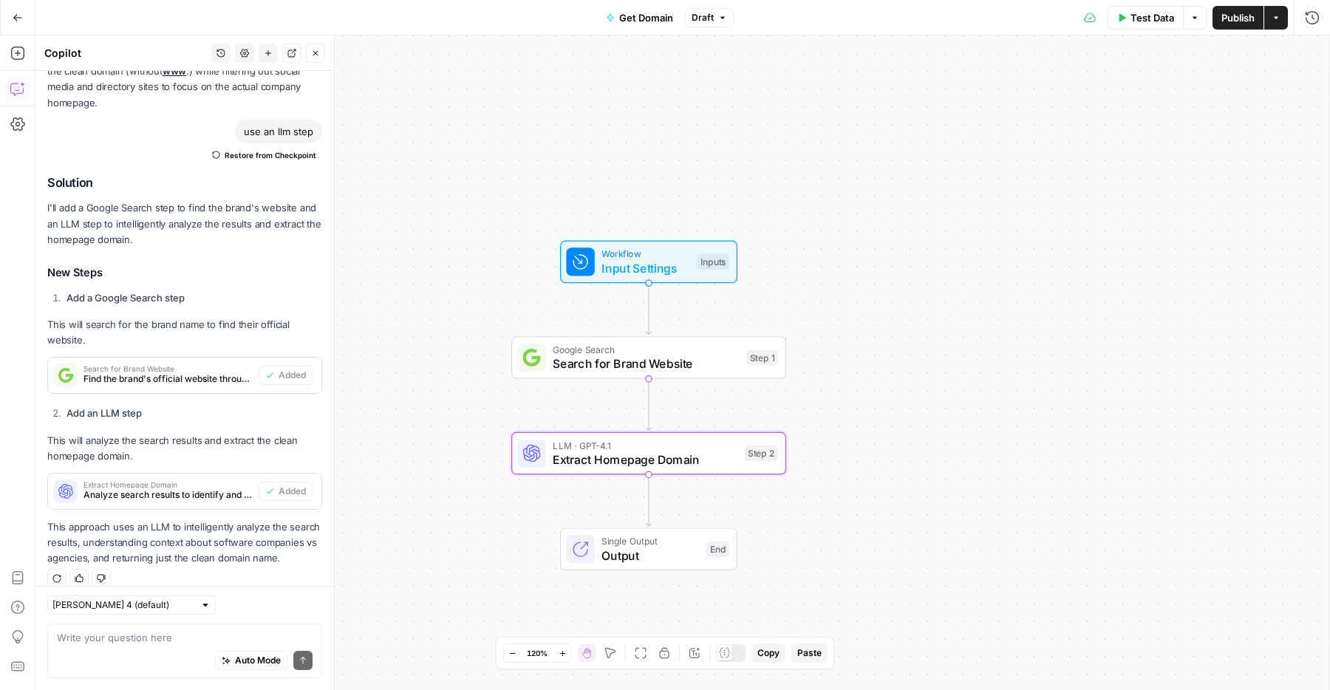
click at [1240, 27] on button "Publish" at bounding box center [1238, 18] width 51 height 24
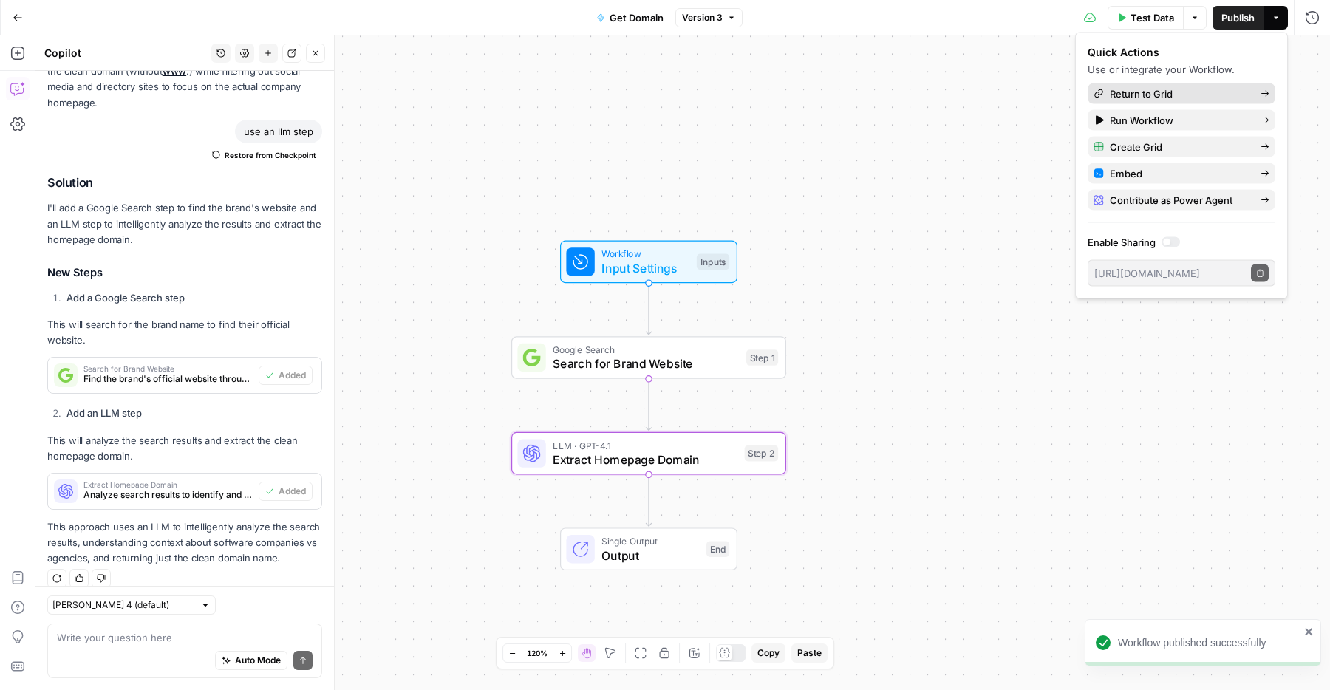
click at [1137, 84] on link "Return to Grid" at bounding box center [1182, 94] width 188 height 21
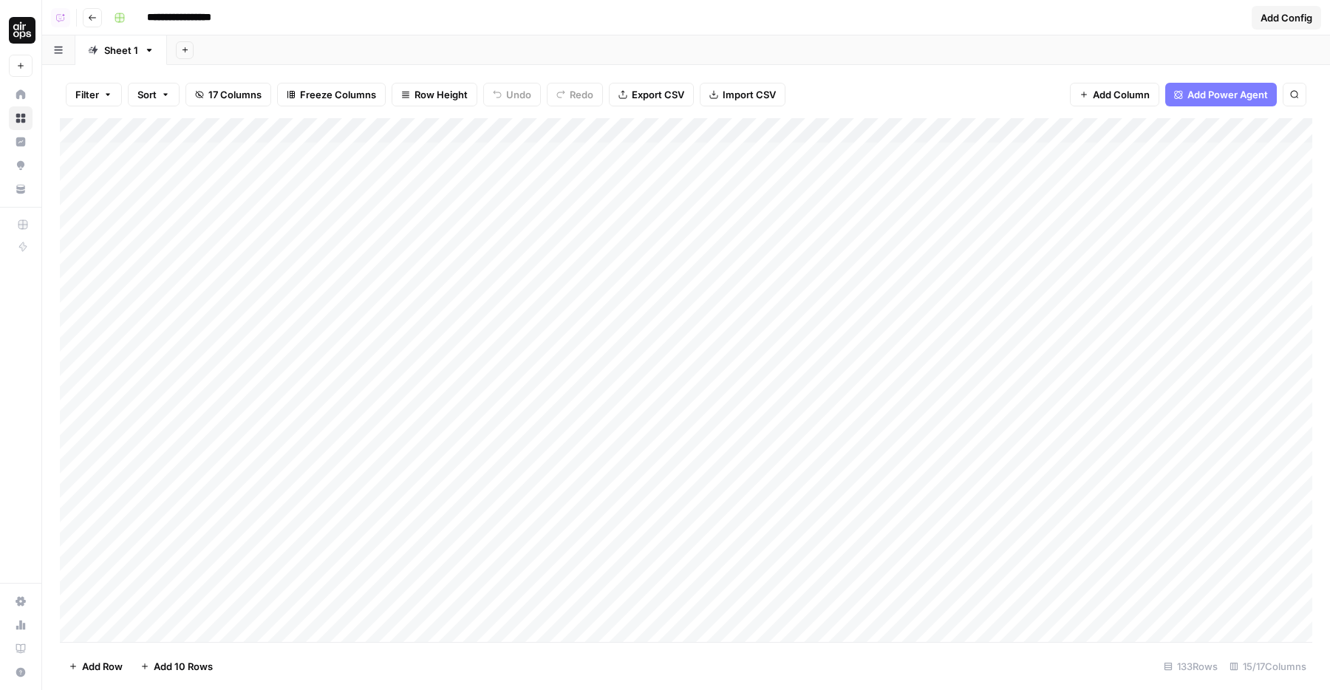
drag, startPoint x: 1126, startPoint y: 131, endPoint x: 370, endPoint y: 177, distance: 758.3
click at [370, 177] on div "Add Column" at bounding box center [686, 380] width 1253 height 524
click at [398, 126] on div "Add Column" at bounding box center [686, 380] width 1253 height 524
click at [436, 234] on span "First 10 Rows" at bounding box center [449, 238] width 93 height 15
click at [395, 136] on div "Add Column" at bounding box center [686, 380] width 1253 height 524
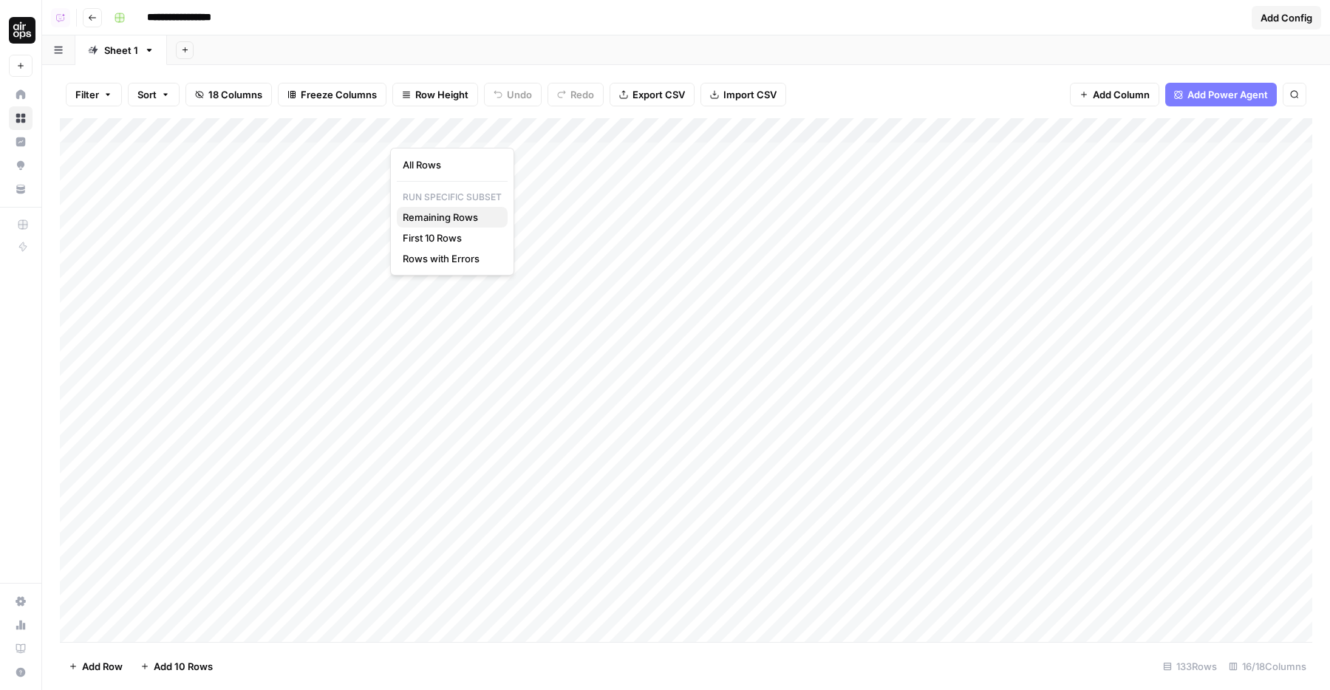
click at [432, 216] on span "Remaining Rows" at bounding box center [449, 217] width 93 height 15
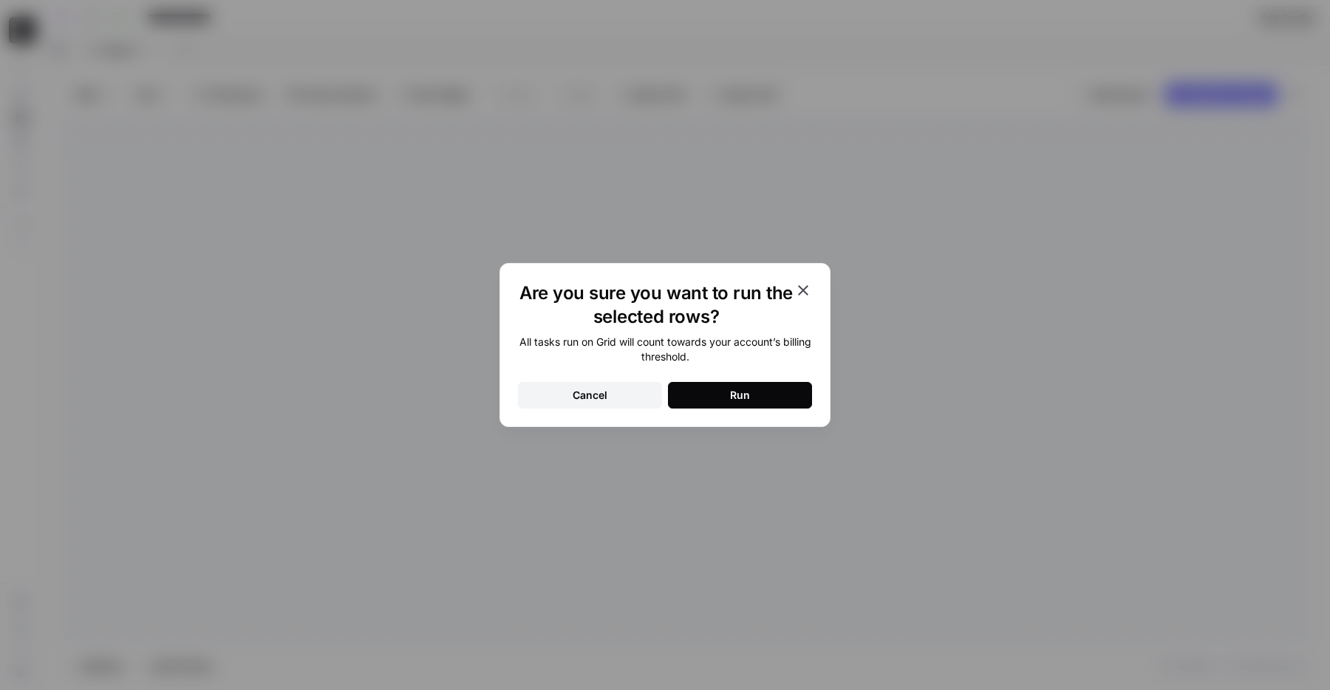
click at [708, 390] on button "Run" at bounding box center [740, 395] width 144 height 27
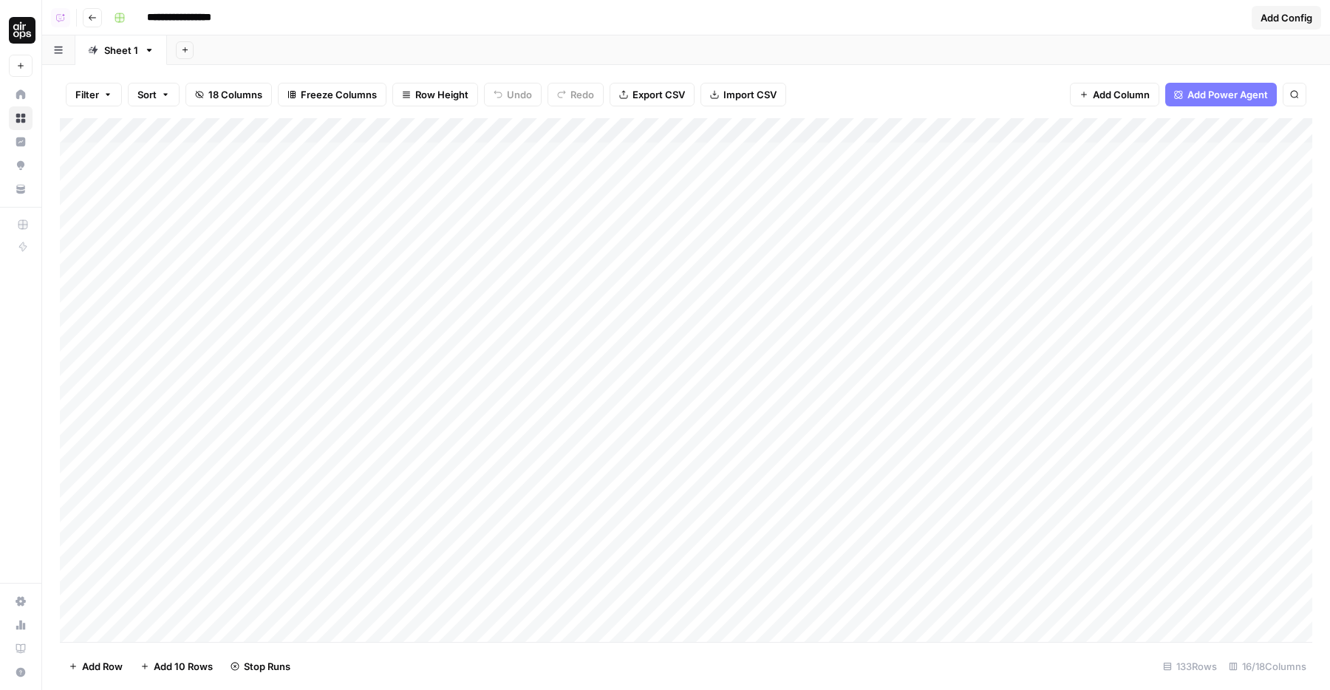
click at [577, 132] on div "Add Column" at bounding box center [686, 380] width 1253 height 524
click at [579, 335] on span "Remove Column" at bounding box center [635, 329] width 129 height 15
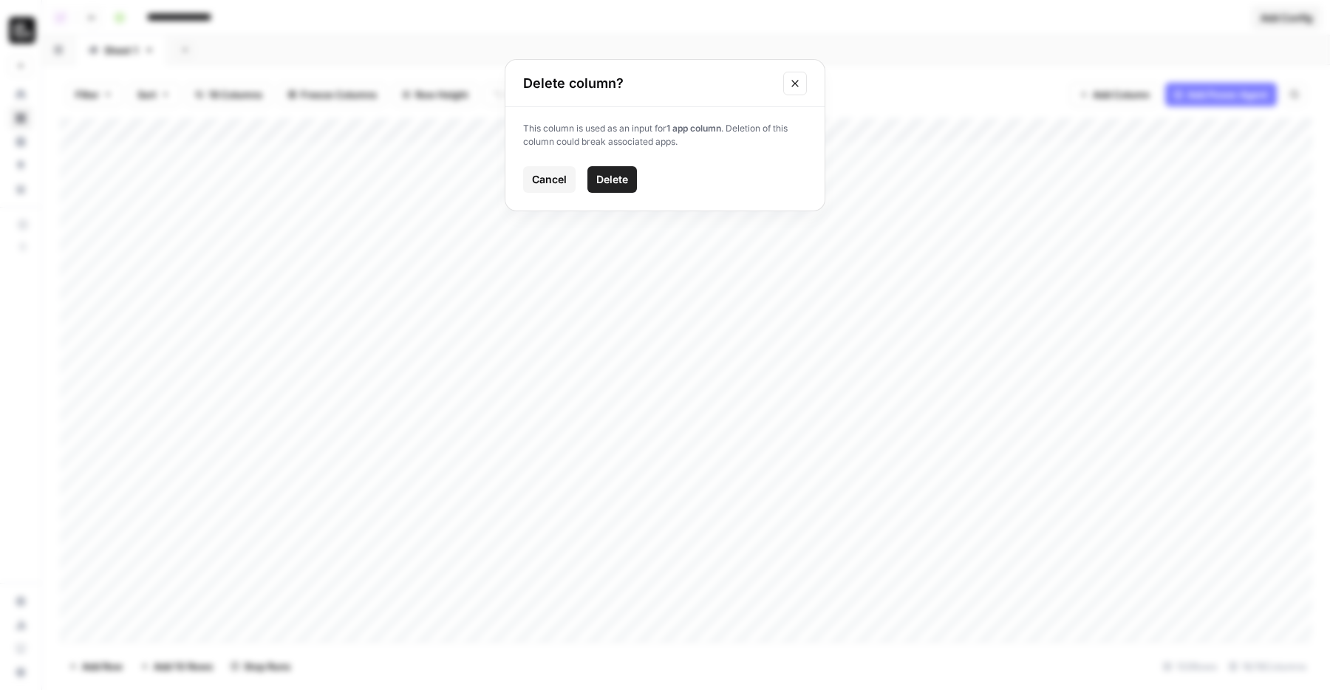
click at [628, 172] on span "Delete" at bounding box center [612, 179] width 32 height 15
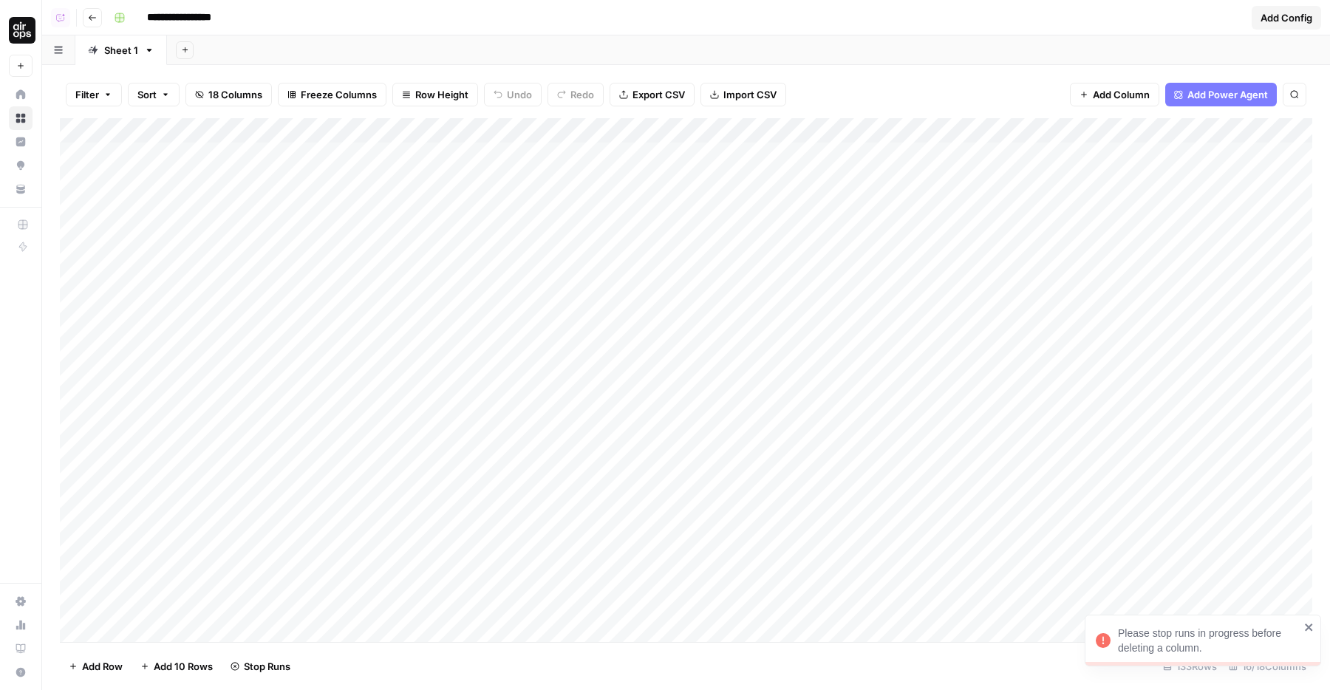
click at [693, 129] on div "Add Column" at bounding box center [686, 380] width 1253 height 524
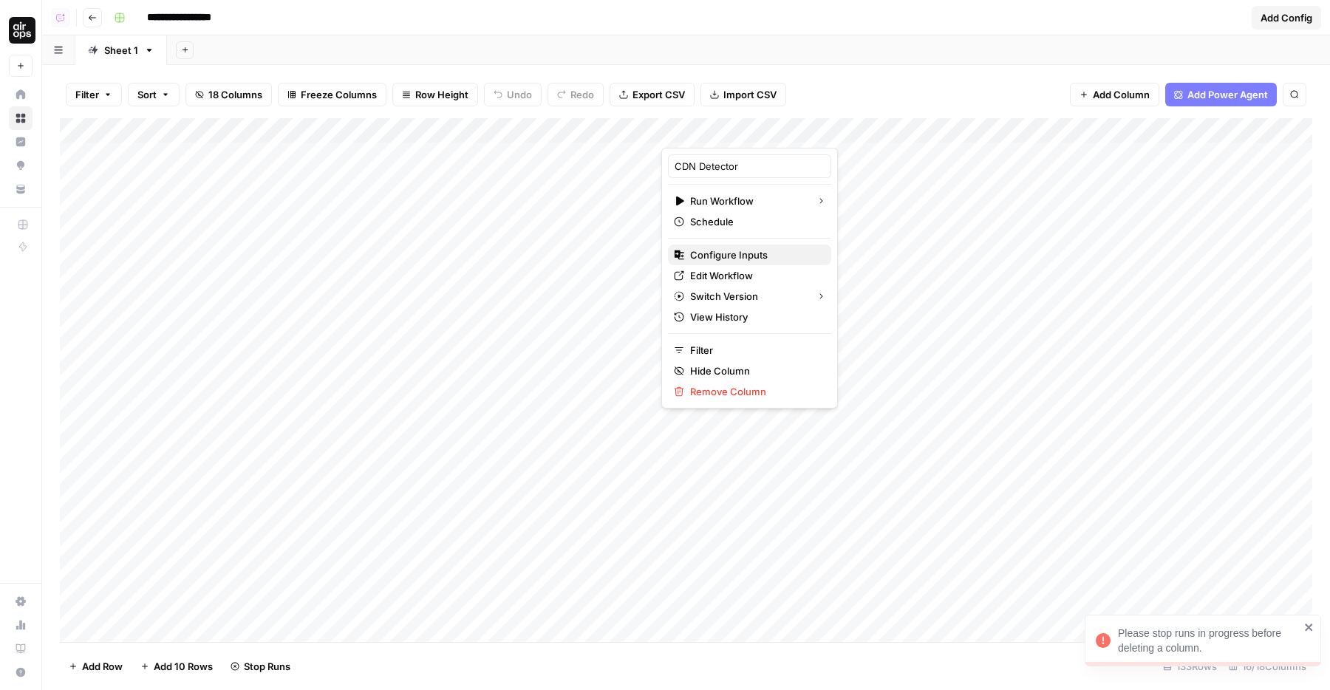
click at [723, 253] on span "Configure Inputs" at bounding box center [754, 255] width 129 height 15
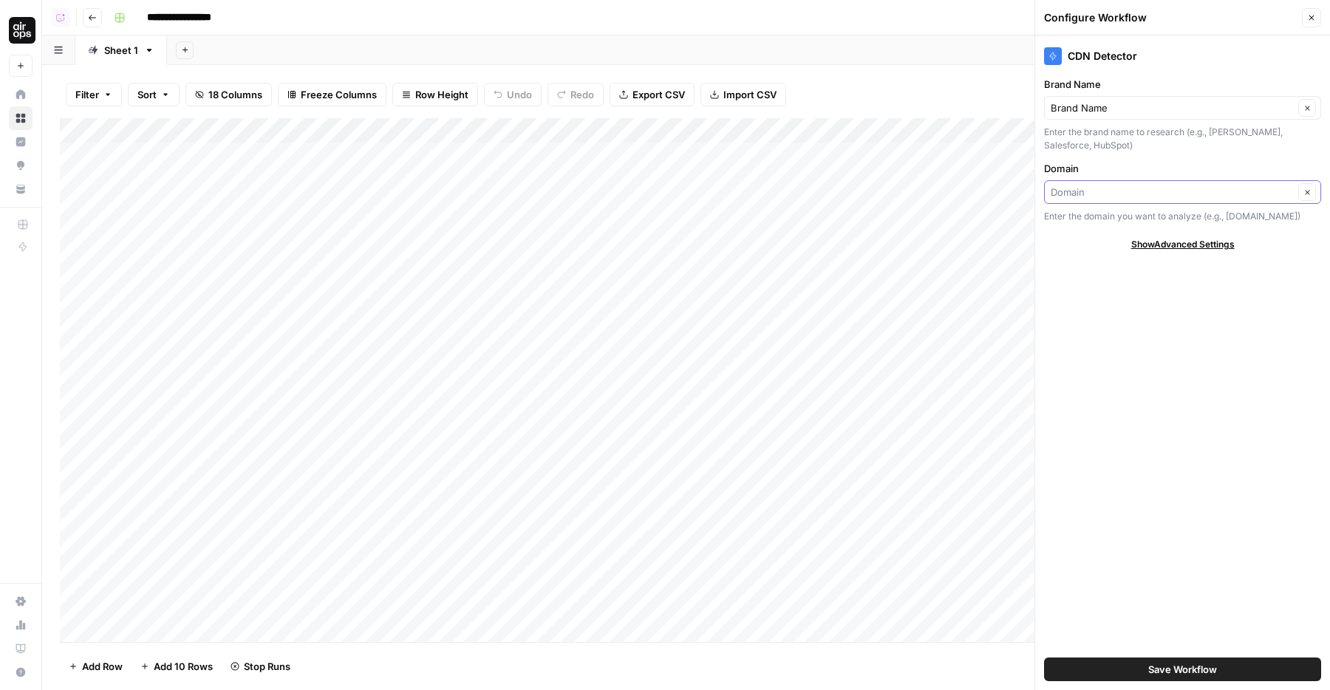
click at [1080, 193] on input "Domain" at bounding box center [1172, 192] width 243 height 15
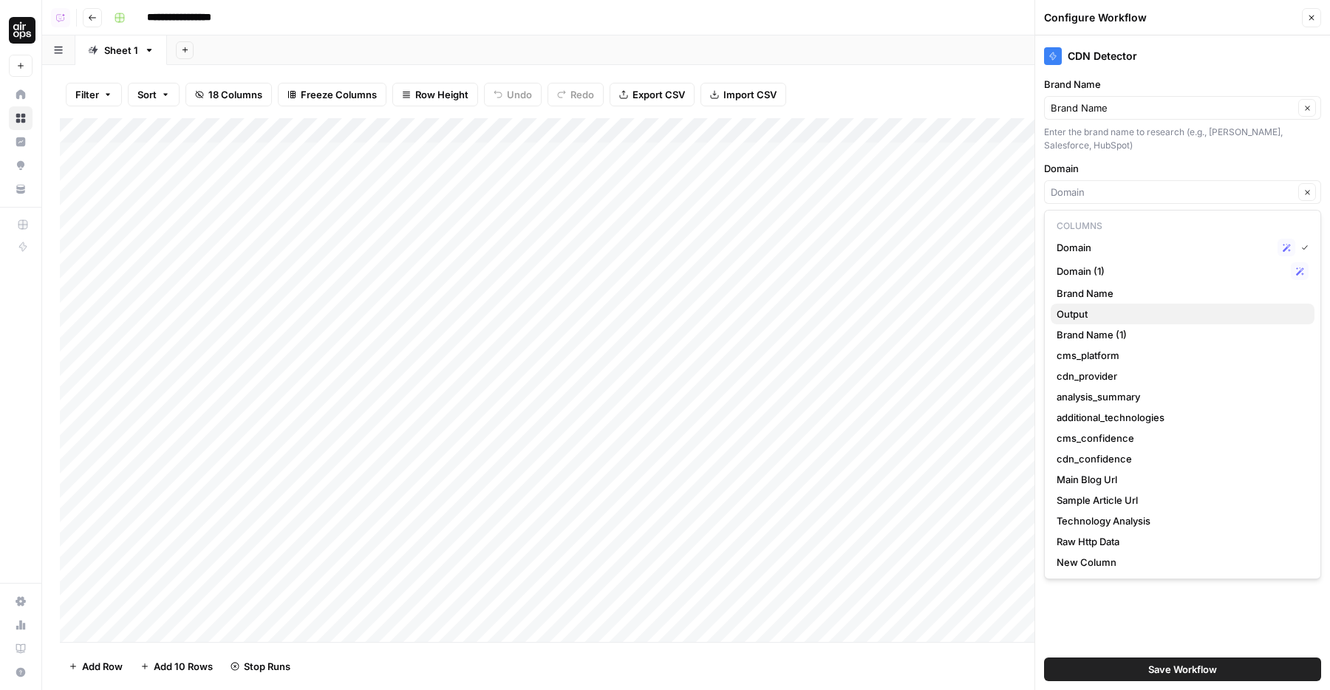
click at [1081, 313] on span "Output" at bounding box center [1180, 314] width 246 height 15
type input "Output"
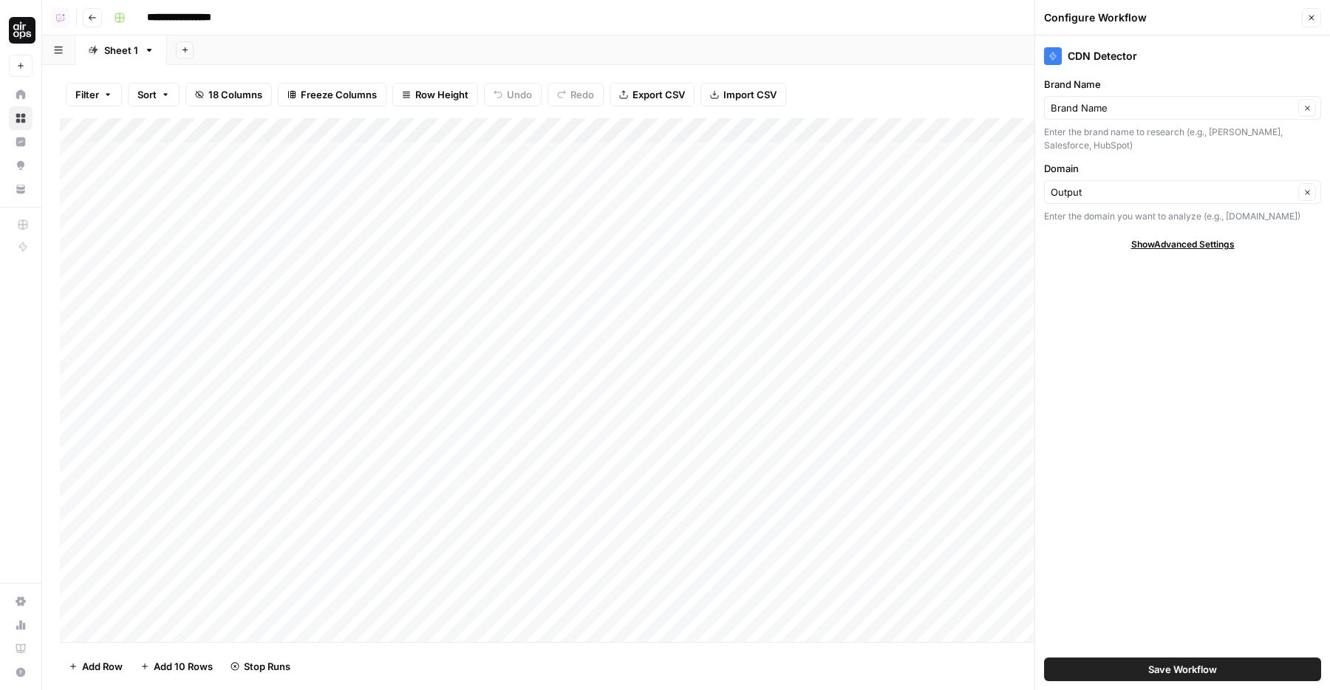
click at [1126, 659] on button "Save Workflow" at bounding box center [1182, 670] width 277 height 24
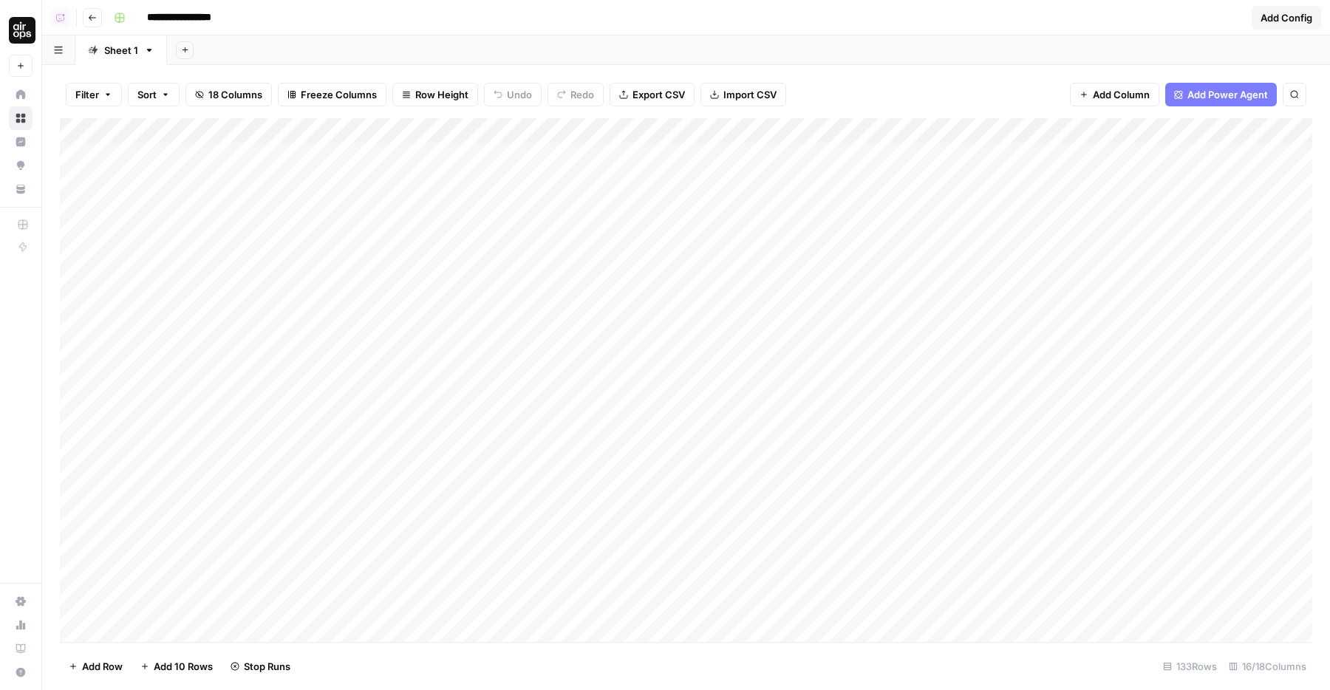
click at [598, 137] on div "Add Column" at bounding box center [686, 380] width 1253 height 524
click at [577, 330] on span "Remove Column" at bounding box center [635, 329] width 129 height 15
click at [609, 160] on span "Delete" at bounding box center [612, 153] width 32 height 15
click at [514, 200] on div "Add Column" at bounding box center [686, 380] width 1253 height 524
click at [593, 137] on div "Add Column" at bounding box center [686, 380] width 1253 height 524
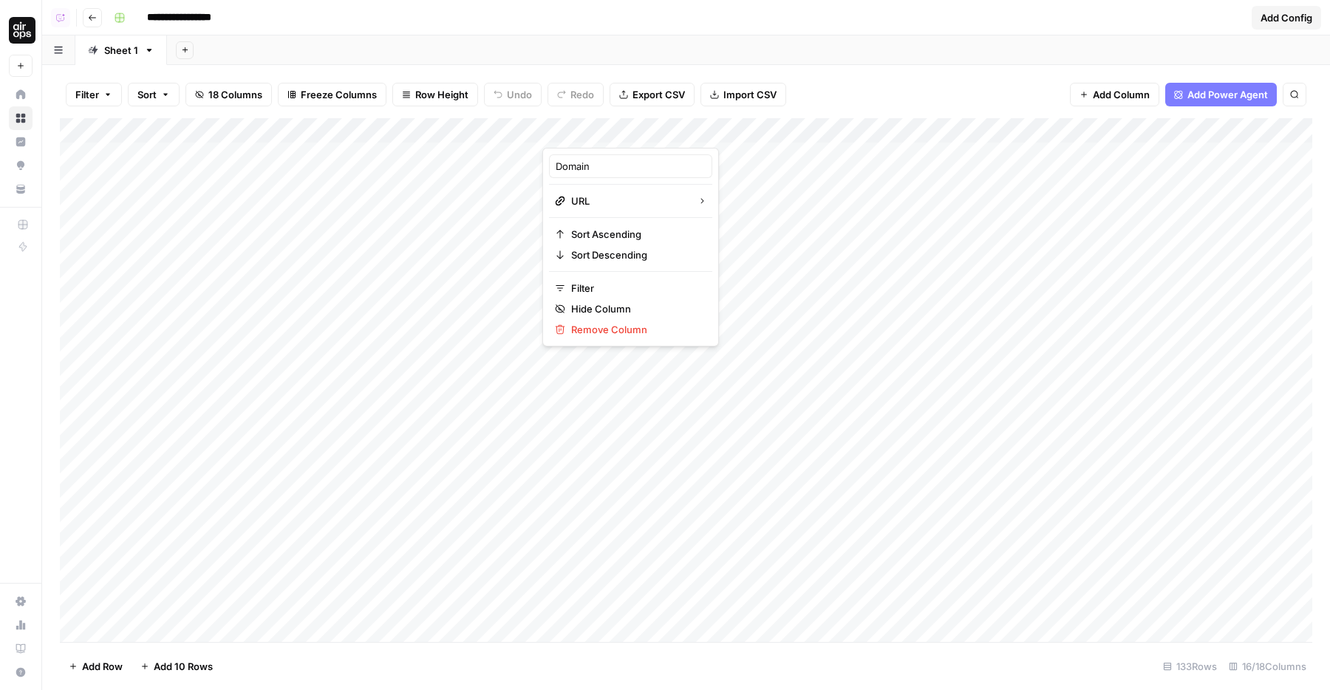
click at [710, 135] on div "Add Column" at bounding box center [686, 380] width 1253 height 524
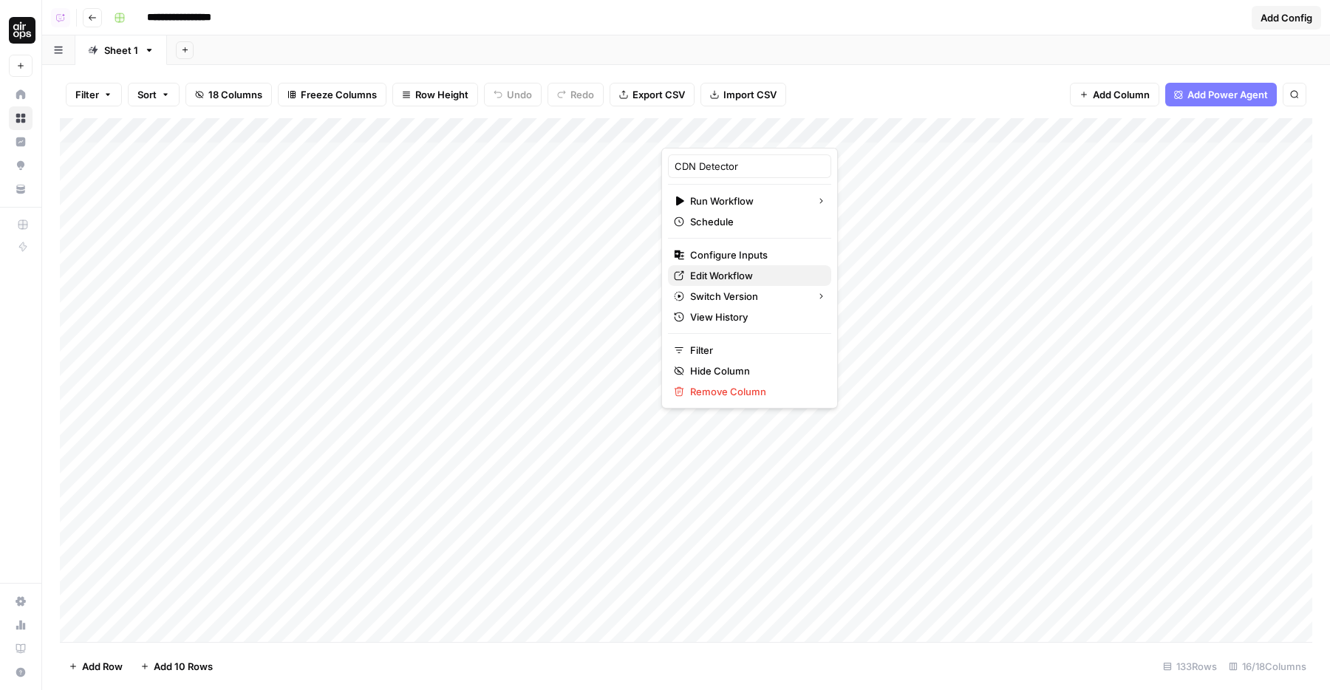
click at [717, 276] on span "Edit Workflow" at bounding box center [754, 275] width 129 height 15
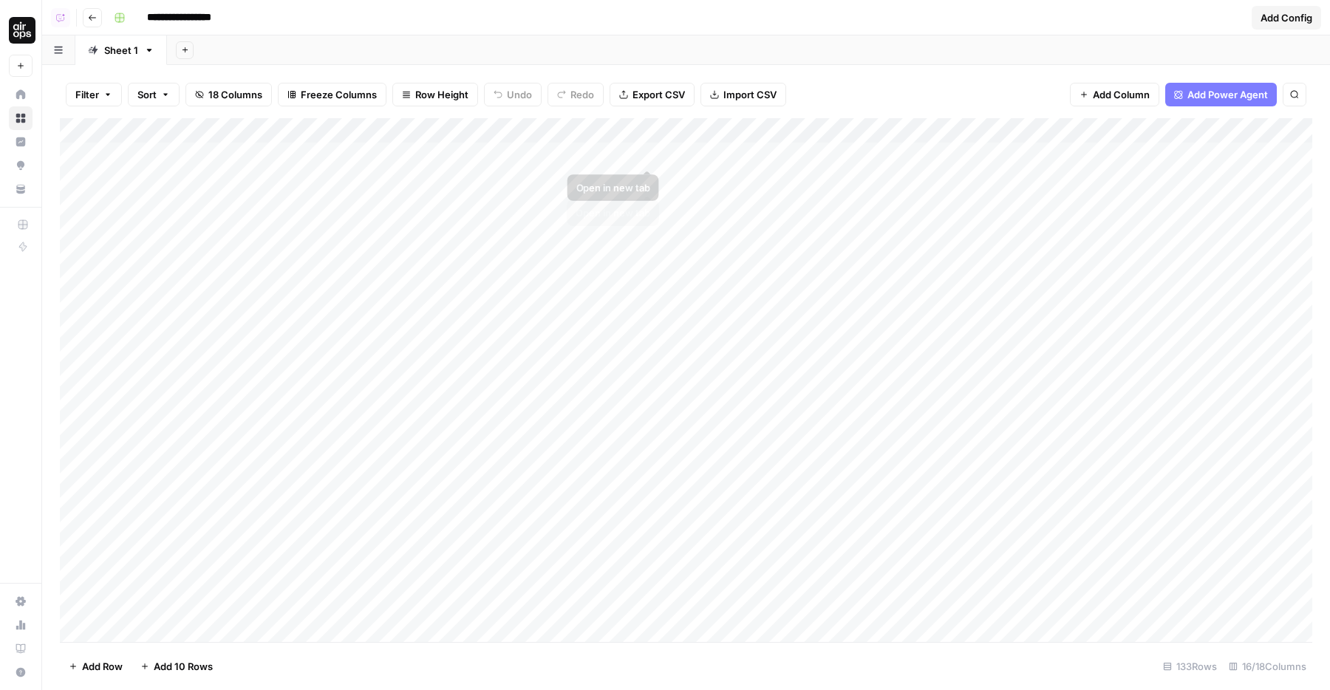
click at [704, 129] on div "Add Column" at bounding box center [686, 380] width 1253 height 524
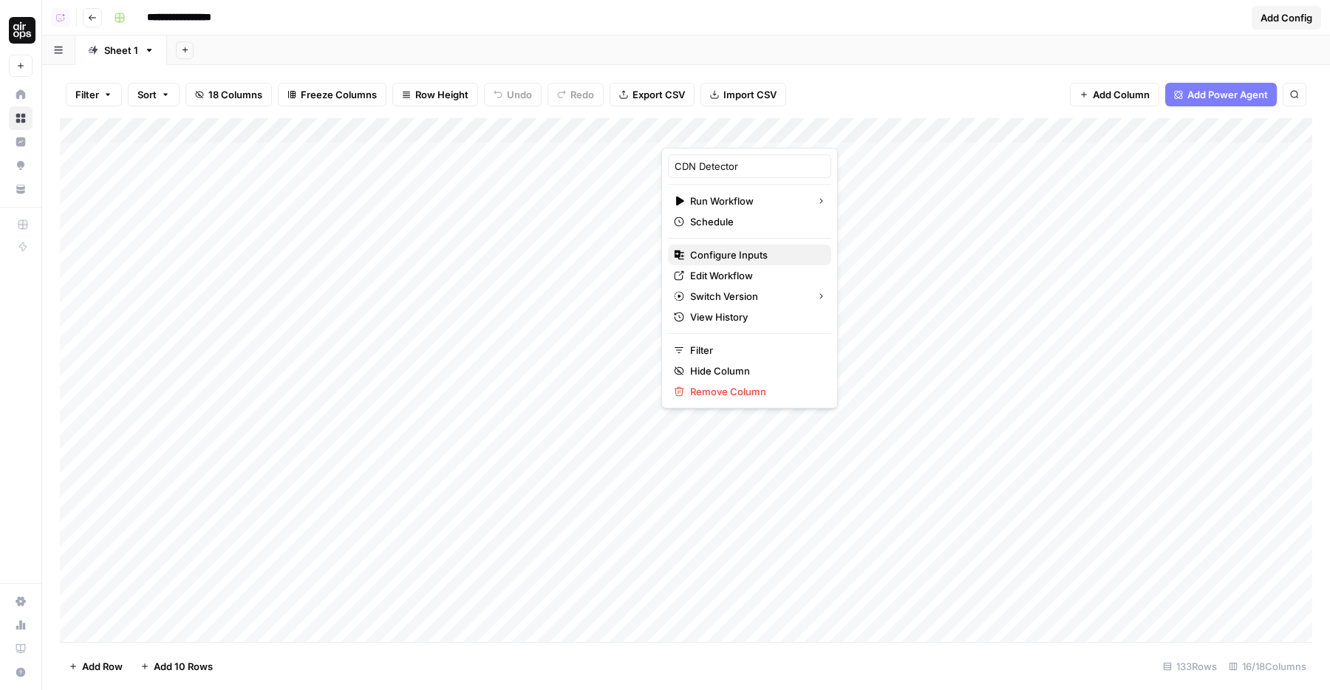
click at [718, 256] on span "Configure Inputs" at bounding box center [754, 255] width 129 height 15
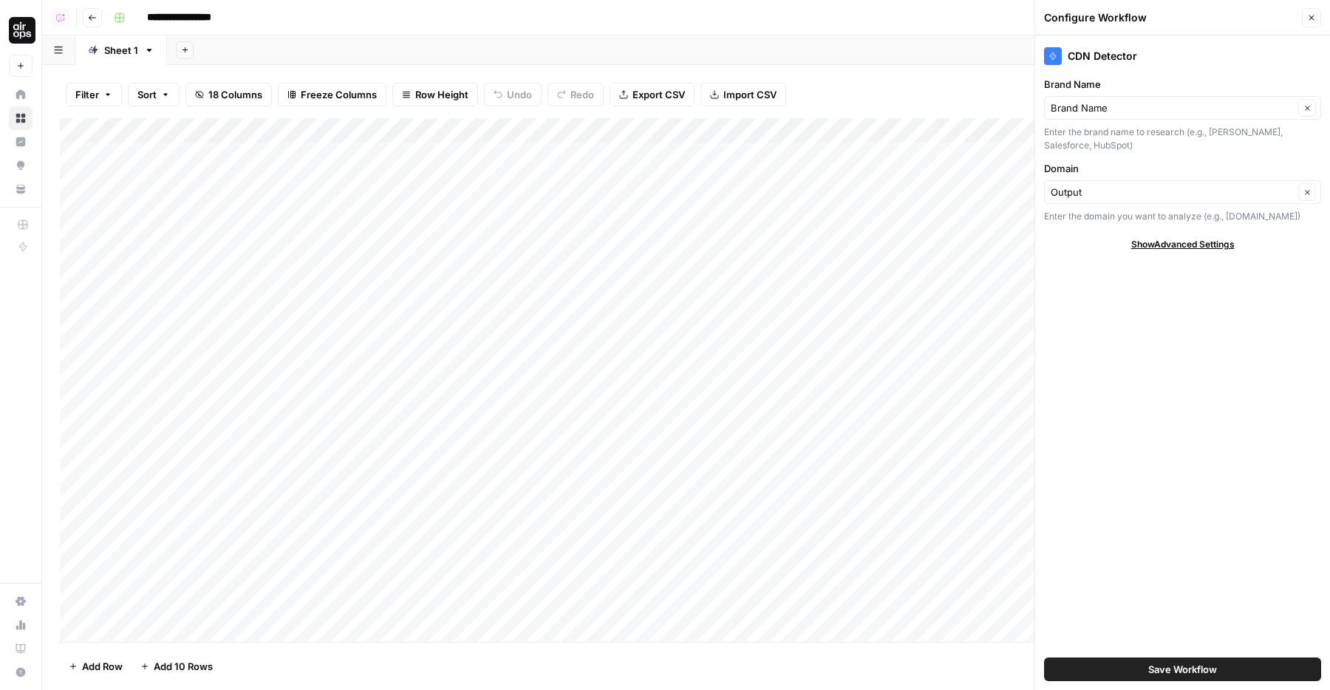
click at [1098, 662] on button "Save Workflow" at bounding box center [1182, 670] width 277 height 24
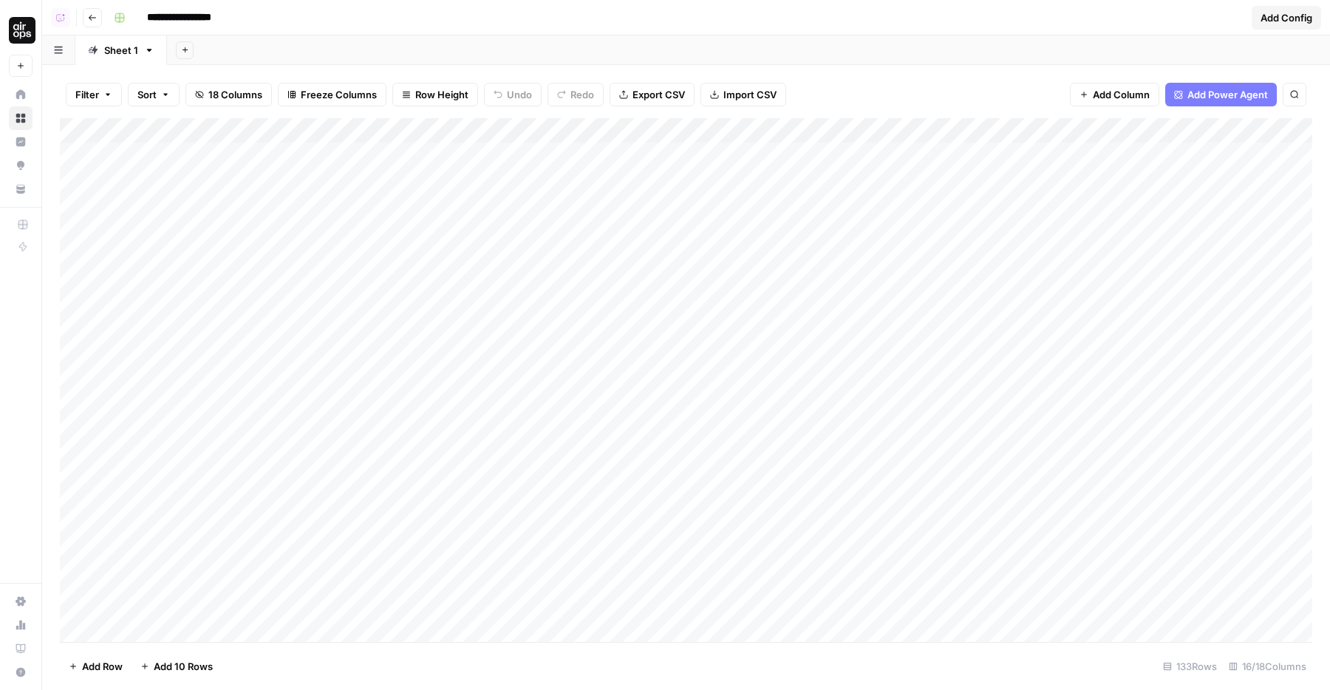
click at [594, 140] on div "Add Column" at bounding box center [686, 380] width 1253 height 524
click at [591, 327] on span "Remove Column" at bounding box center [635, 329] width 129 height 15
click at [616, 162] on button "Delete" at bounding box center [613, 153] width 50 height 27
click at [448, 132] on div "Add Column" at bounding box center [686, 380] width 1253 height 524
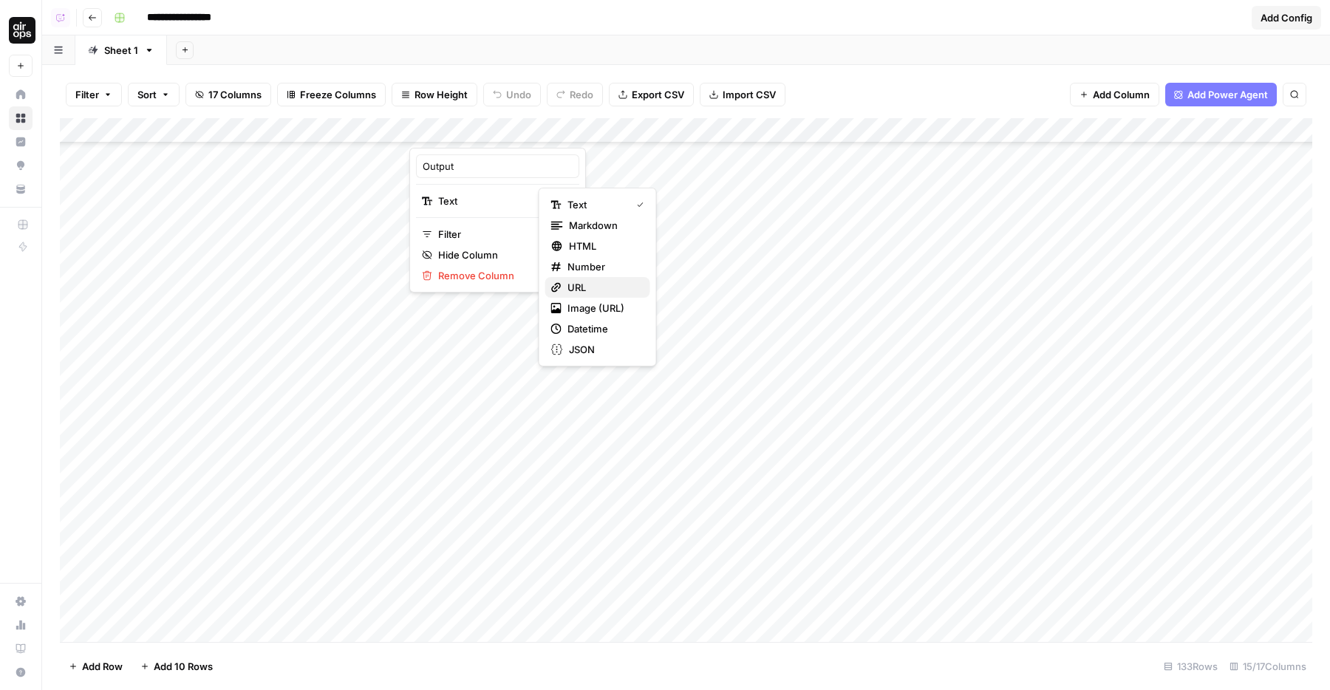
click at [581, 285] on span "URL" at bounding box center [603, 287] width 71 height 15
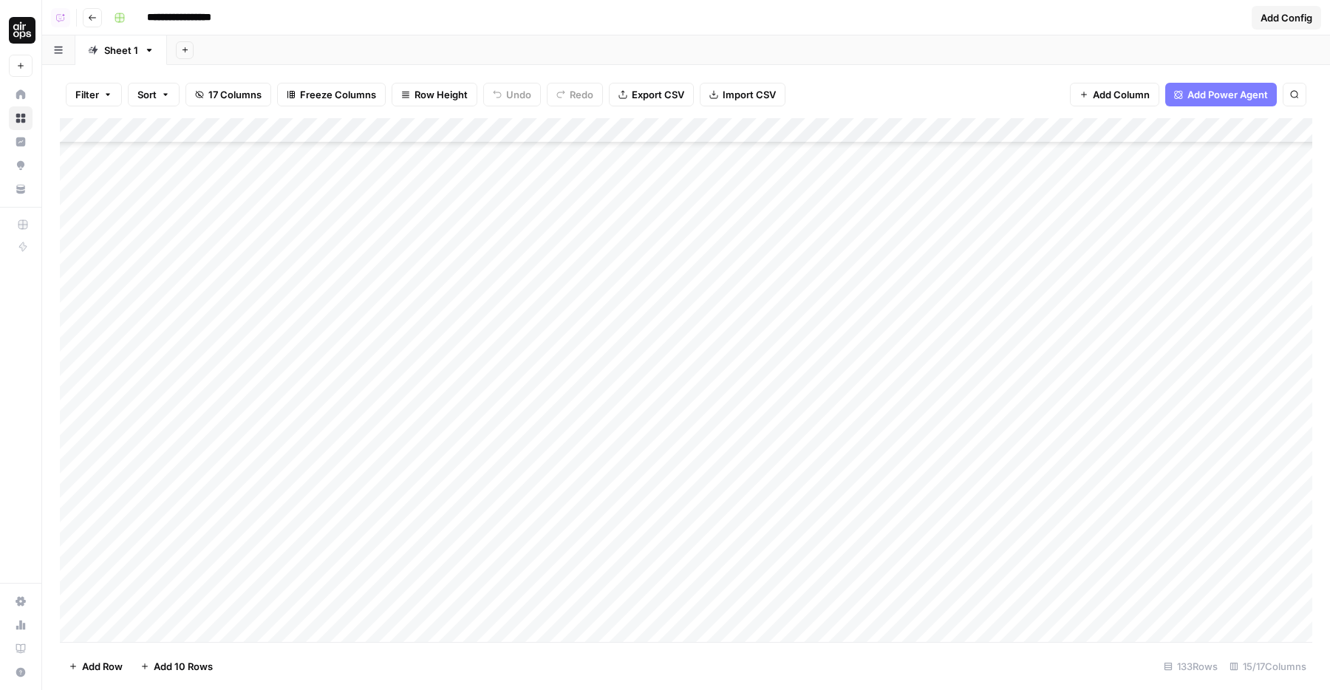
scroll to position [2867, 0]
click at [501, 534] on div "Add Column" at bounding box center [686, 380] width 1253 height 524
click at [670, 132] on div "Add Column" at bounding box center [686, 380] width 1253 height 524
click at [693, 216] on span "Remaining Rows" at bounding box center [722, 217] width 93 height 15
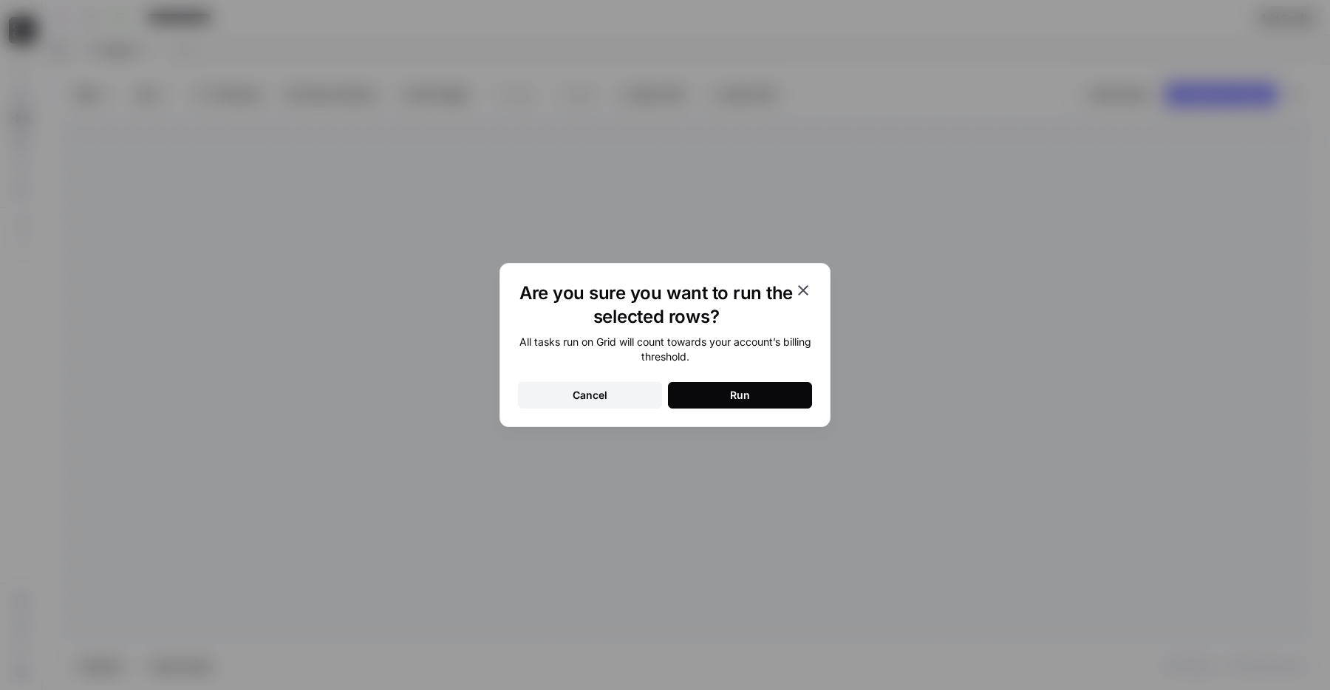
click at [718, 404] on button "Run" at bounding box center [740, 395] width 144 height 27
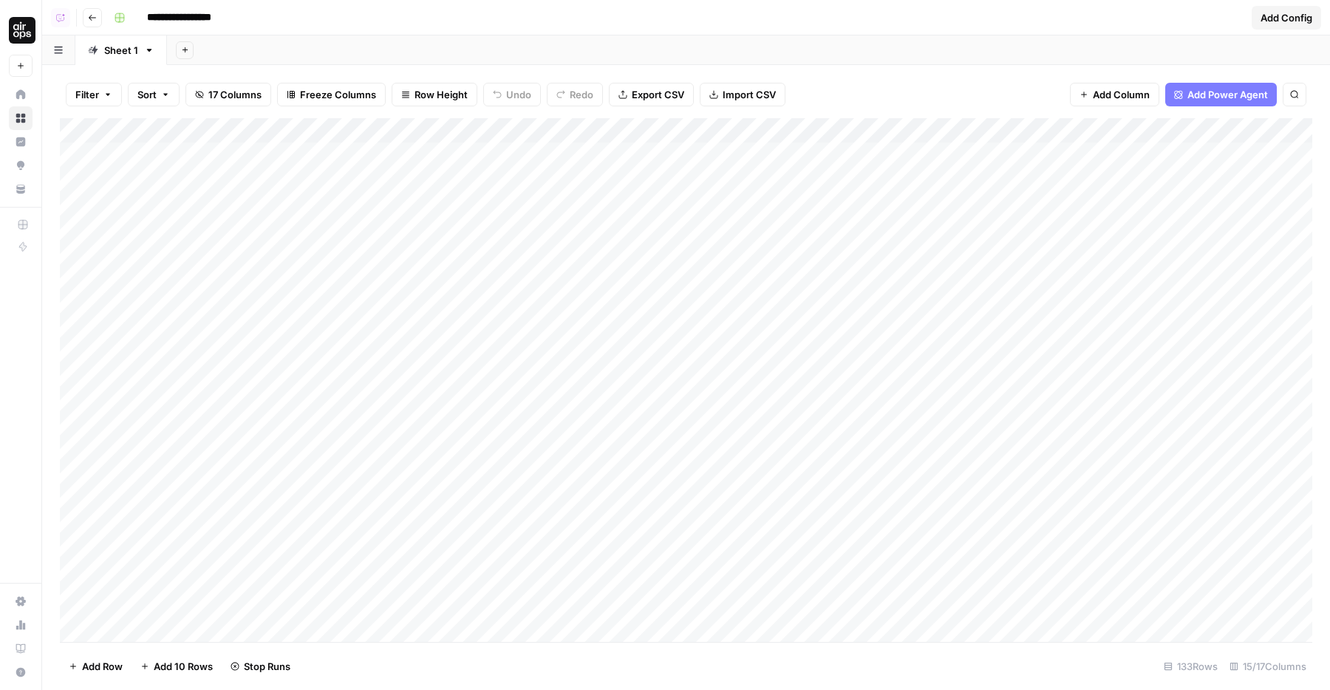
click at [829, 356] on div "Add Column" at bounding box center [686, 380] width 1253 height 524
click at [759, 415] on div "Add Column" at bounding box center [686, 380] width 1253 height 524
click at [483, 628] on div "Add Column" at bounding box center [686, 380] width 1253 height 524
drag, startPoint x: 541, startPoint y: 130, endPoint x: 573, endPoint y: 130, distance: 31.8
click at [573, 130] on div "Add Column" at bounding box center [686, 380] width 1253 height 524
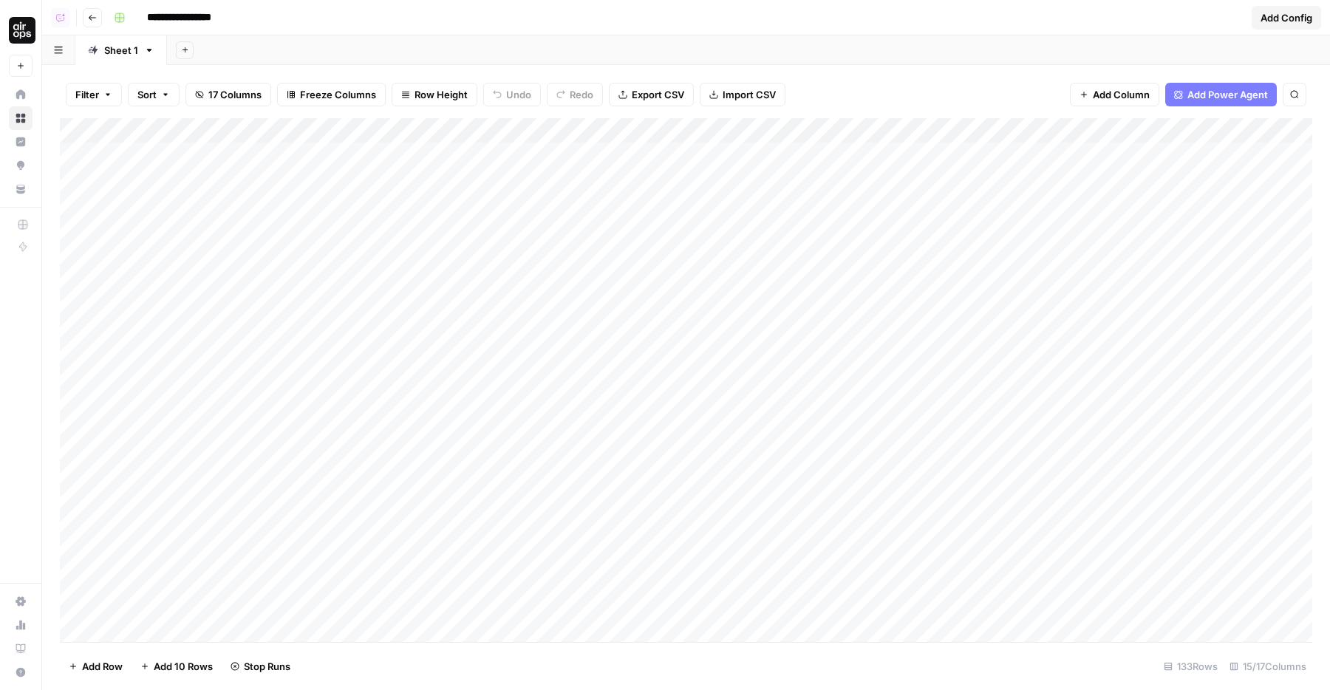
click at [769, 437] on div "Add Column" at bounding box center [686, 380] width 1253 height 524
click at [802, 524] on div "Add Column" at bounding box center [686, 380] width 1253 height 524
click at [837, 583] on div "Add Column" at bounding box center [686, 380] width 1253 height 524
click at [944, 588] on div "Add Column" at bounding box center [686, 380] width 1253 height 524
click at [949, 611] on div "Add Column" at bounding box center [686, 380] width 1253 height 524
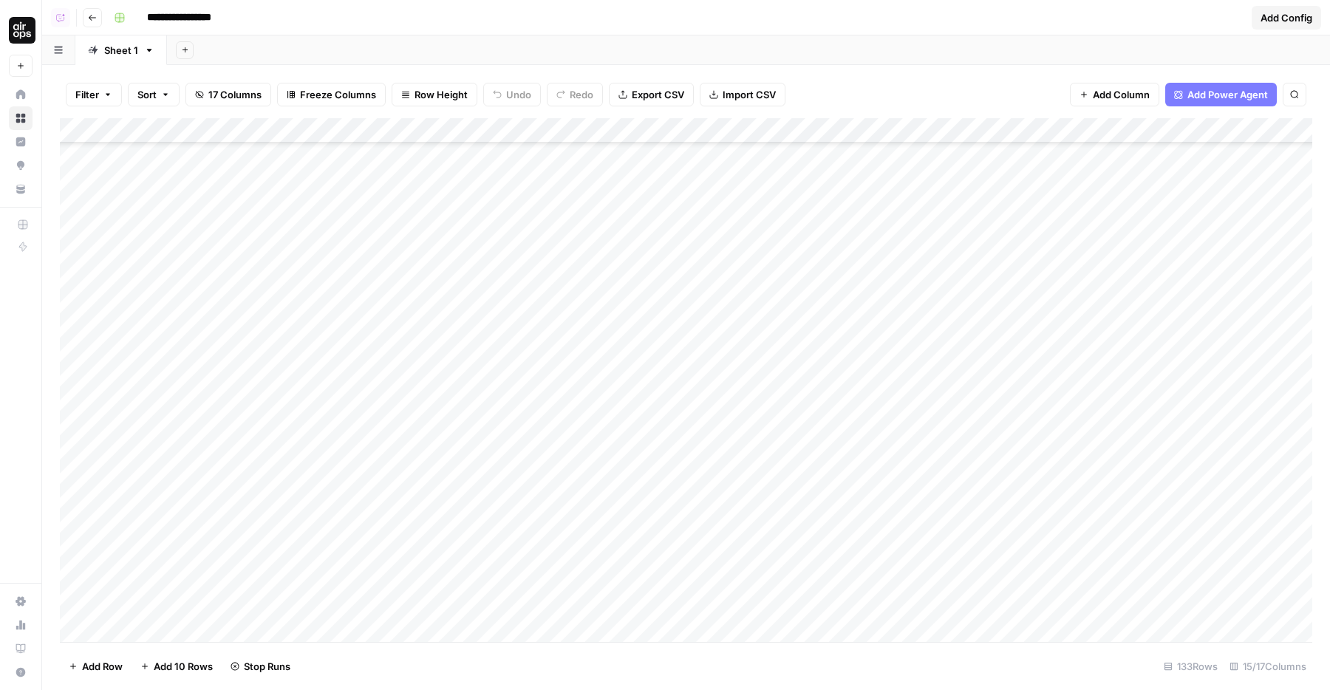
scroll to position [245, 0]
click at [880, 582] on div "Add Column" at bounding box center [686, 380] width 1253 height 524
click at [835, 463] on div "Add Column" at bounding box center [686, 380] width 1253 height 524
click at [836, 490] on div "Add Column" at bounding box center [686, 380] width 1253 height 524
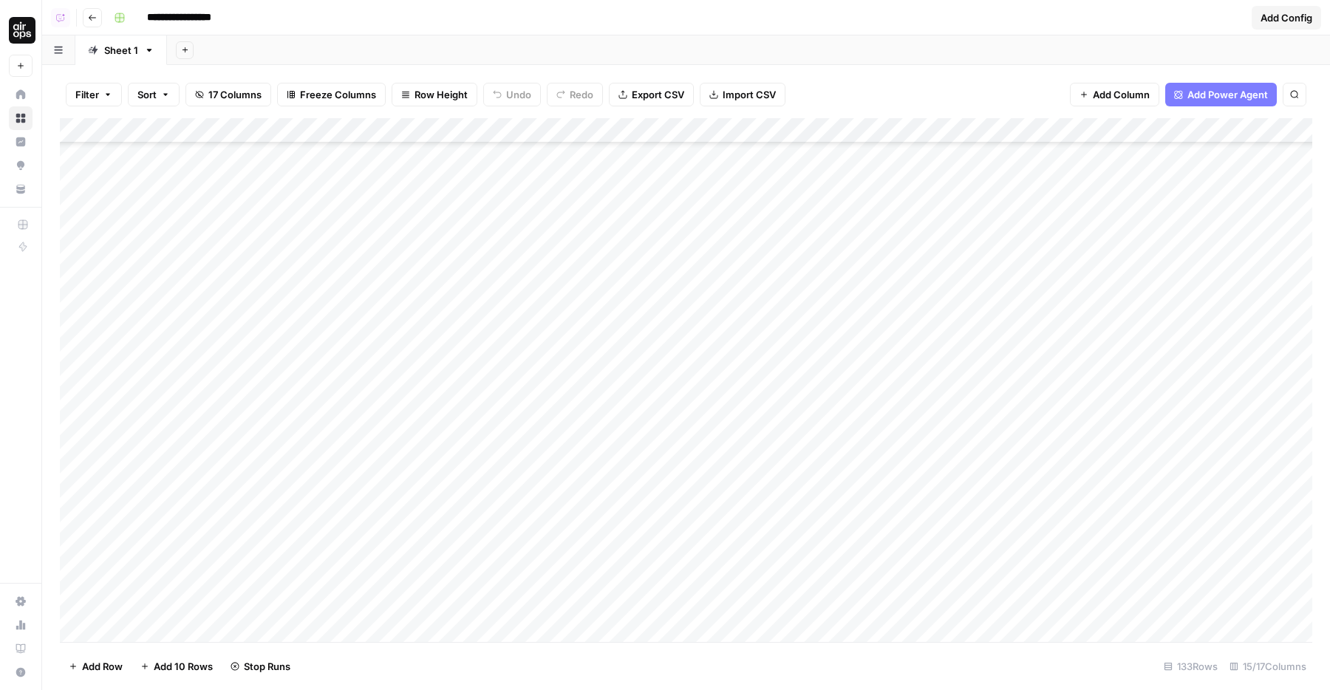
click at [956, 462] on div "Add Column" at bounding box center [686, 380] width 1253 height 524
click at [918, 463] on textarea "**********" at bounding box center [1035, 463] width 295 height 21
click at [895, 494] on div "Add Column" at bounding box center [686, 380] width 1253 height 524
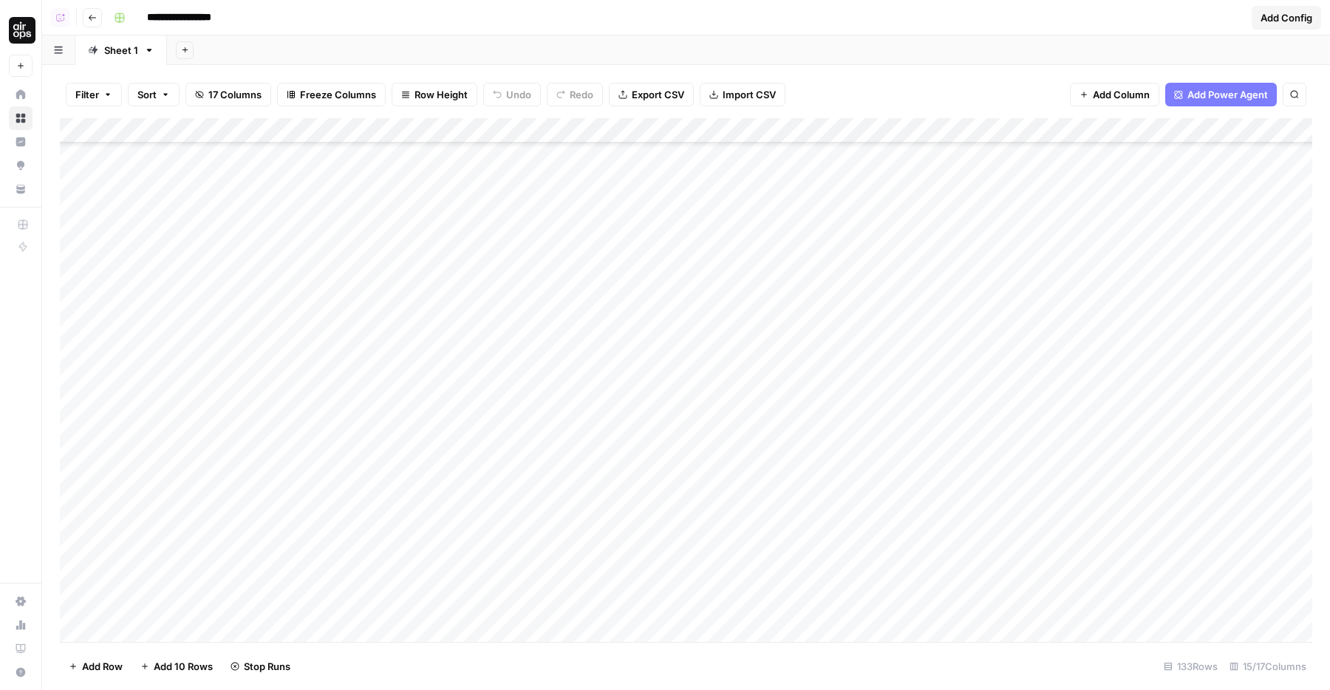
click at [792, 242] on div "Add Column" at bounding box center [686, 380] width 1253 height 524
click at [776, 305] on div "Add Column" at bounding box center [686, 380] width 1253 height 524
click at [787, 437] on div "Add Column" at bounding box center [686, 380] width 1253 height 524
click at [796, 429] on div "Add Column" at bounding box center [686, 380] width 1253 height 524
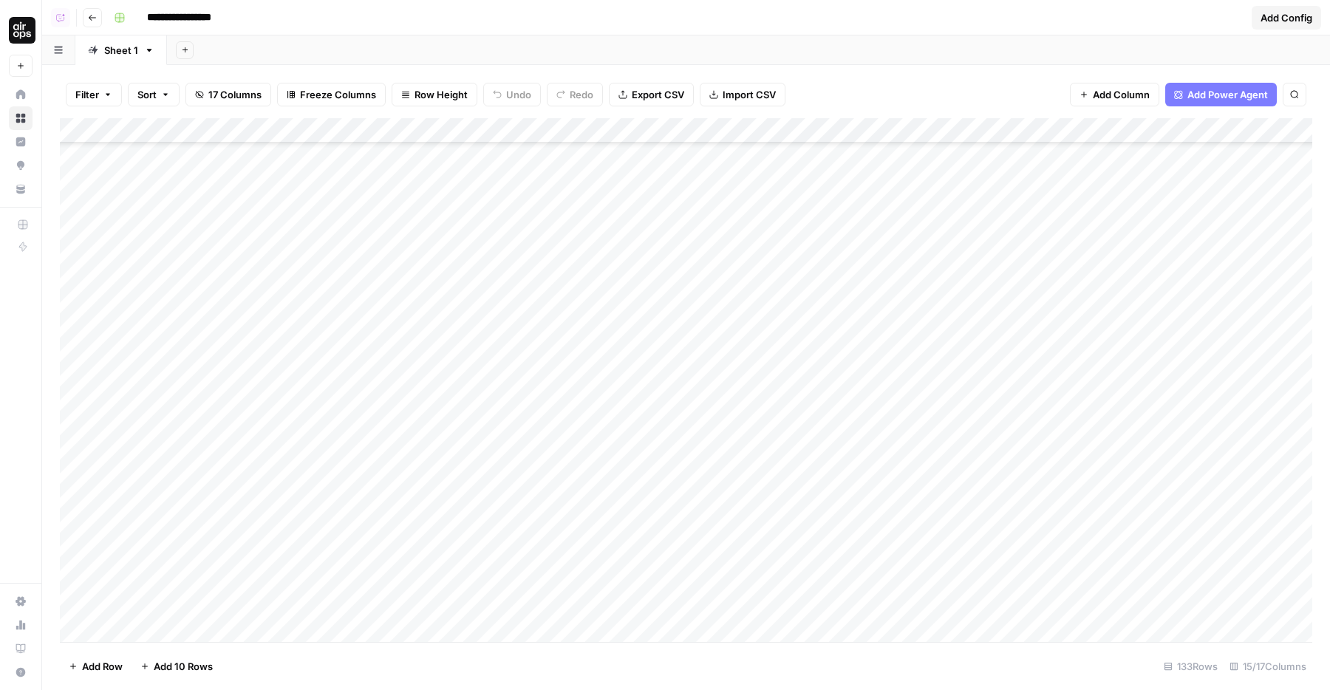
scroll to position [1598, 0]
click at [761, 510] on div "Add Column" at bounding box center [686, 380] width 1253 height 524
click at [793, 504] on div "Add Column" at bounding box center [686, 380] width 1253 height 524
click at [797, 589] on div "Add Column" at bounding box center [686, 380] width 1253 height 524
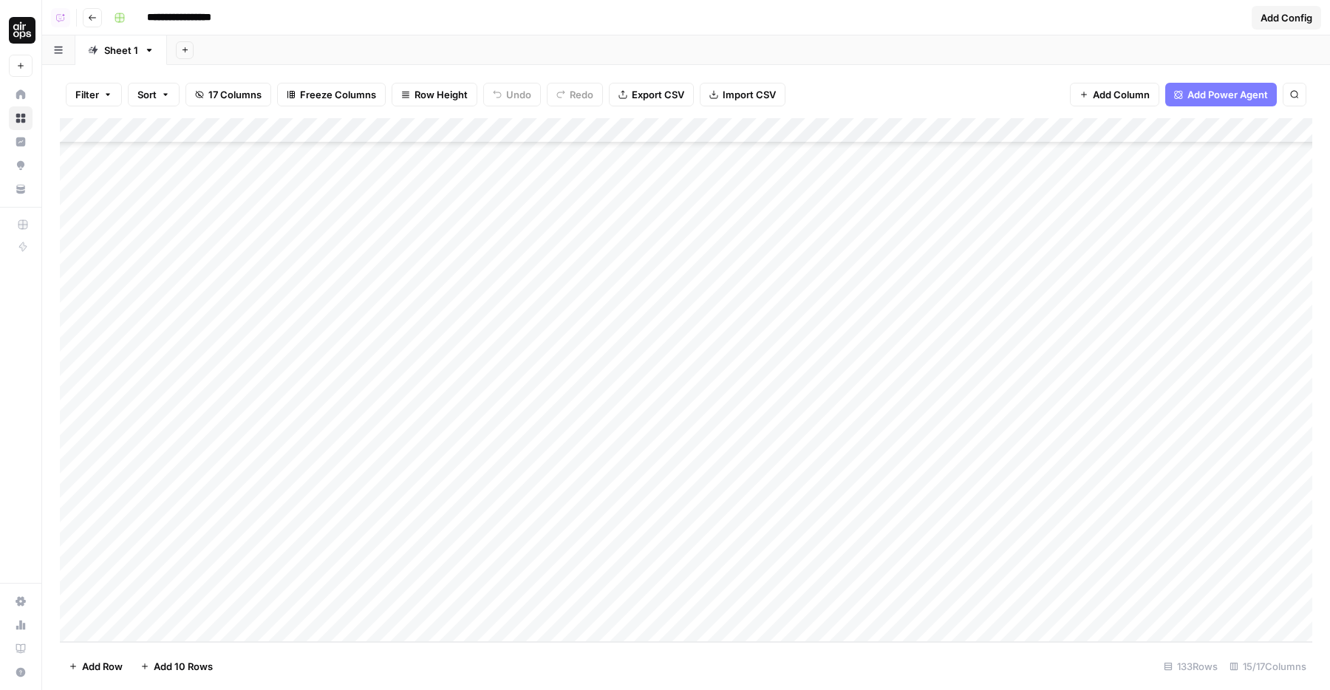
click at [459, 134] on div "Add Column" at bounding box center [686, 380] width 1253 height 524
click at [698, 183] on div "Add Column" at bounding box center [686, 380] width 1253 height 524
click at [189, 123] on div "Add Column" at bounding box center [686, 380] width 1253 height 524
click at [181, 237] on span "Sort Ascending" at bounding box center [204, 234] width 129 height 15
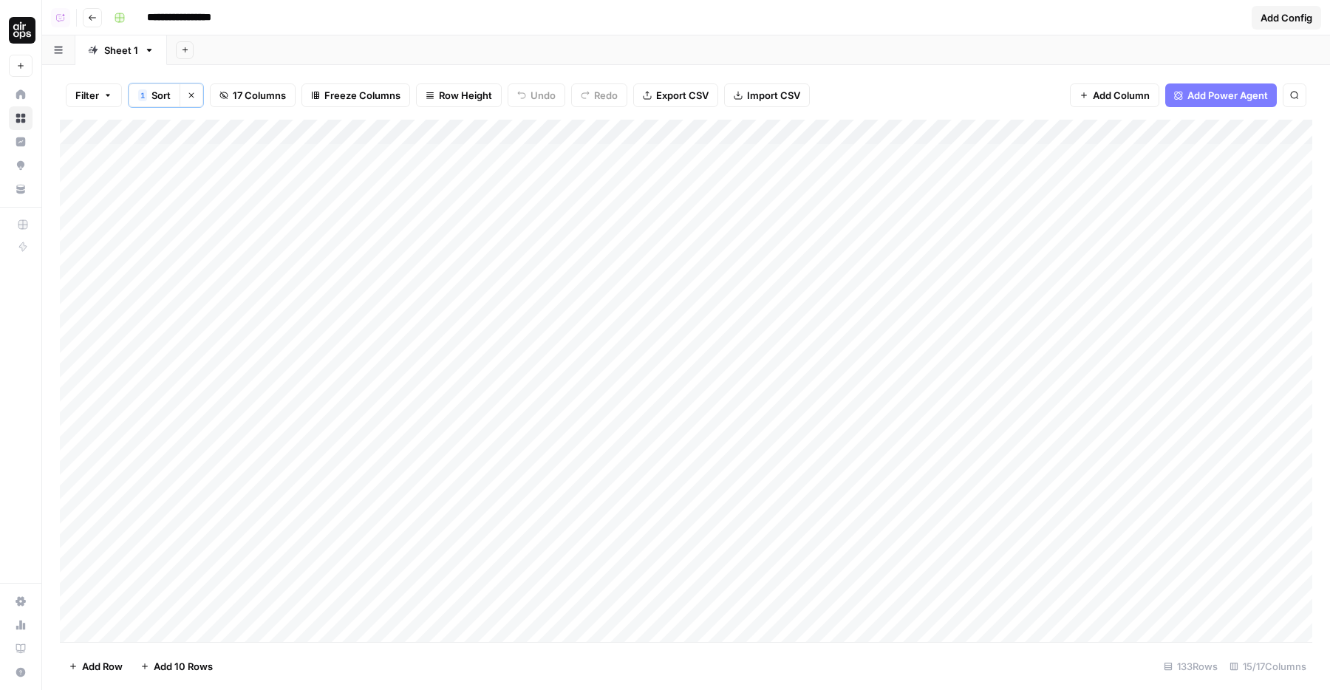
click at [74, 259] on div "Add Column" at bounding box center [686, 381] width 1253 height 523
click at [768, 260] on div "Add Column" at bounding box center [686, 381] width 1253 height 523
click at [772, 285] on div "Add Column" at bounding box center [686, 381] width 1253 height 523
click at [771, 262] on div "Add Column" at bounding box center [686, 381] width 1253 height 523
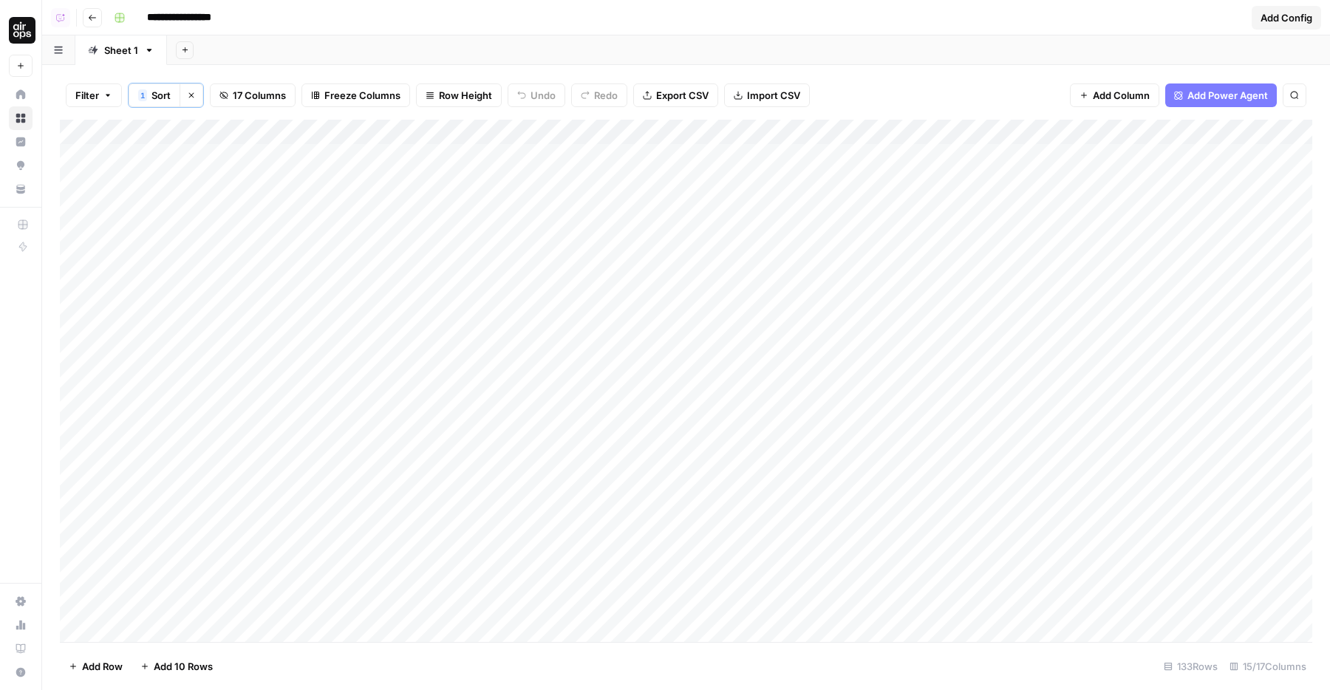
click at [771, 262] on div "Add Column" at bounding box center [686, 381] width 1253 height 523
click at [776, 277] on div "Add Column" at bounding box center [686, 381] width 1253 height 523
click at [77, 264] on div "Add Column" at bounding box center [686, 381] width 1253 height 523
click at [70, 362] on div "Add Column" at bounding box center [686, 381] width 1253 height 523
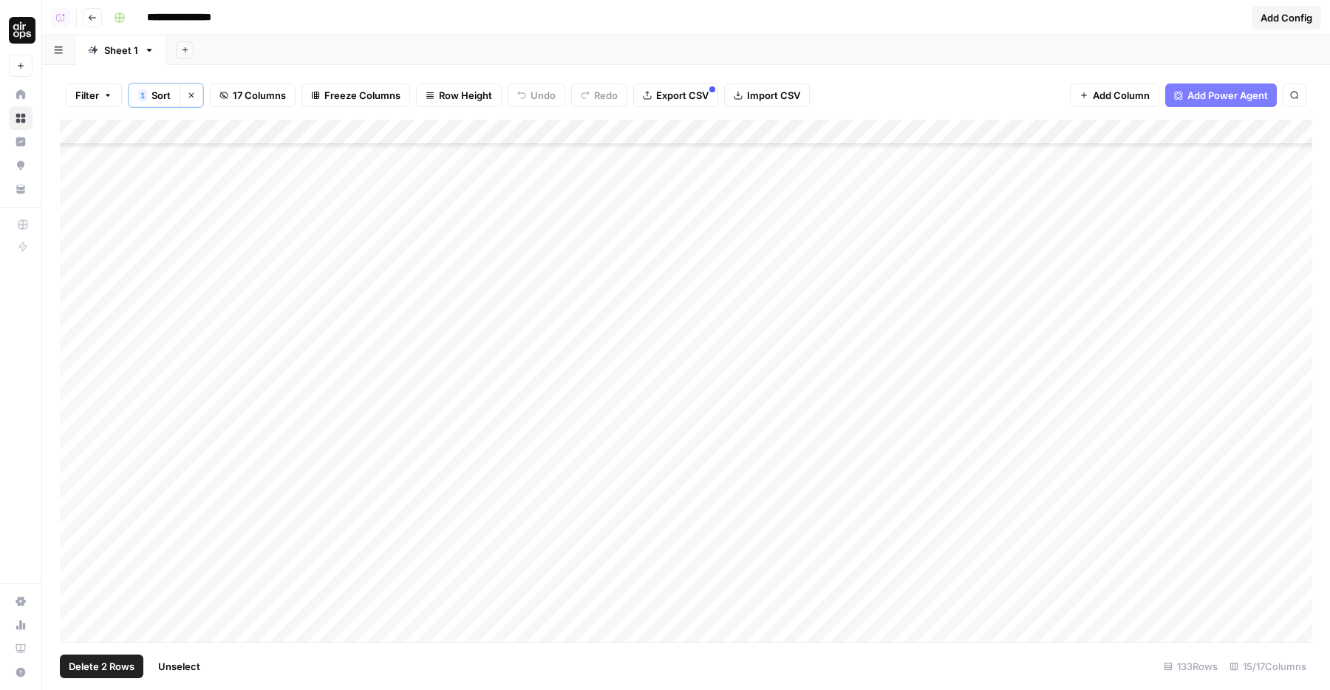
scroll to position [527, 0]
click at [72, 285] on div "Add Column" at bounding box center [686, 381] width 1253 height 523
click at [75, 262] on div "Add Column" at bounding box center [686, 381] width 1253 height 523
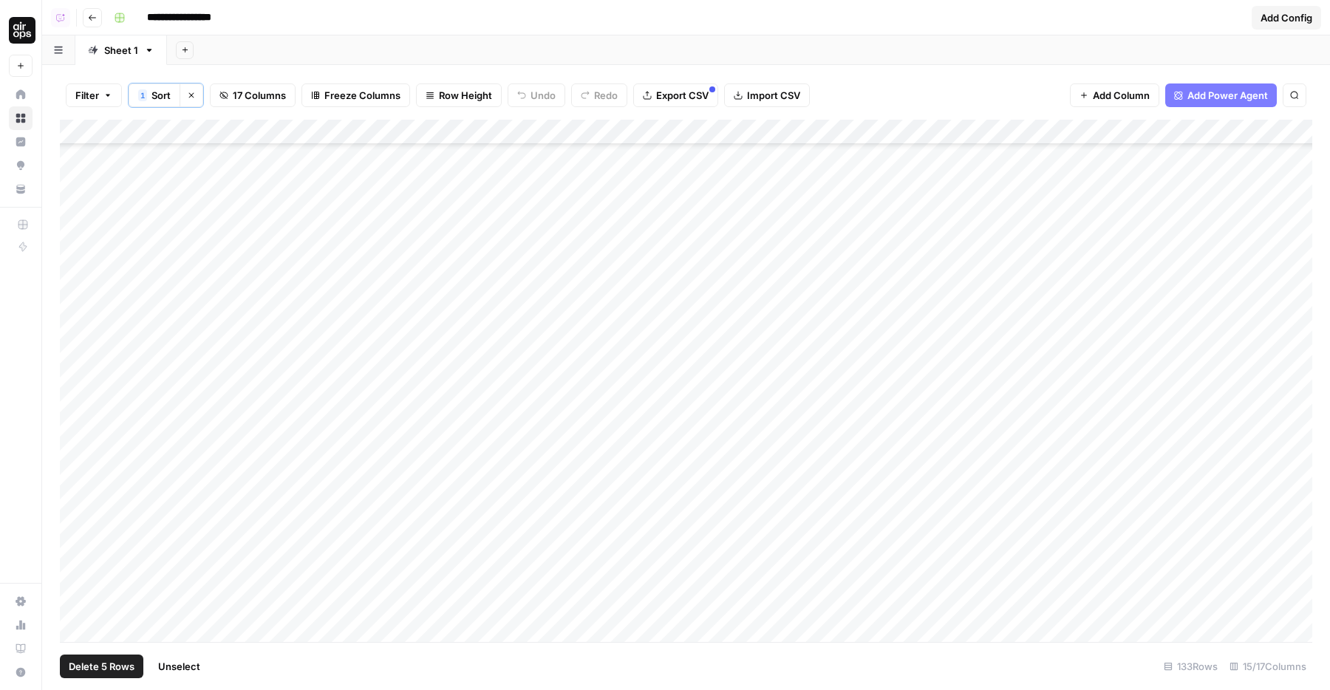
click at [76, 427] on div "Add Column" at bounding box center [686, 381] width 1253 height 523
click at [75, 441] on div "Add Column" at bounding box center [686, 381] width 1253 height 523
click at [72, 425] on div "Add Column" at bounding box center [686, 381] width 1253 height 523
click at [72, 443] on div "Add Column" at bounding box center [686, 381] width 1253 height 523
click at [63, 429] on div "Add Column" at bounding box center [686, 381] width 1253 height 523
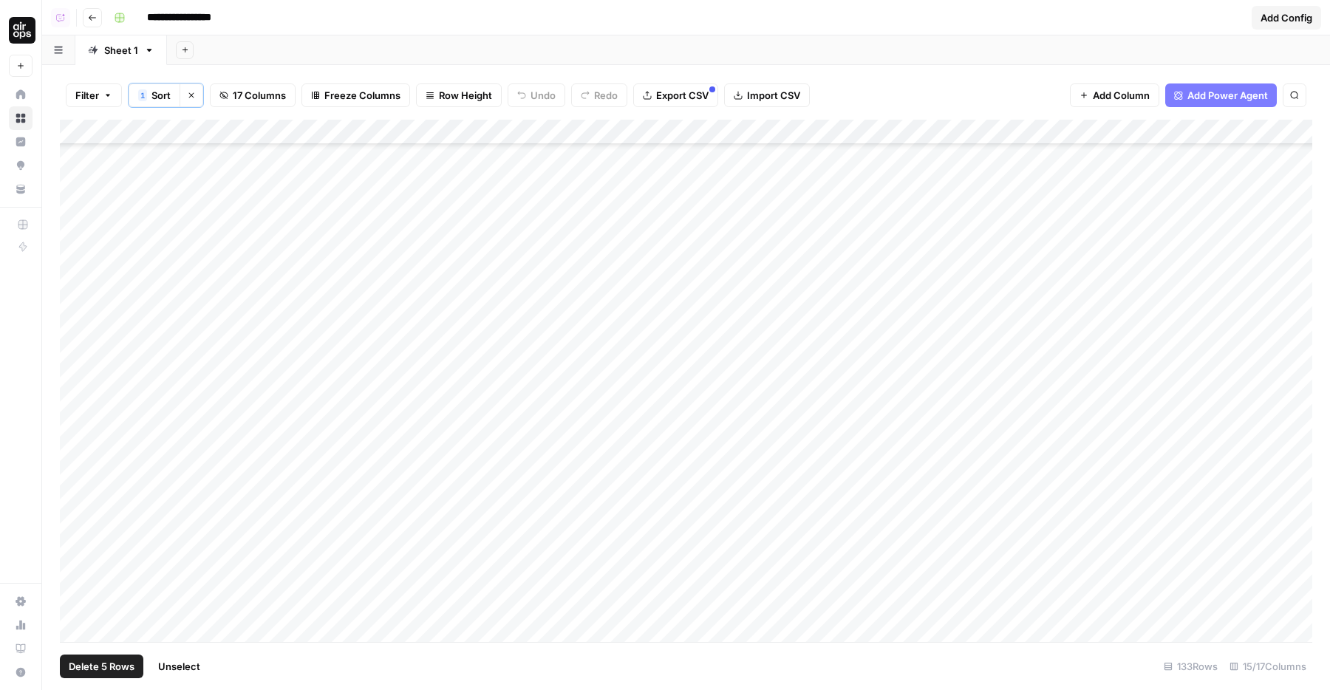
click at [69, 401] on div "Add Column" at bounding box center [686, 381] width 1253 height 523
click at [511, 330] on div "Add Column" at bounding box center [686, 381] width 1253 height 523
type input "**********"
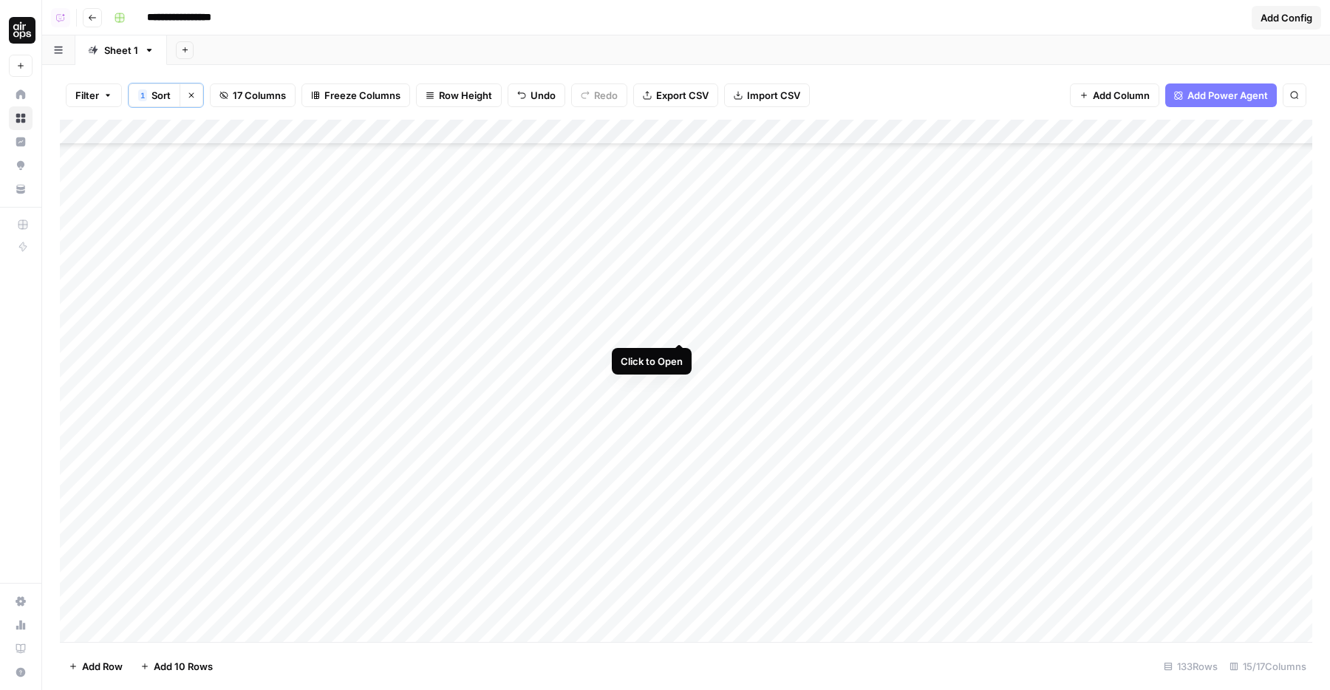
click at [697, 327] on div "Add Column" at bounding box center [686, 381] width 1253 height 523
click at [77, 359] on div "Add Column" at bounding box center [686, 381] width 1253 height 523
click at [77, 360] on div "Add Column" at bounding box center [686, 381] width 1253 height 523
click at [77, 383] on div "Add Column" at bounding box center [686, 381] width 1253 height 523
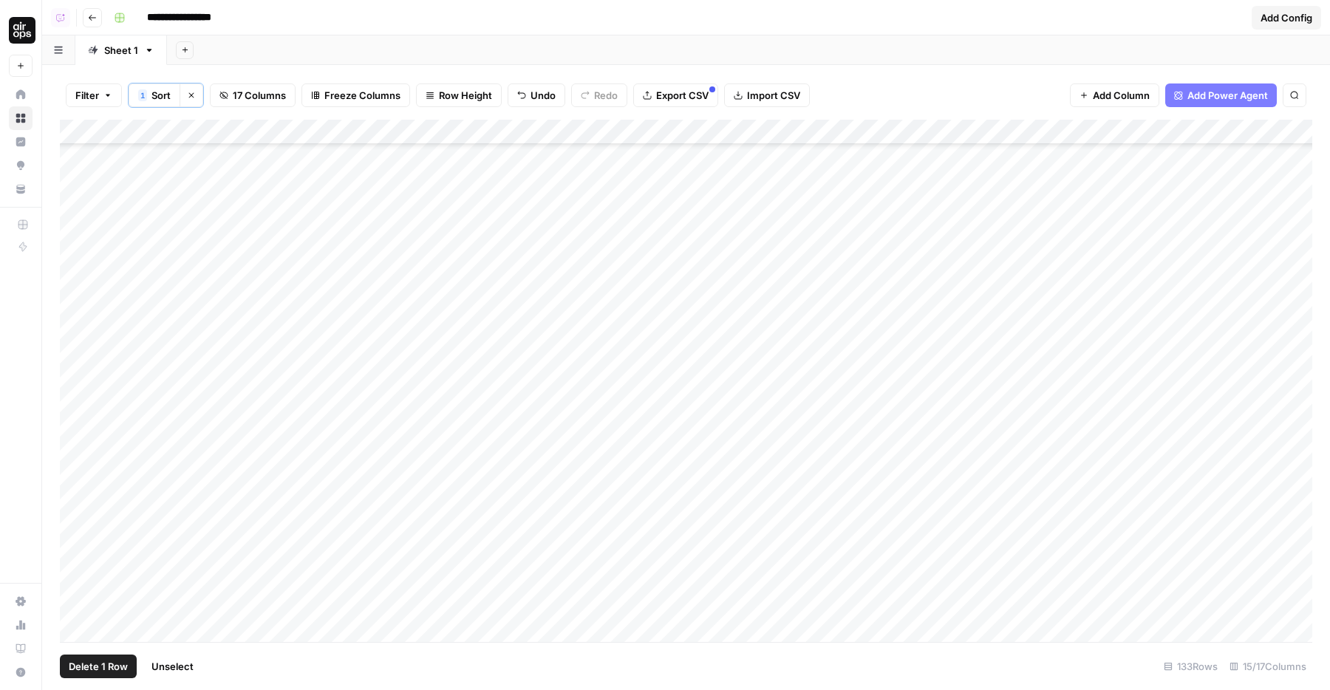
click at [72, 330] on div "Add Column" at bounding box center [686, 381] width 1253 height 523
click at [77, 438] on div "Add Column" at bounding box center [686, 381] width 1253 height 523
click at [81, 358] on div "Add Column" at bounding box center [686, 381] width 1253 height 523
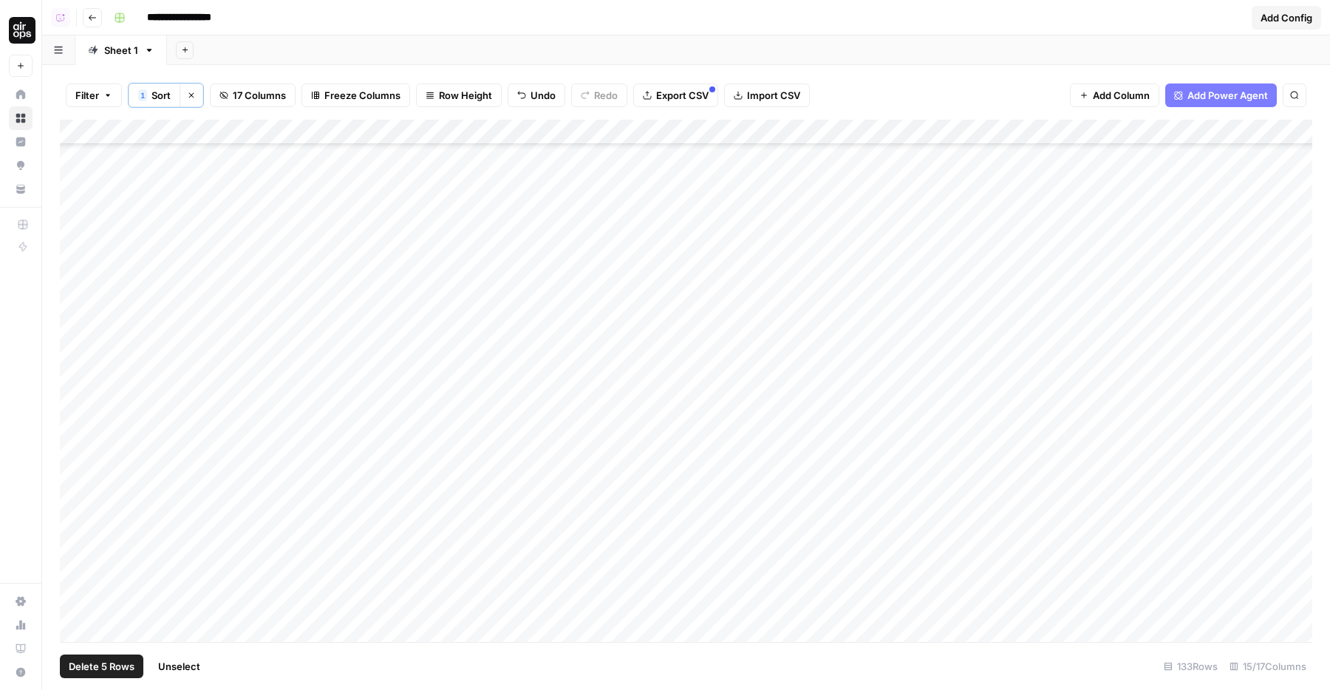
click at [80, 329] on div "Add Column" at bounding box center [686, 381] width 1253 height 523
click at [71, 361] on div "Add Column" at bounding box center [686, 381] width 1253 height 523
click at [70, 339] on div "Add Column" at bounding box center [686, 381] width 1253 height 523
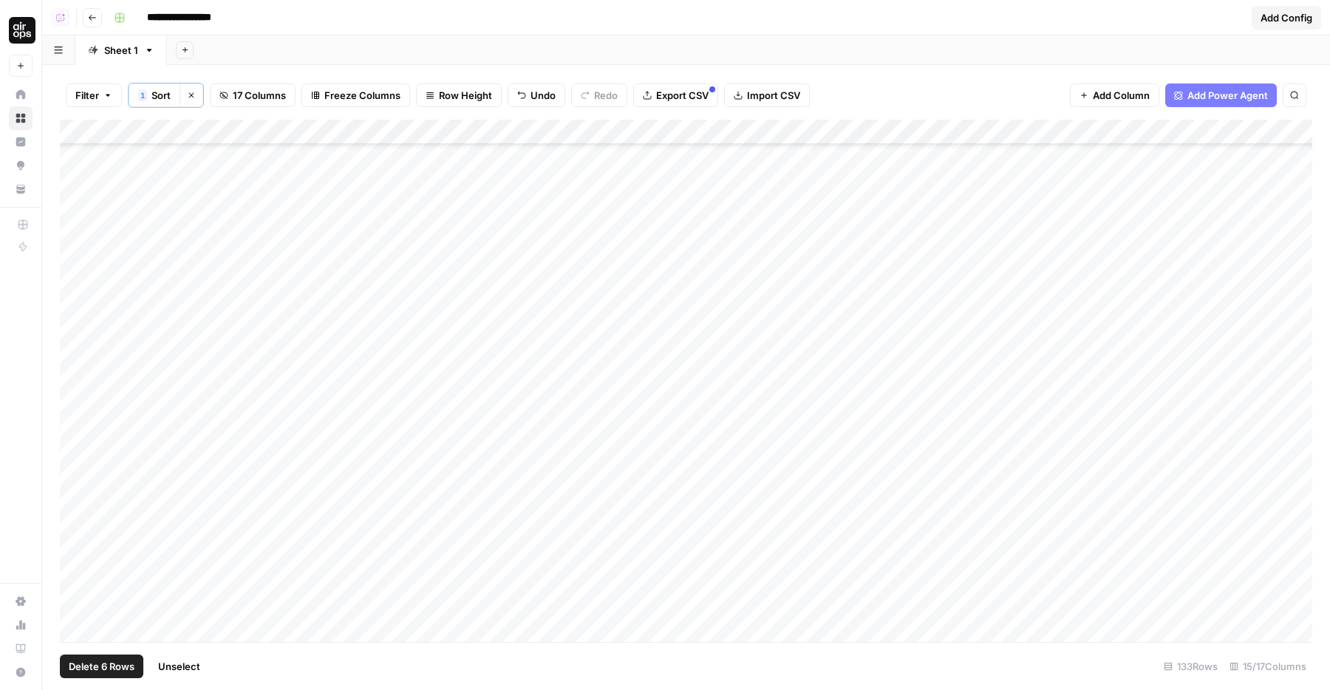
scroll to position [1562, 0]
click at [72, 252] on div "Add Column" at bounding box center [686, 381] width 1253 height 523
click at [69, 229] on div "Add Column" at bounding box center [686, 381] width 1253 height 523
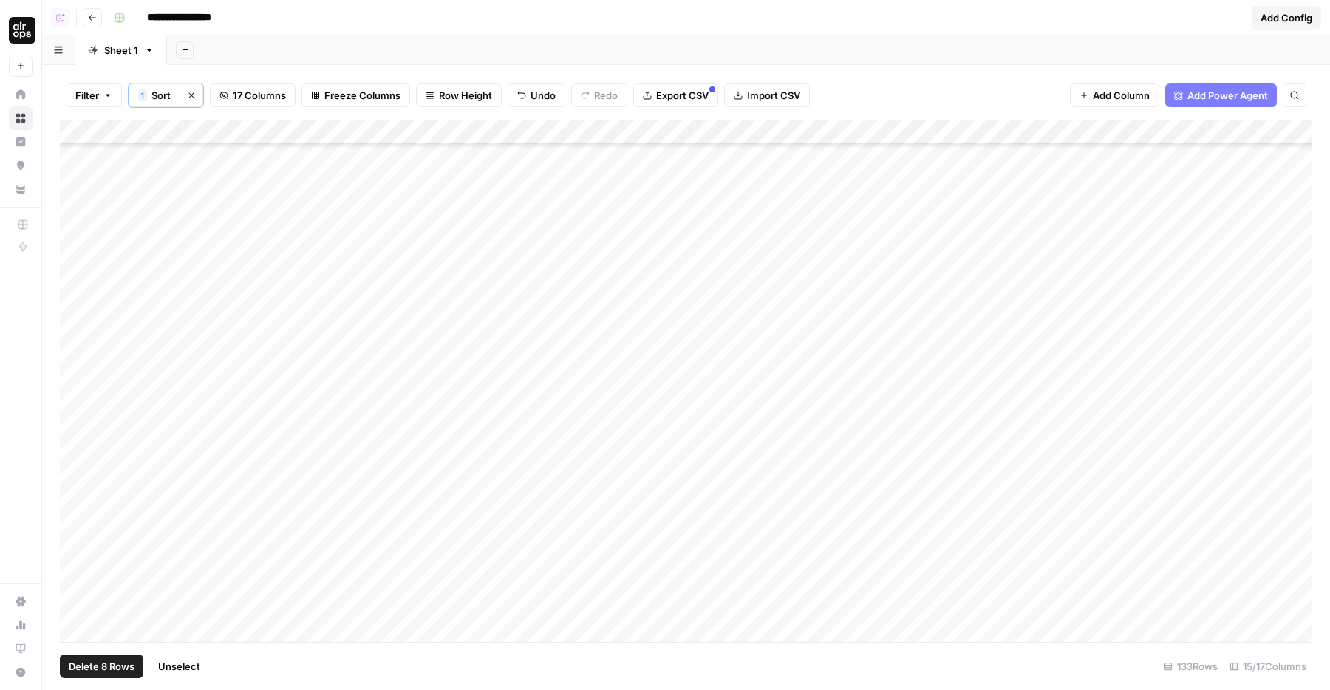
click at [68, 228] on div "Add Column" at bounding box center [686, 381] width 1253 height 523
click at [70, 322] on div "Add Column" at bounding box center [686, 381] width 1253 height 523
click at [72, 478] on div "Add Column" at bounding box center [686, 381] width 1253 height 523
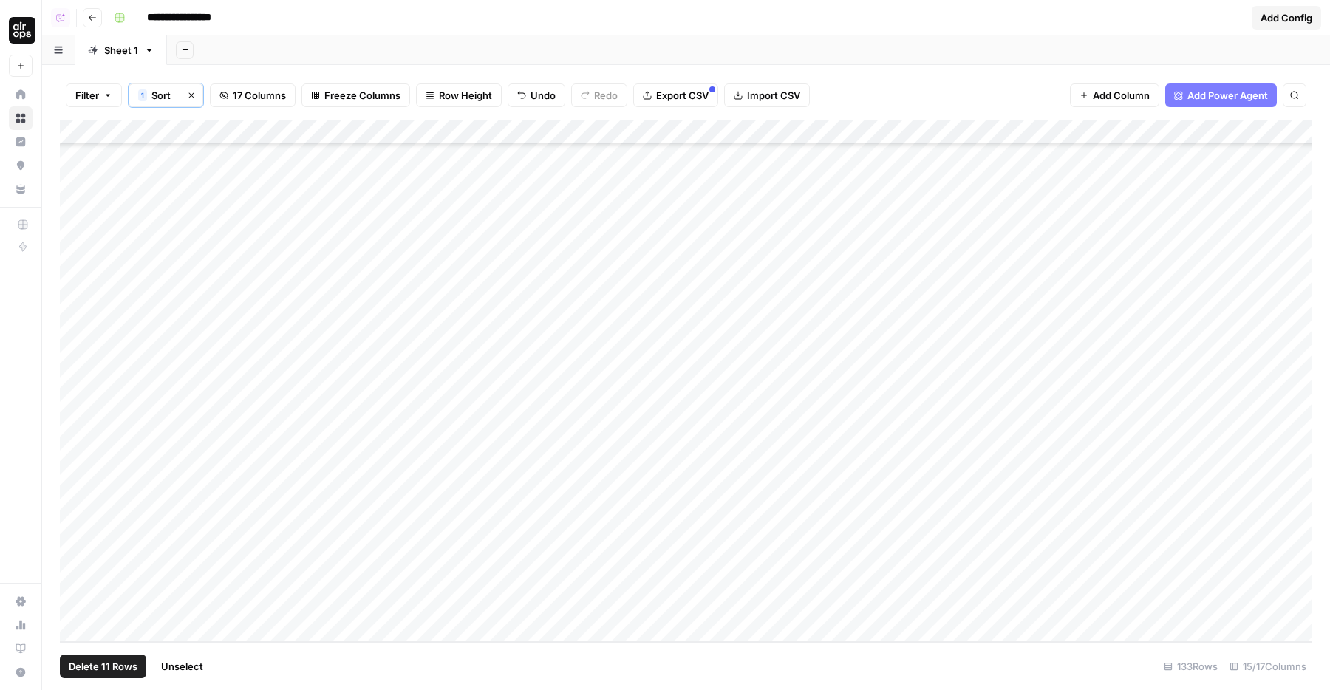
click at [72, 480] on div "Add Column" at bounding box center [686, 381] width 1253 height 523
click at [75, 453] on div "Add Column" at bounding box center [686, 381] width 1253 height 523
click at [74, 532] on div "Add Column" at bounding box center [686, 381] width 1253 height 523
click at [89, 664] on span "Delete 12 Rows" at bounding box center [104, 666] width 70 height 15
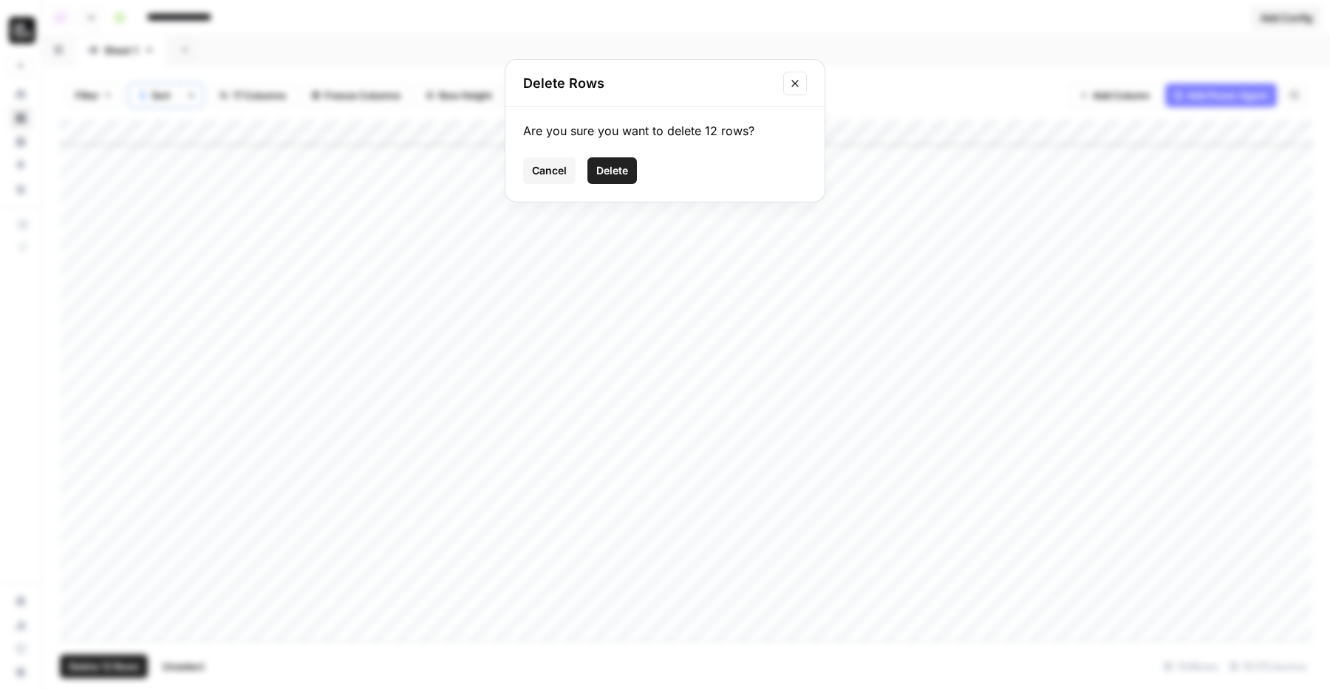
click at [625, 163] on button "Delete" at bounding box center [613, 170] width 50 height 27
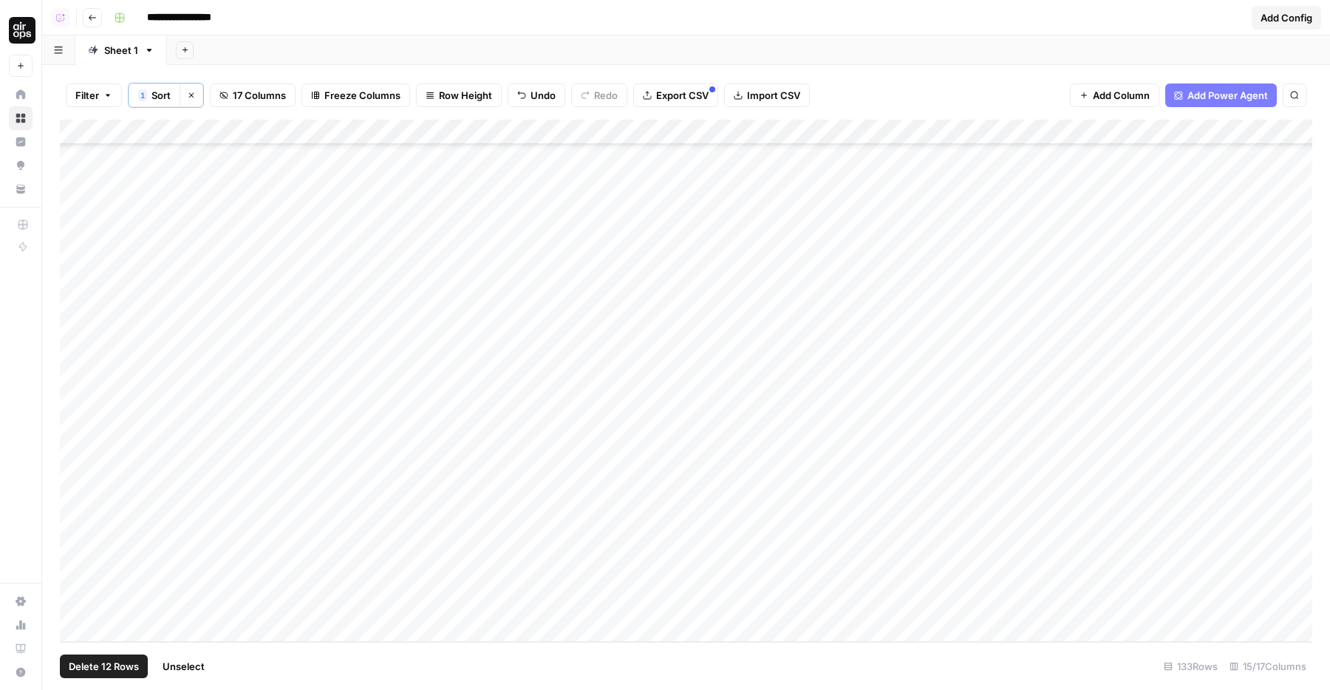
scroll to position [2567, 0]
click at [188, 485] on div "Add Column" at bounding box center [686, 381] width 1253 height 523
click at [781, 445] on div "Add Column" at bounding box center [686, 381] width 1253 height 523
click at [72, 377] on div "Add Column" at bounding box center [686, 381] width 1253 height 523
click at [107, 663] on span "Delete 1 Row" at bounding box center [98, 666] width 59 height 15
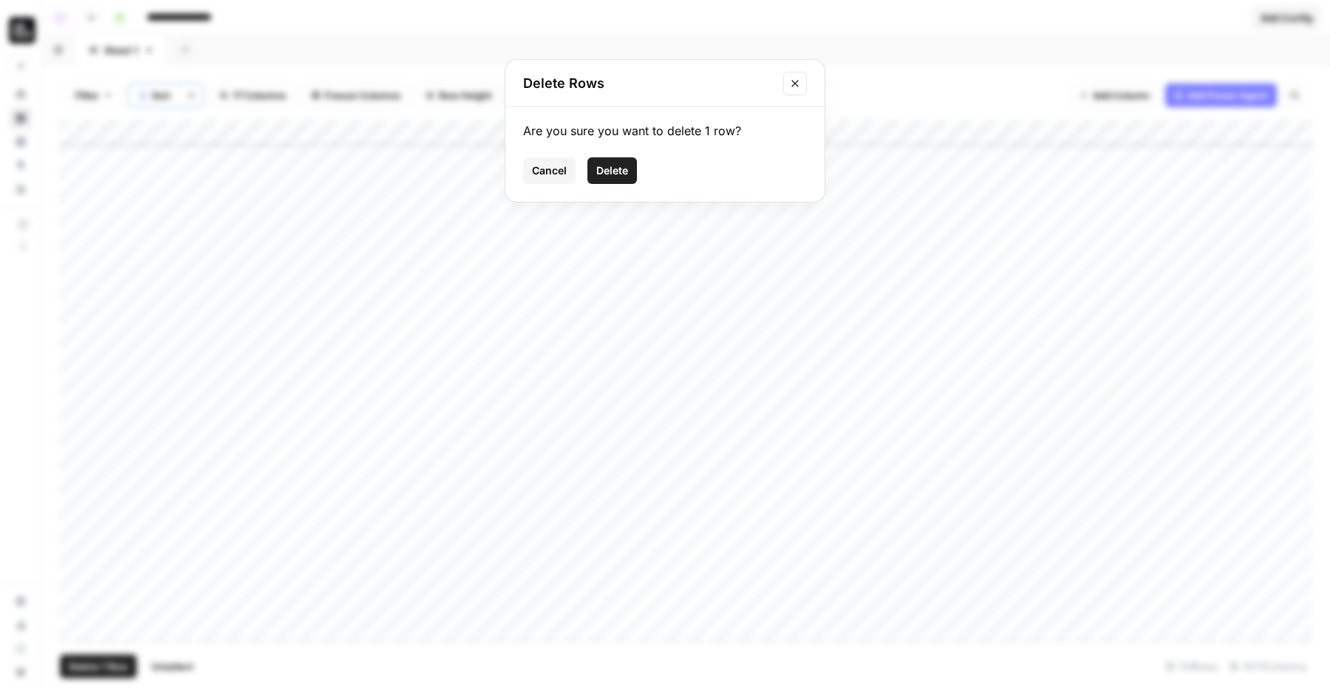
click at [605, 181] on button "Delete" at bounding box center [613, 170] width 50 height 27
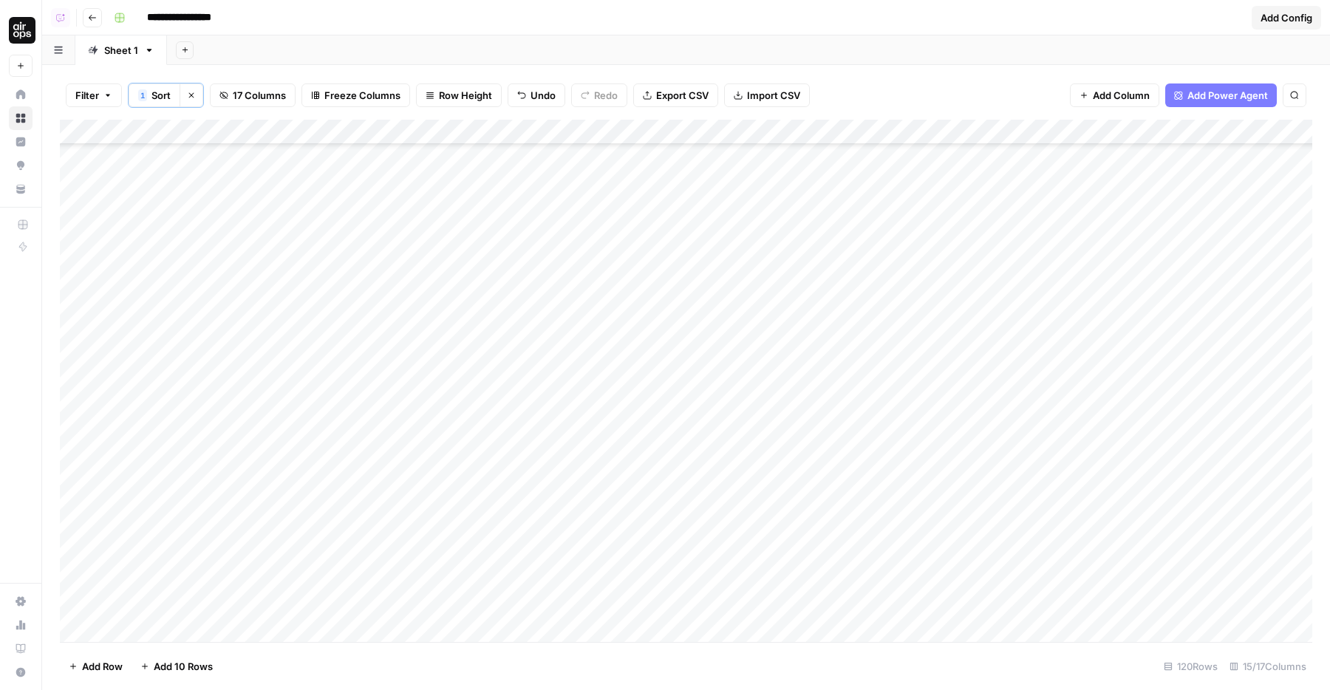
scroll to position [0, 0]
click at [759, 99] on span "Import CSV" at bounding box center [773, 95] width 53 height 15
click at [682, 98] on span "Export CSV" at bounding box center [682, 95] width 52 height 15
